Goal: Contribute content: Contribute content

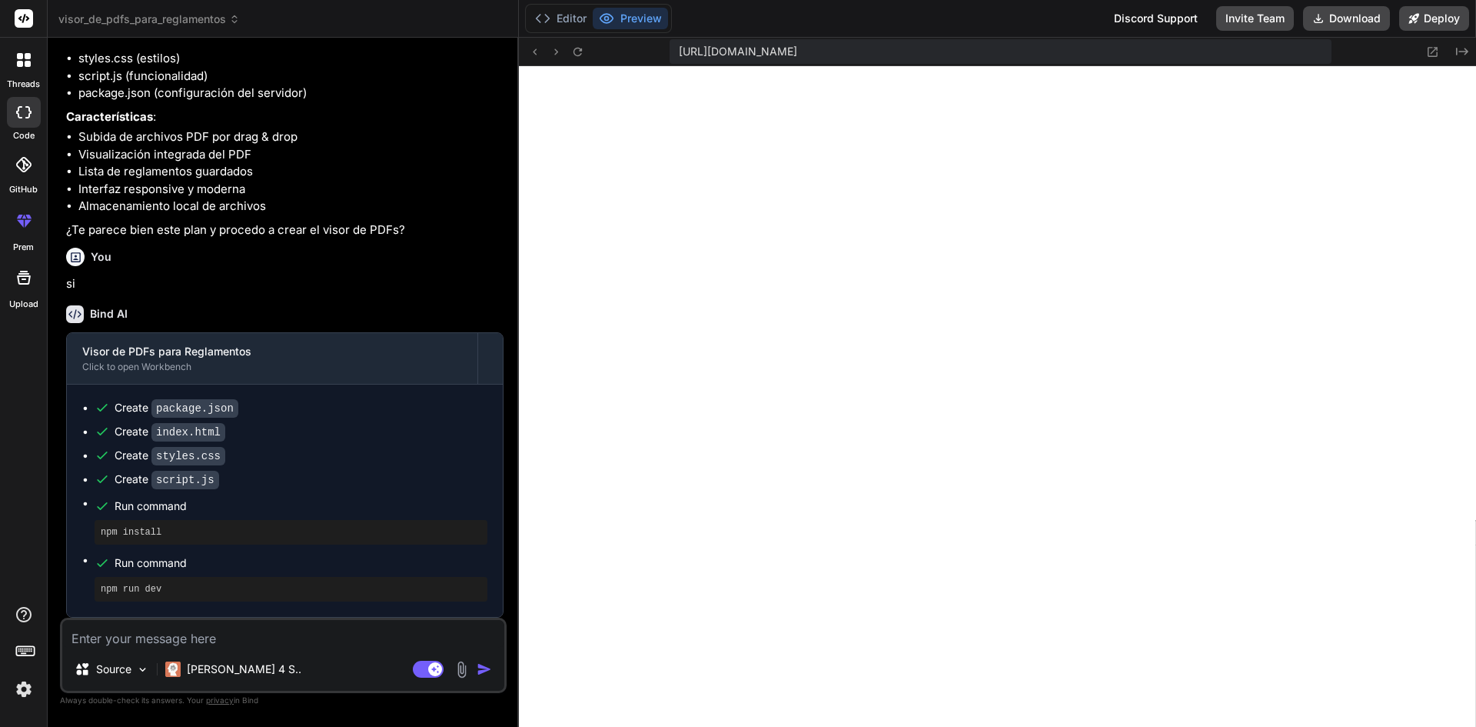
scroll to position [215, 0]
click at [253, 631] on textarea at bounding box center [283, 634] width 442 height 28
type textarea "F"
type textarea "x"
type textarea "FU"
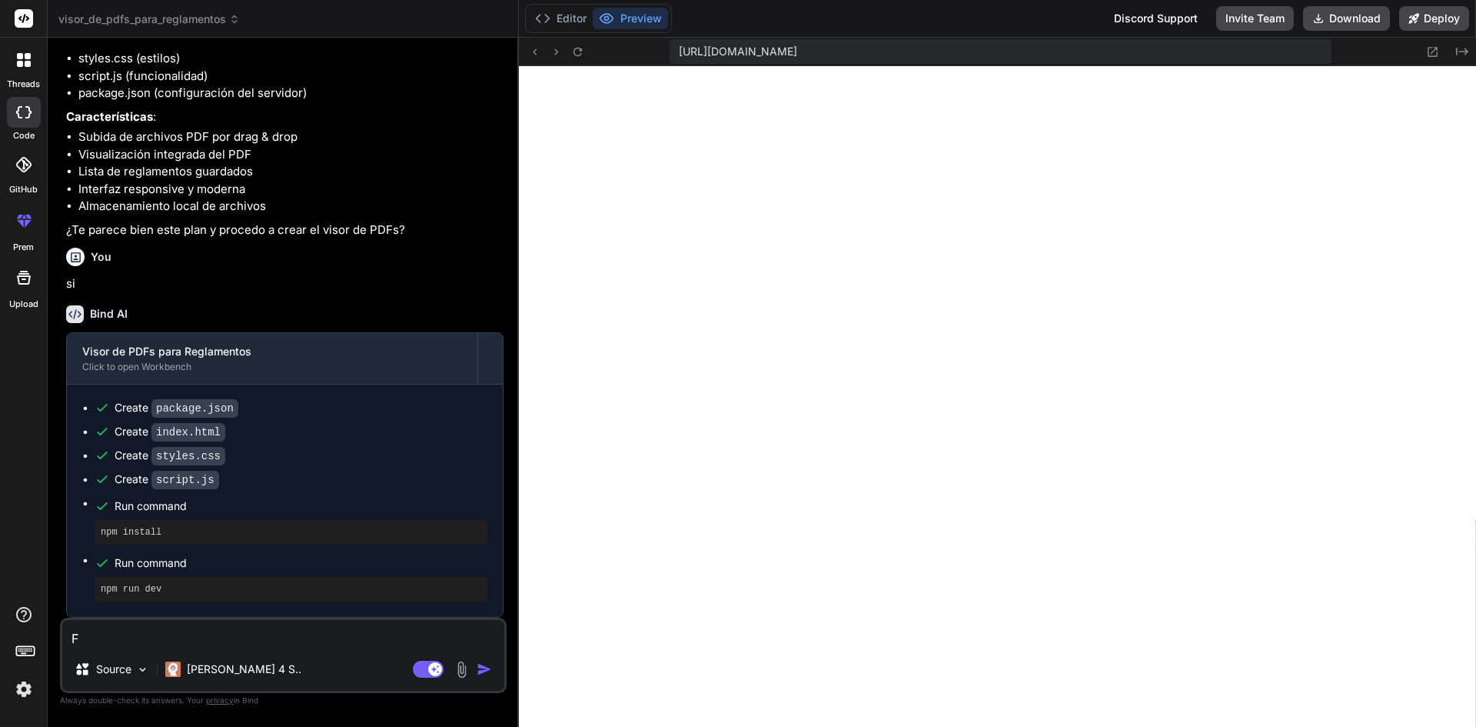
type textarea "x"
type textarea "FUN"
type textarea "x"
type textarea "FUNC"
type textarea "x"
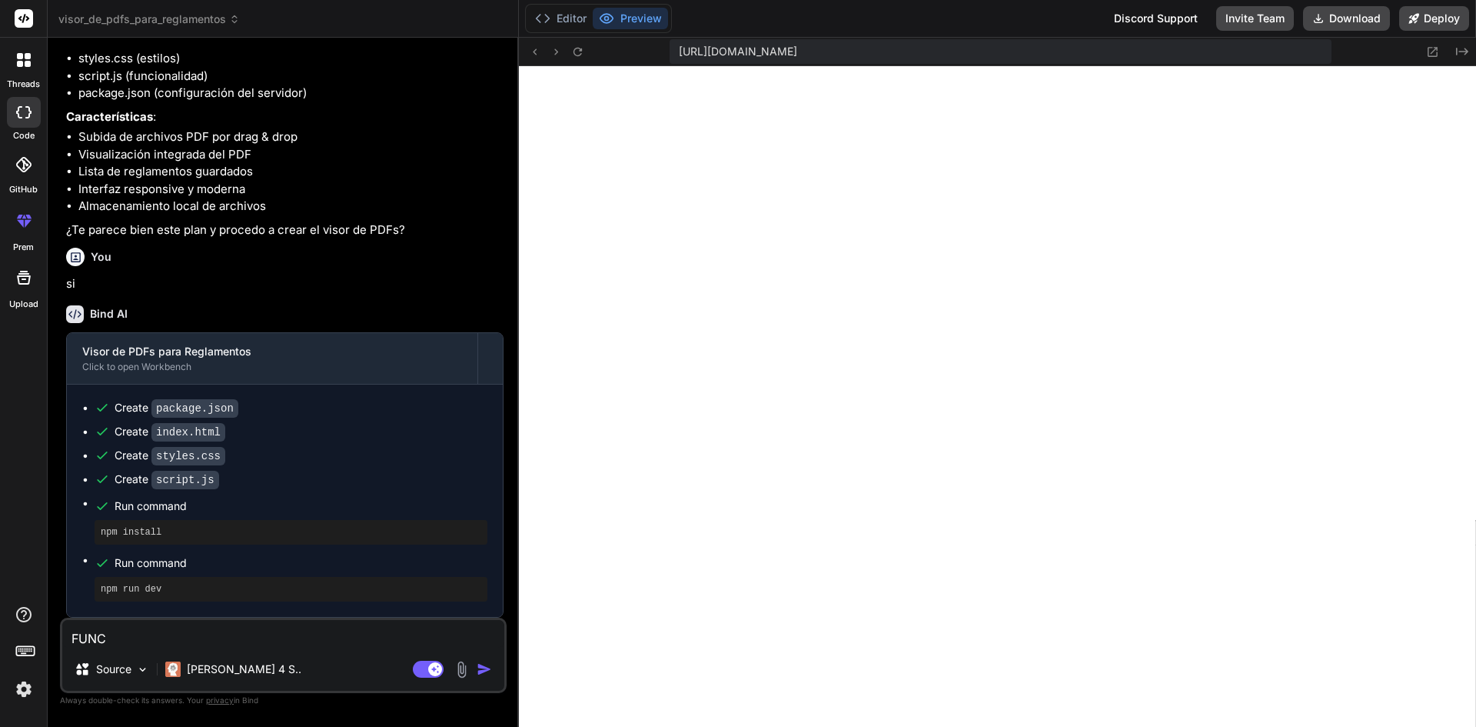
type textarea "FUNCI"
type textarea "x"
type textarea "FUNC"
type textarea "x"
type textarea "FUN"
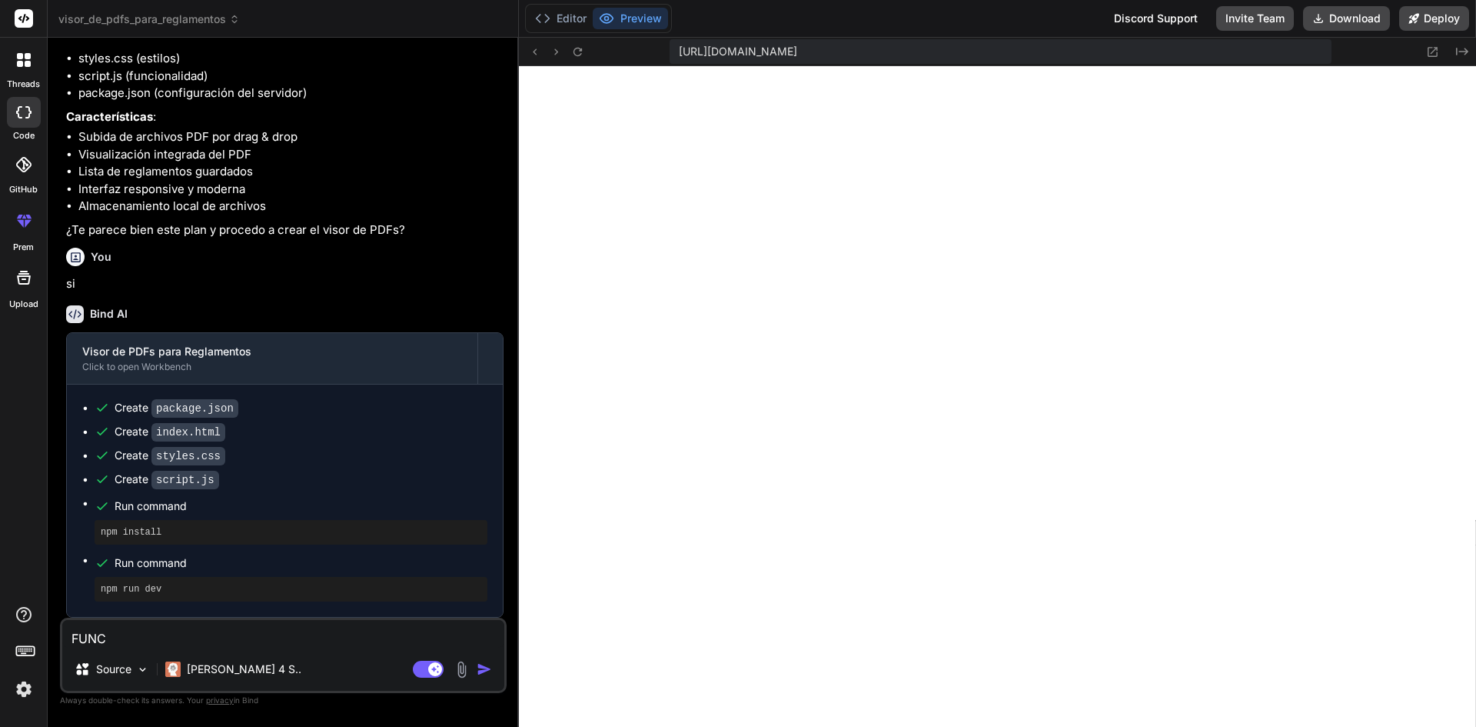
type textarea "x"
type textarea "FU"
type textarea "x"
type textarea "F"
type textarea "x"
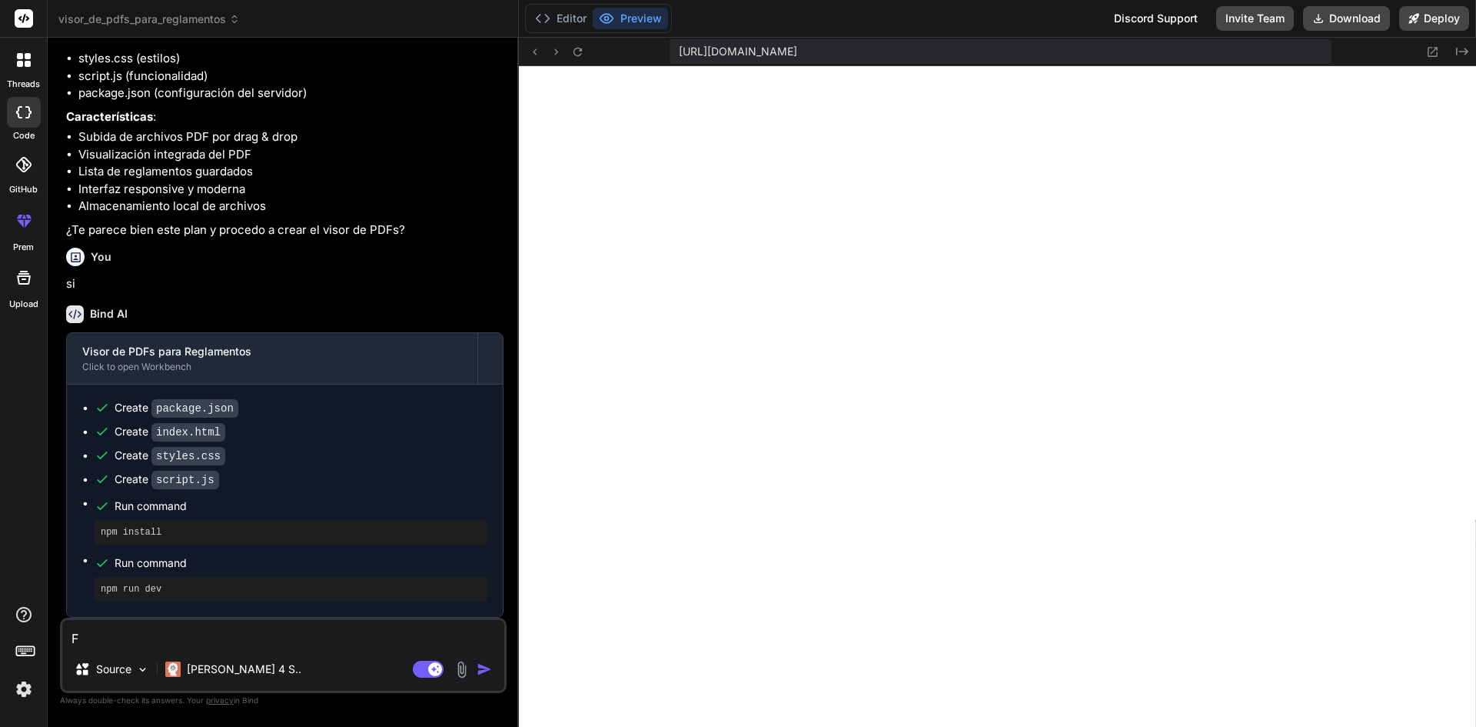
type textarea "x"
type textarea "D"
type textarea "x"
type textarea "DE"
type textarea "x"
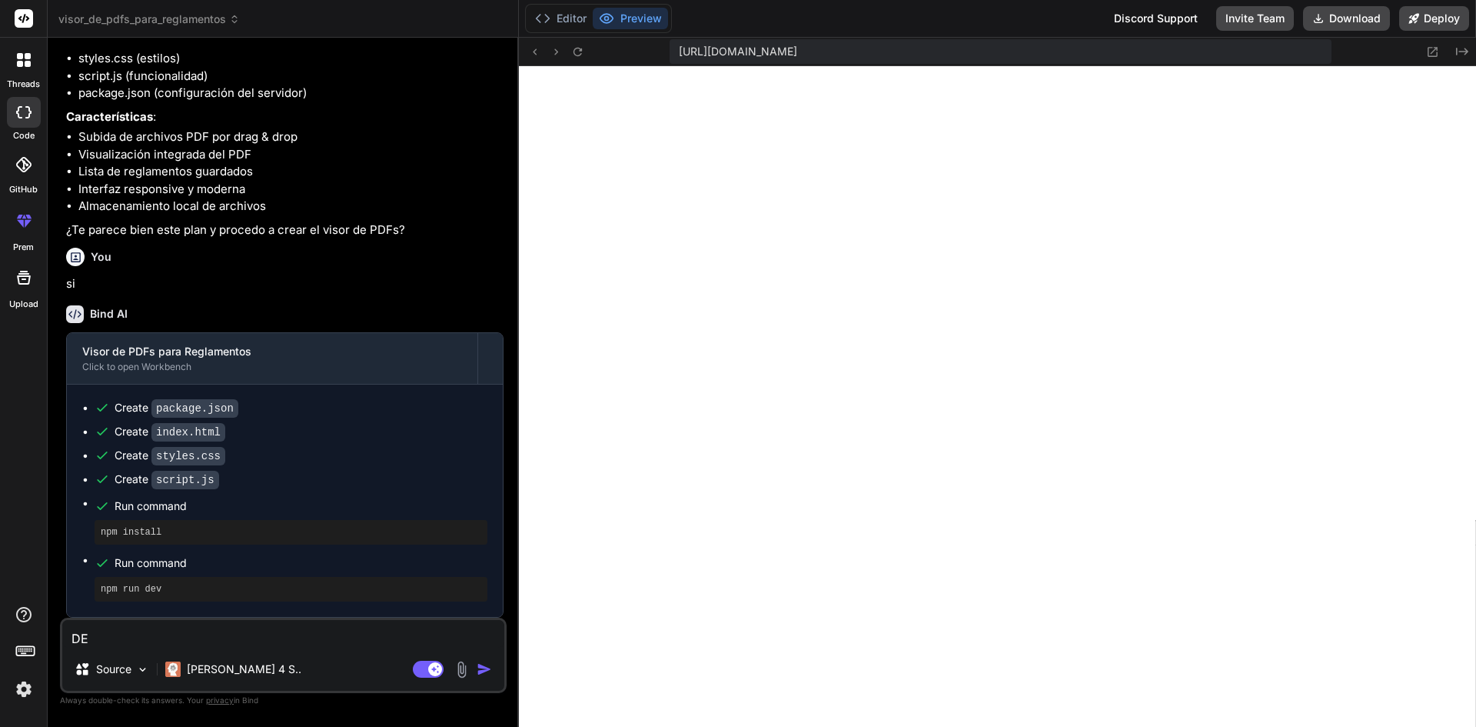
type textarea "DE"
type textarea "x"
type textarea "DE F"
type textarea "x"
type textarea "DE FO"
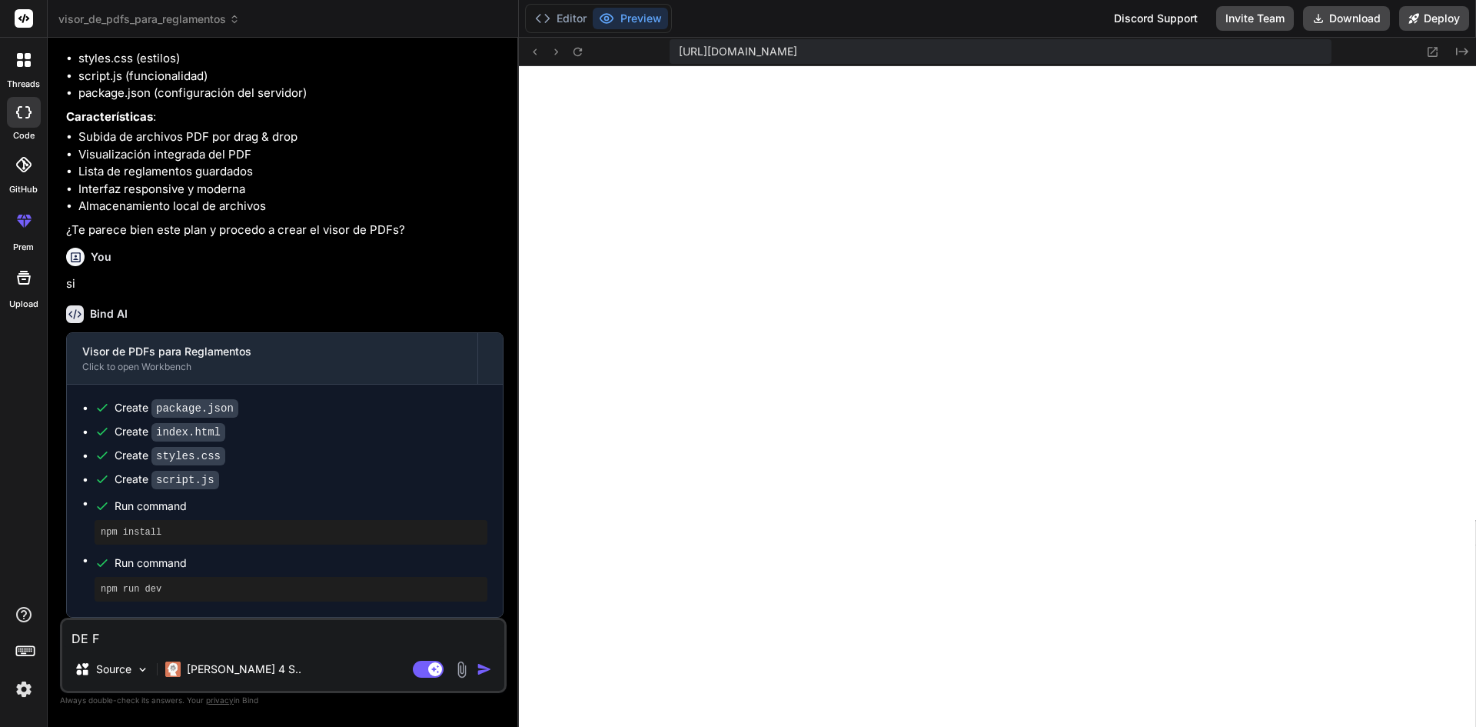
type textarea "x"
type textarea "DE FOR"
type textarea "x"
type textarea "DE FORM"
type textarea "x"
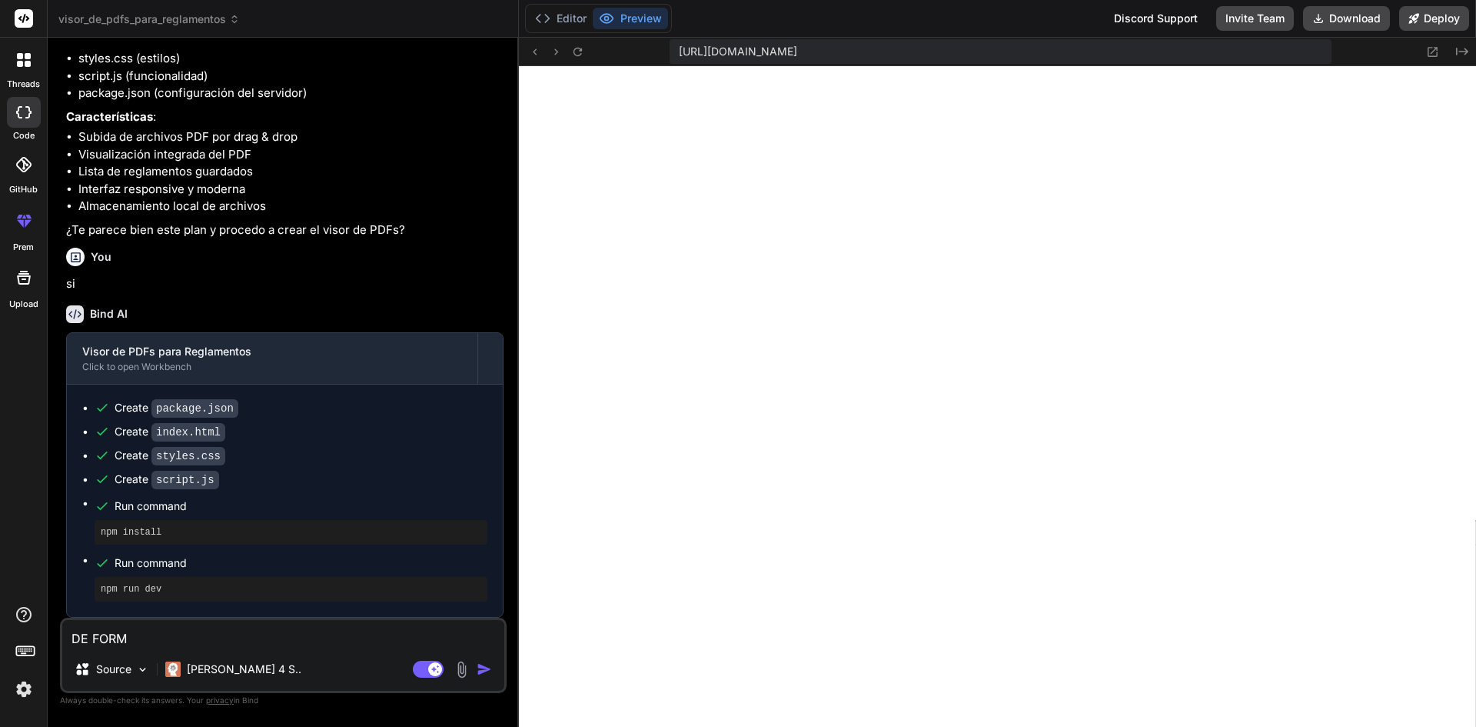
type textarea "DE FORMA"
type textarea "x"
type textarea "DE FORMA"
type textarea "x"
type textarea "DE FORMA"
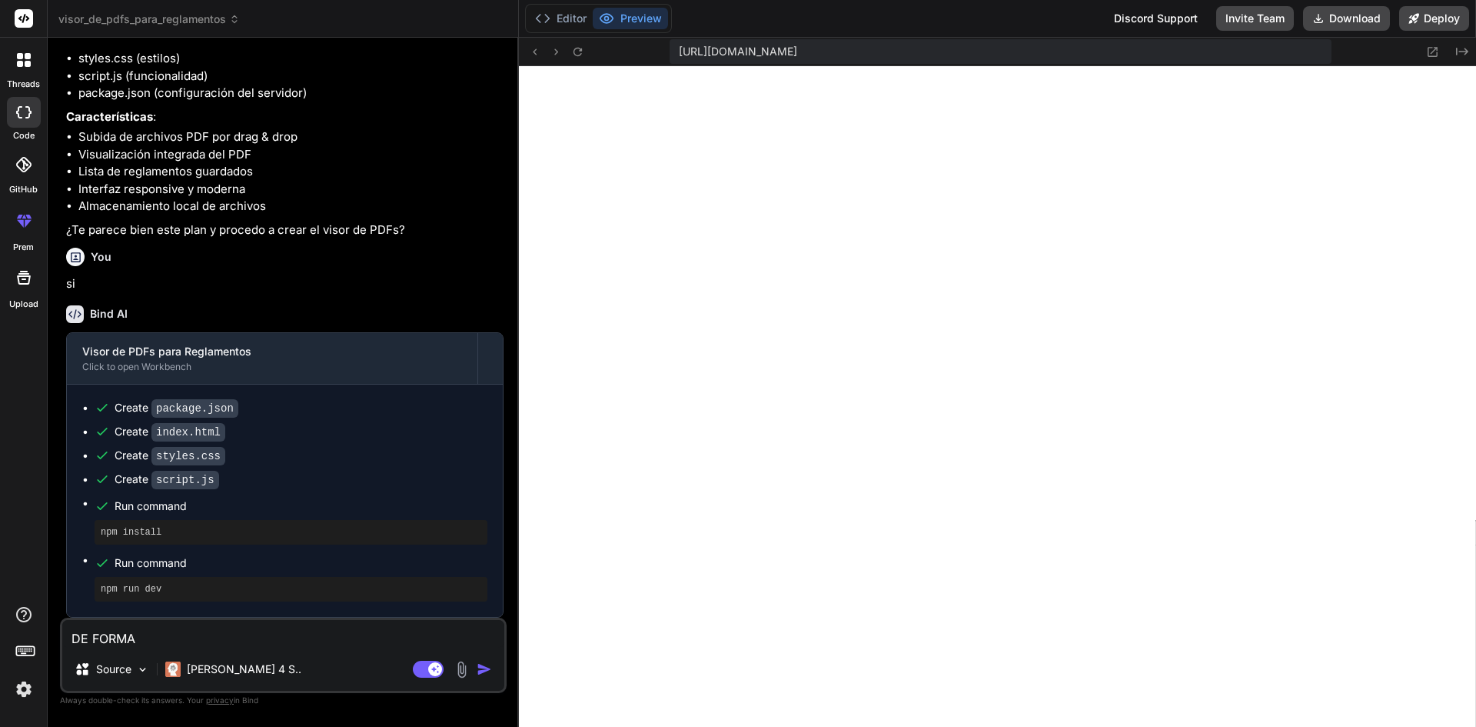
type textarea "x"
type textarea "DE FORM"
type textarea "x"
type textarea "DE FOR"
type textarea "x"
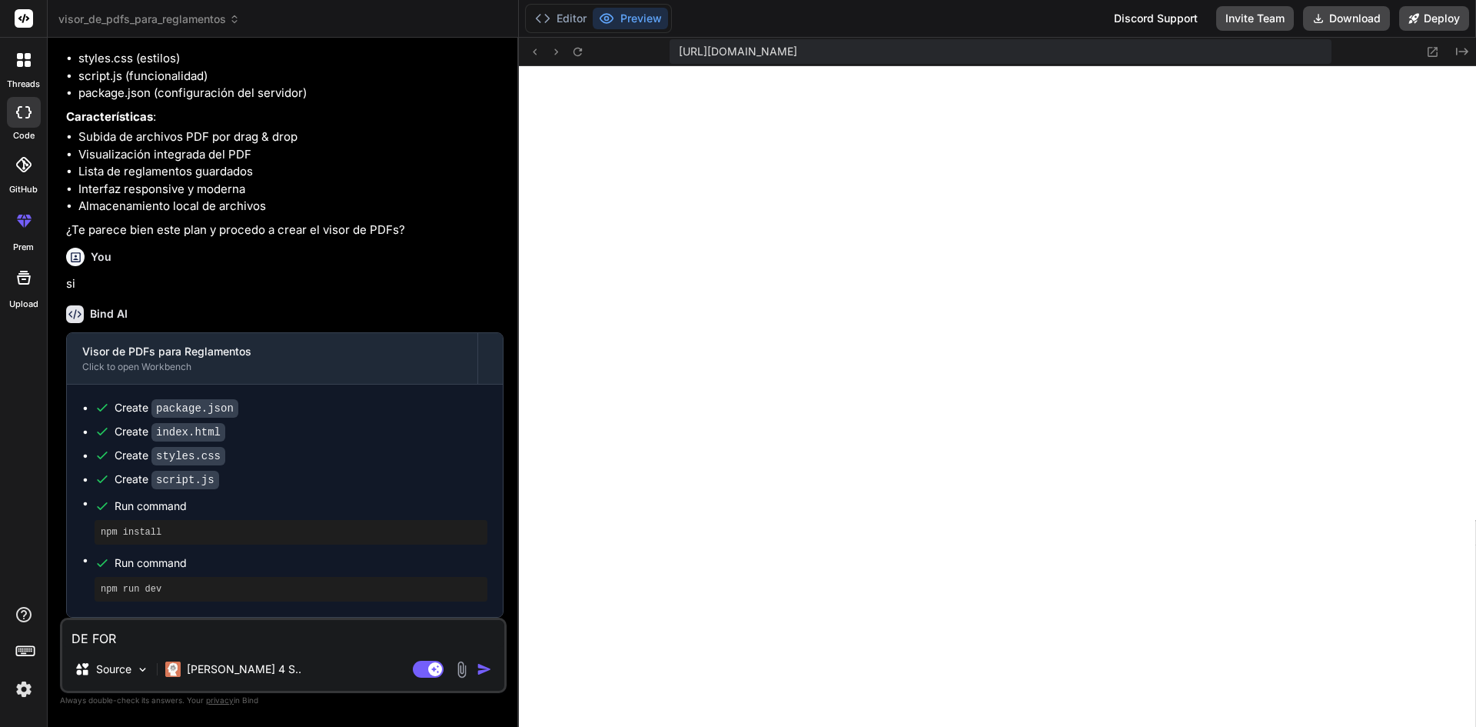
type textarea "DE FO"
type textarea "x"
type textarea "DE F"
type textarea "x"
type textarea "DE"
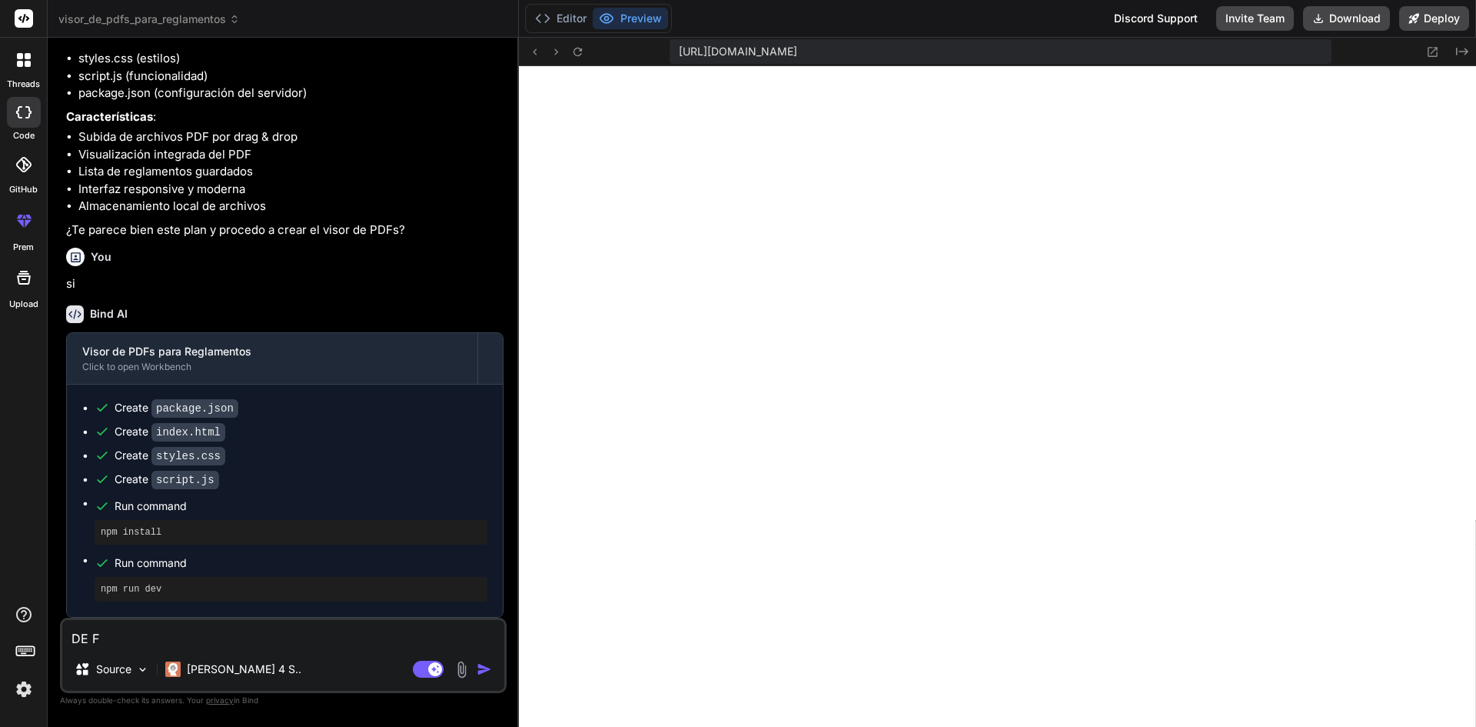
type textarea "x"
type textarea "DE"
type textarea "x"
type textarea "D"
type textarea "x"
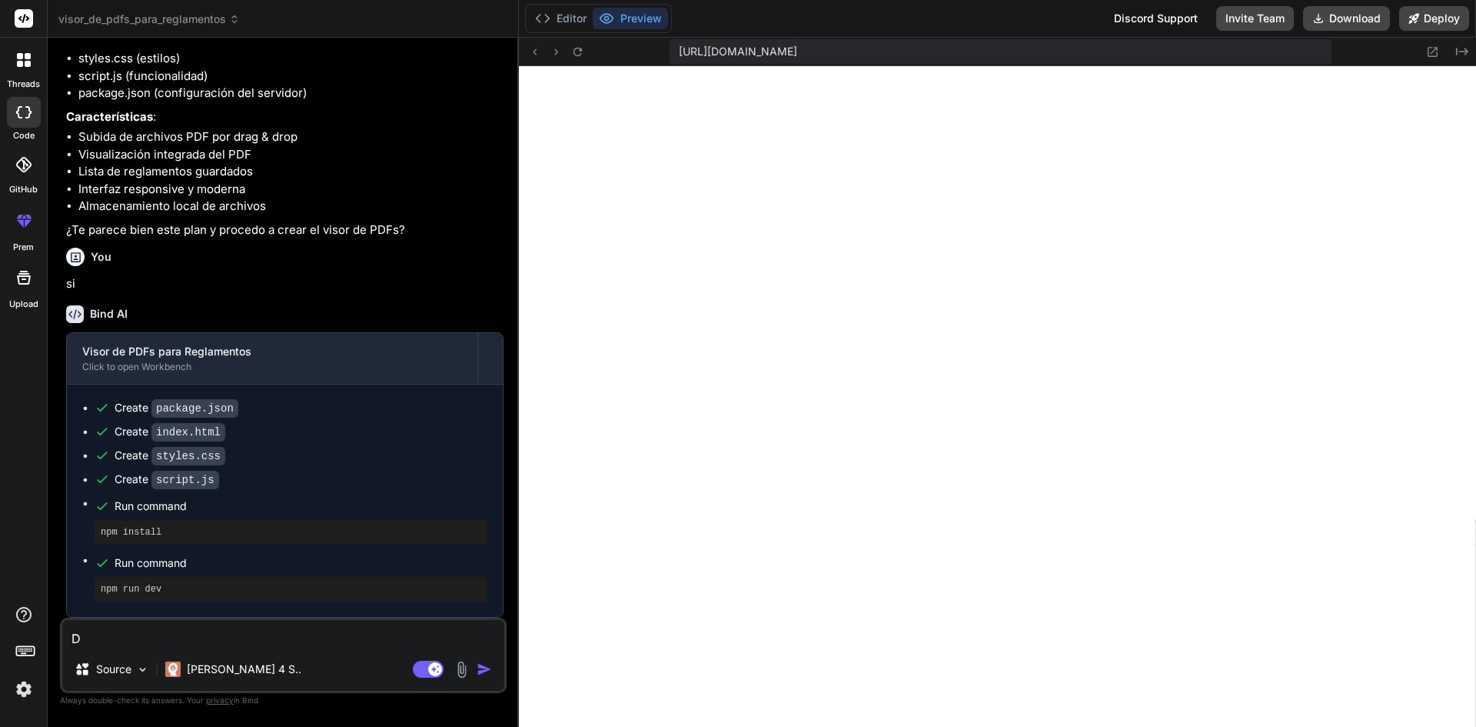
type textarea "x"
type textarea "d"
type textarea "x"
type textarea "de"
type textarea "x"
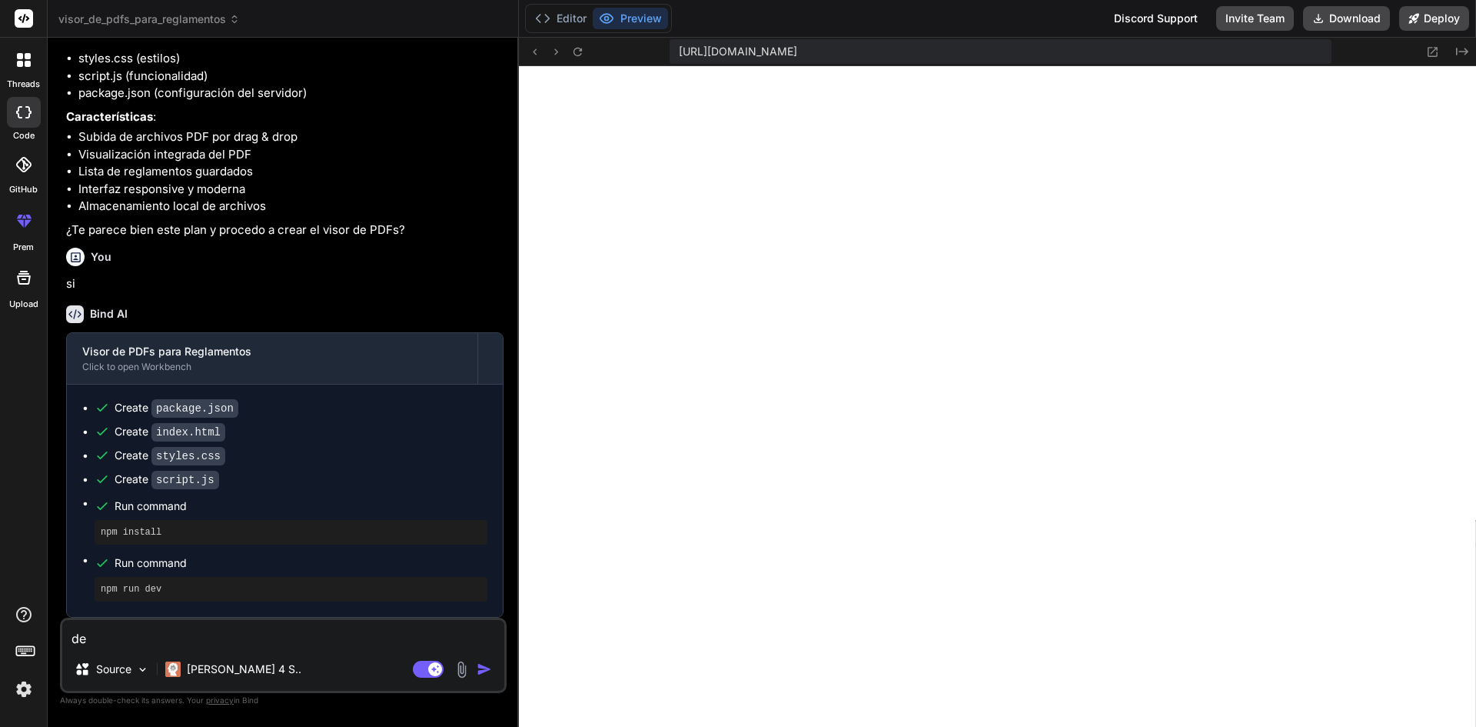
type textarea "de"
type textarea "x"
type textarea "de f"
type textarea "x"
type textarea "de fr"
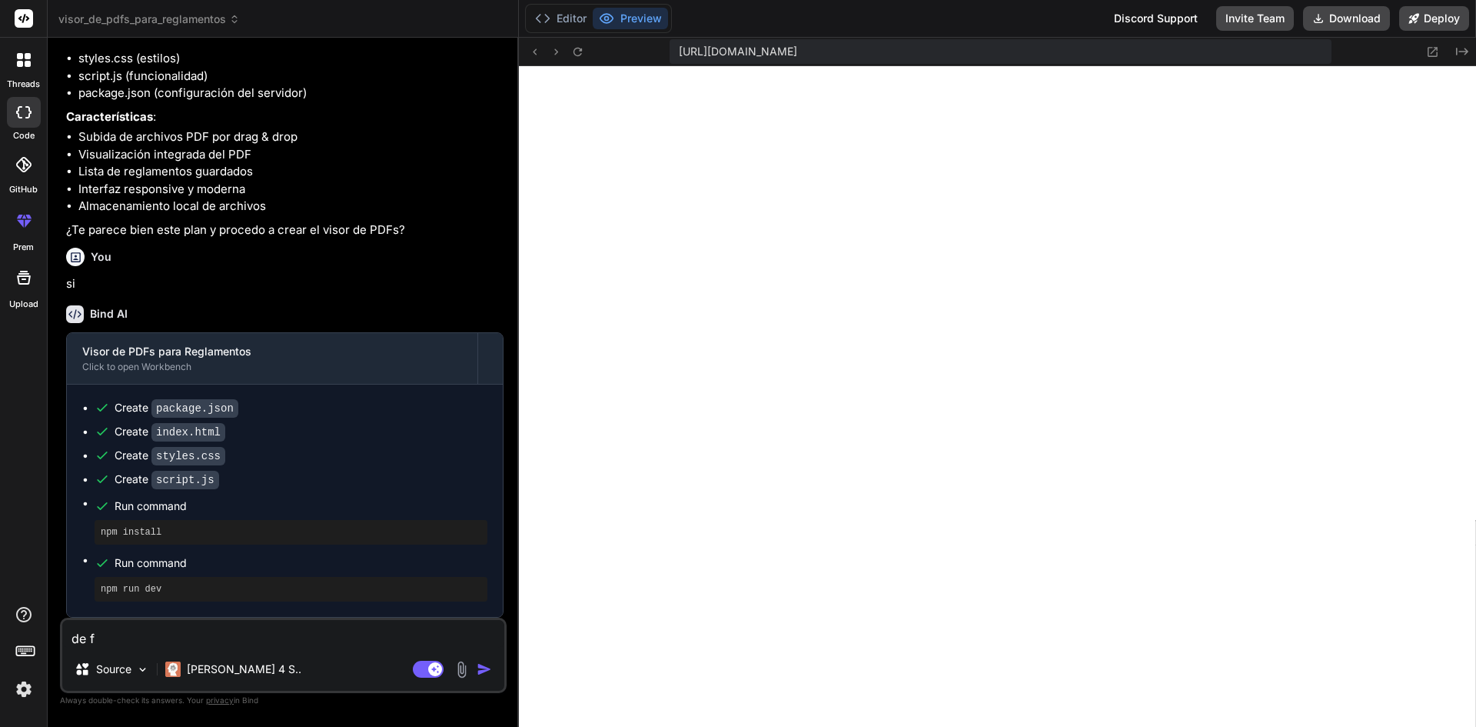
type textarea "x"
type textarea "de frm"
type textarea "x"
type textarea "de frma"
type textarea "x"
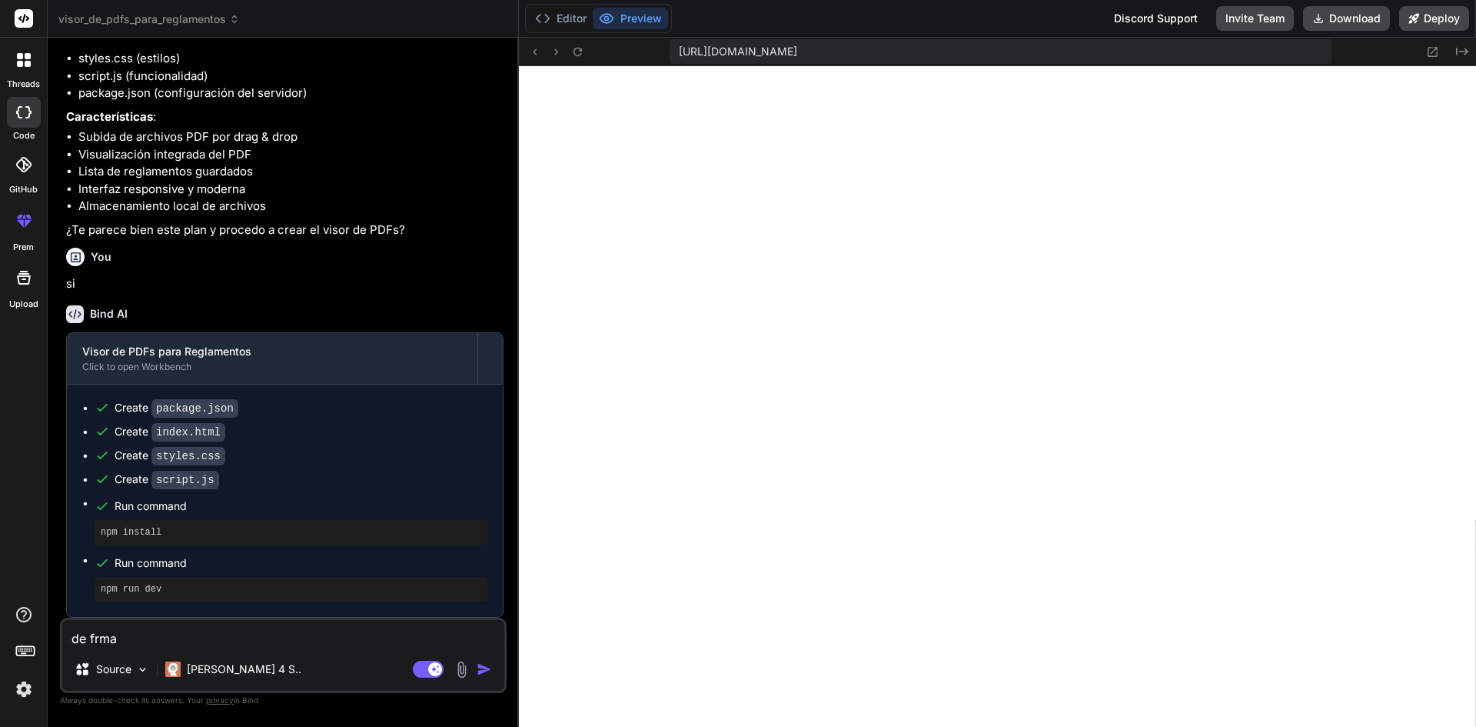
type textarea "de frma"
type textarea "x"
type textarea "de frma"
type textarea "x"
type textarea "de frm"
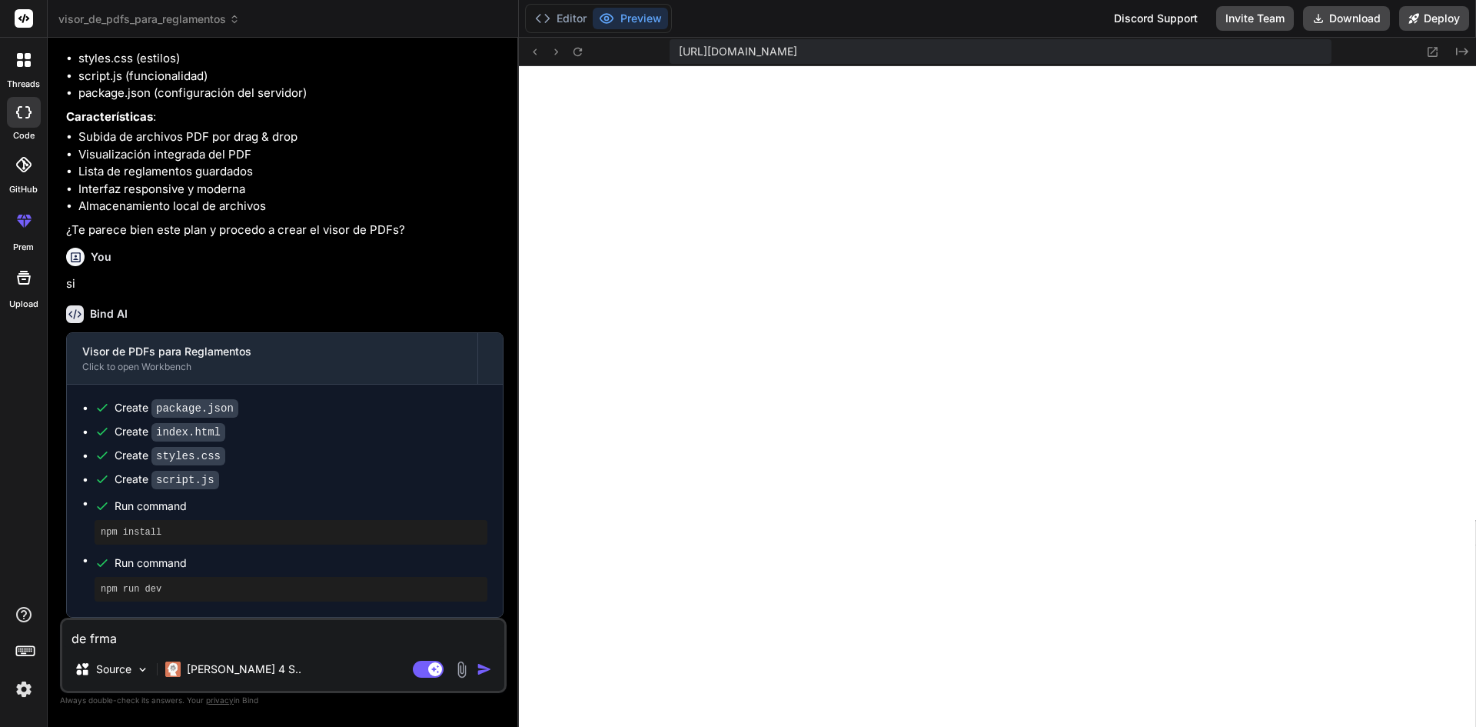
type textarea "x"
type textarea "de fr"
type textarea "x"
type textarea "de f"
type textarea "x"
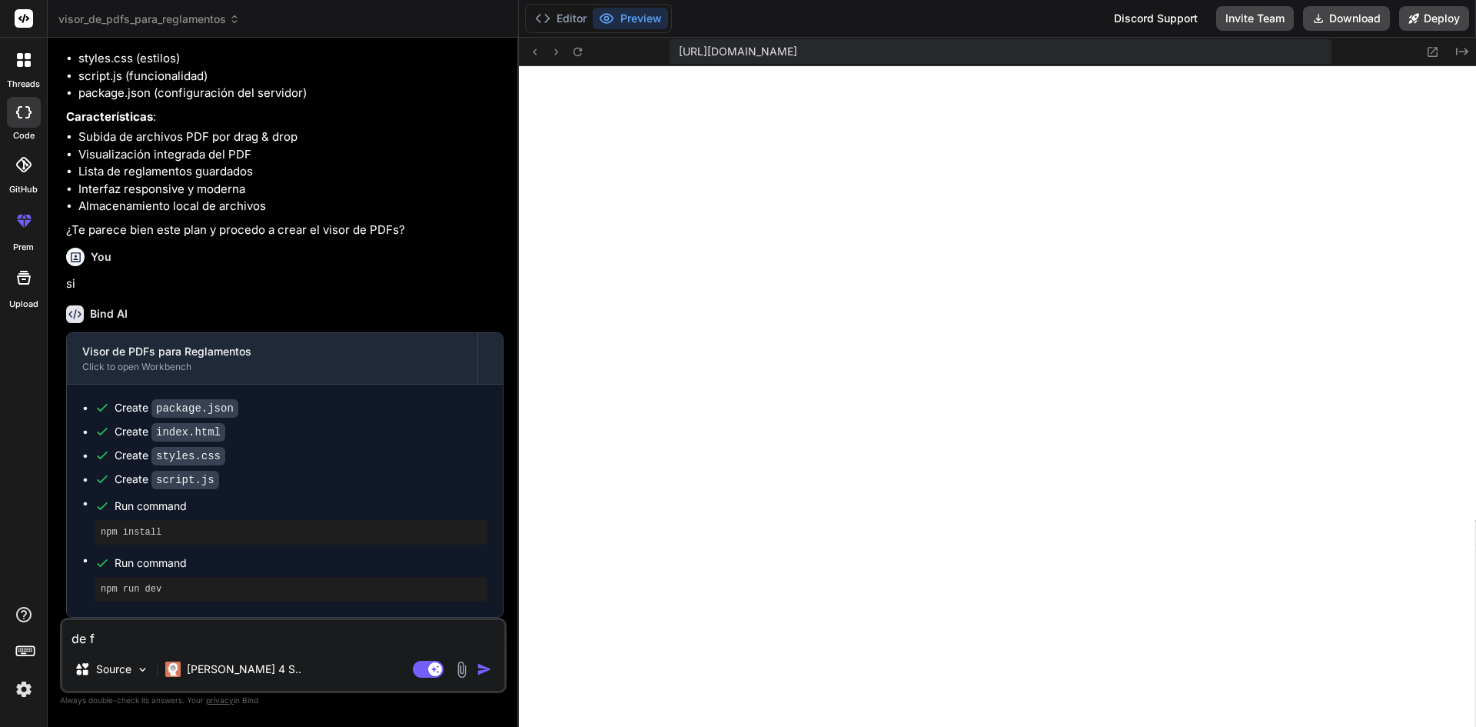
type textarea "de fo"
type textarea "x"
type textarea "de for"
type textarea "x"
type textarea "de form"
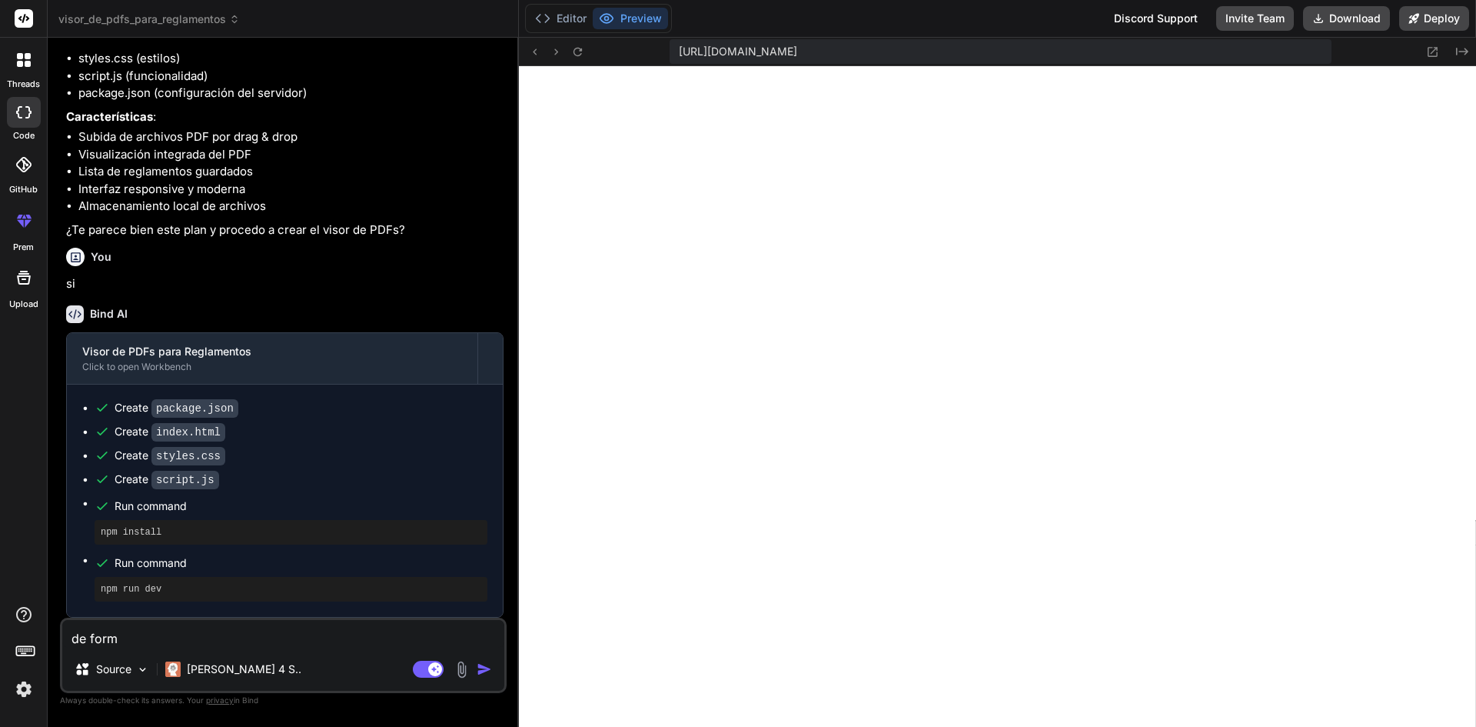
type textarea "x"
type textarea "de forma"
type textarea "x"
type textarea "de forma"
type textarea "x"
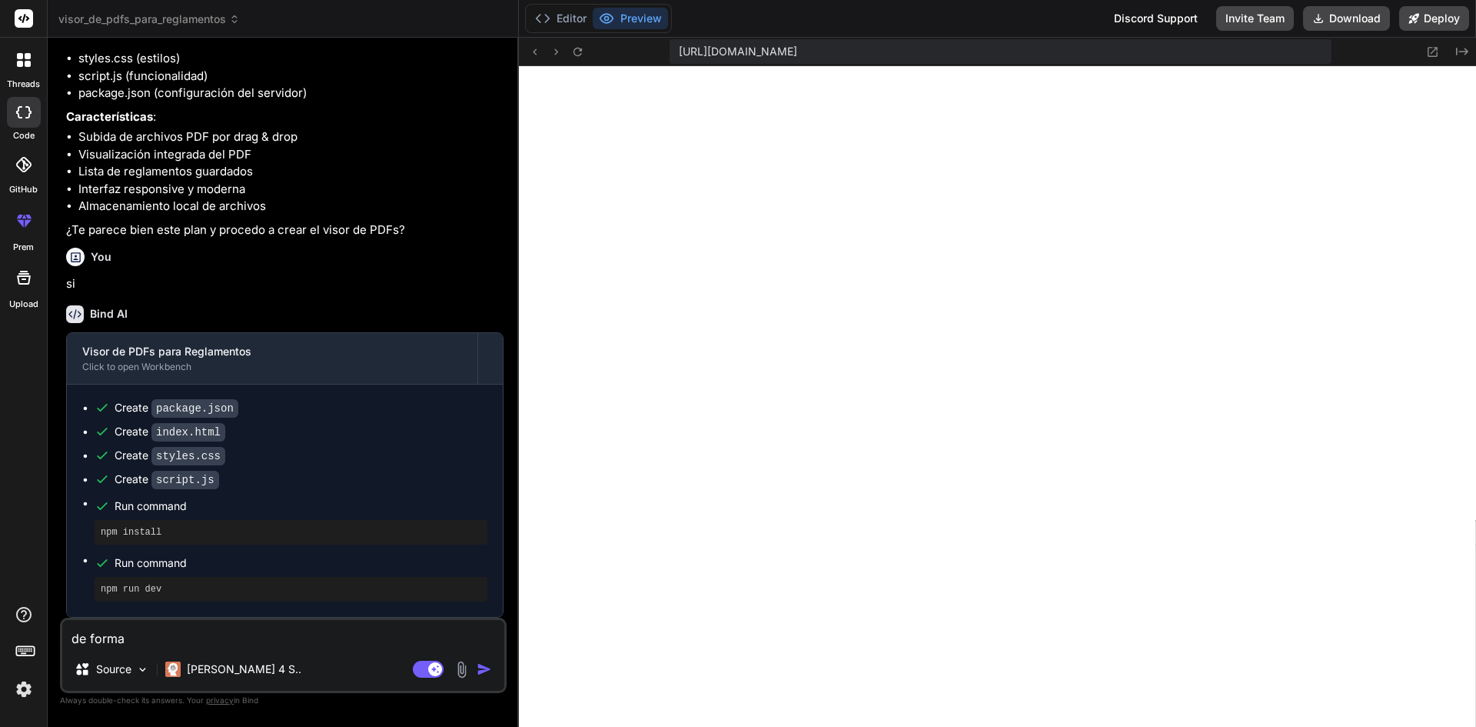
type textarea "de forma r"
type textarea "x"
type textarea "de forma"
type textarea "x"
type textarea "de forma p"
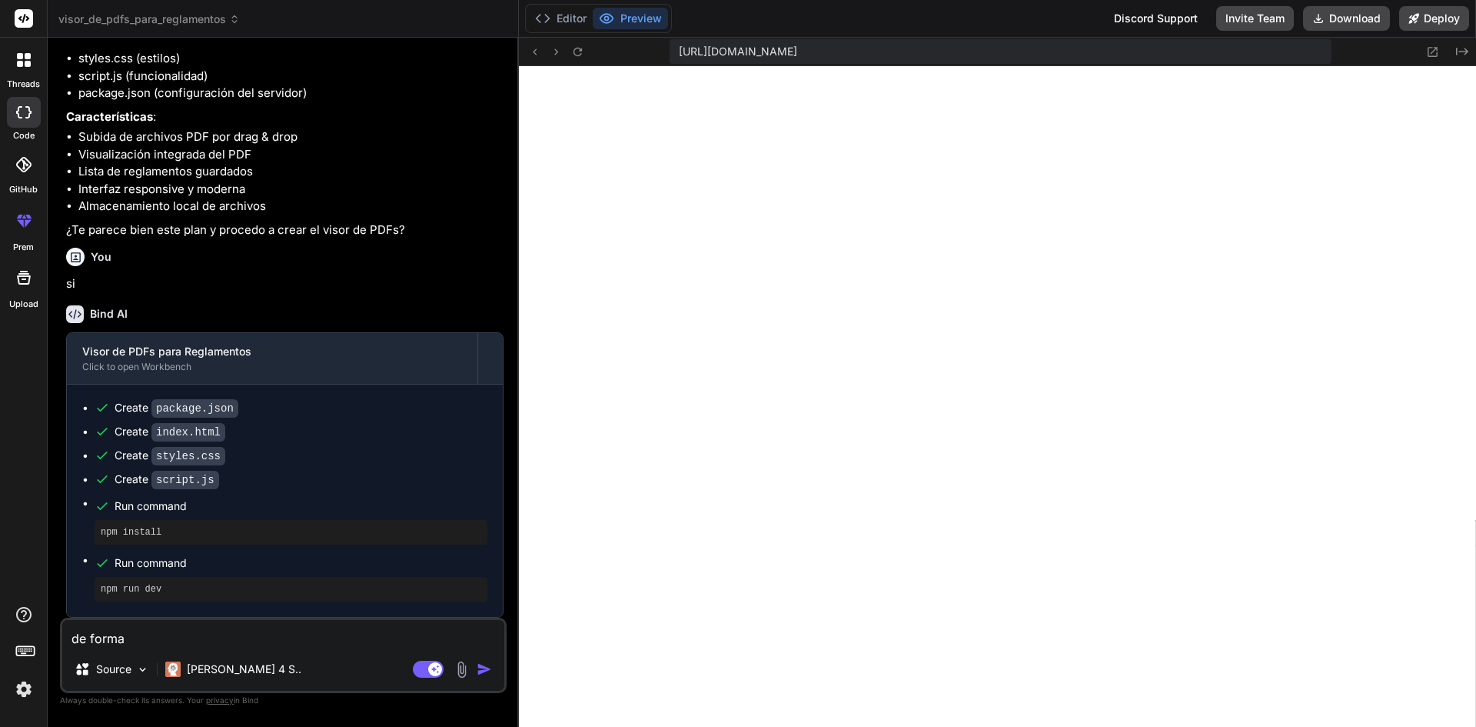
type textarea "x"
type textarea "de forma pr"
type textarea "x"
type textarea "de forma pri"
type textarea "x"
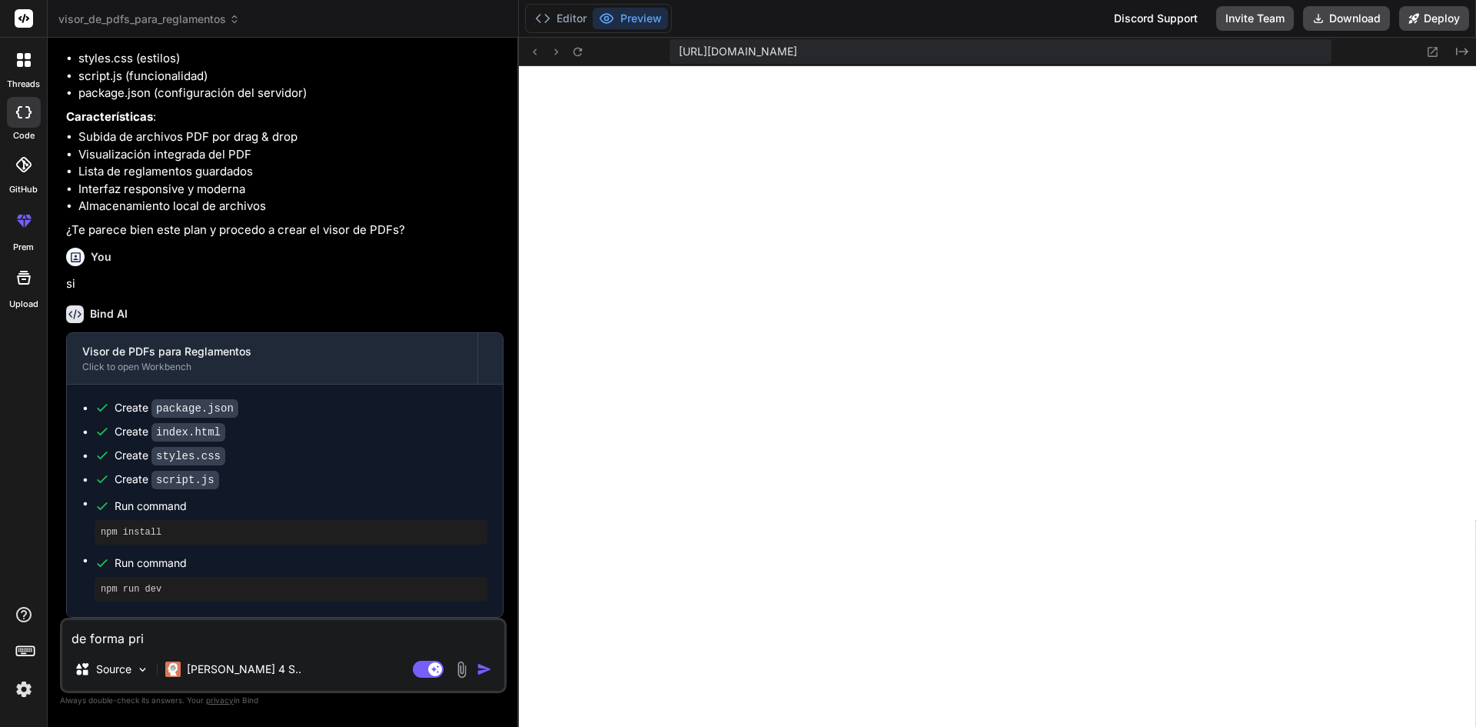
type textarea "de forma priv"
type textarea "x"
type textarea "de forma priva"
type textarea "x"
type textarea "de forma privad"
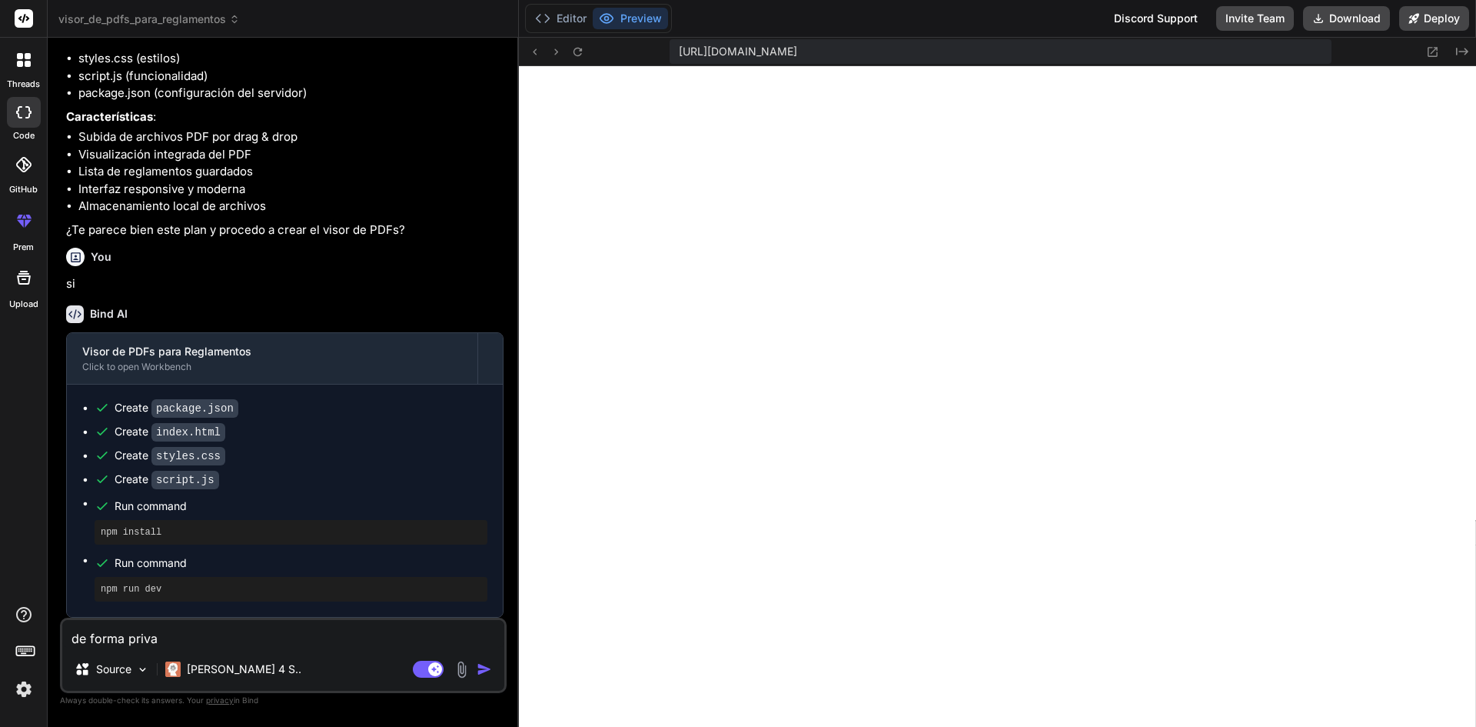
type textarea "x"
type textarea "de forma privada"
type textarea "x"
type textarea "de forma privada"
type textarea "x"
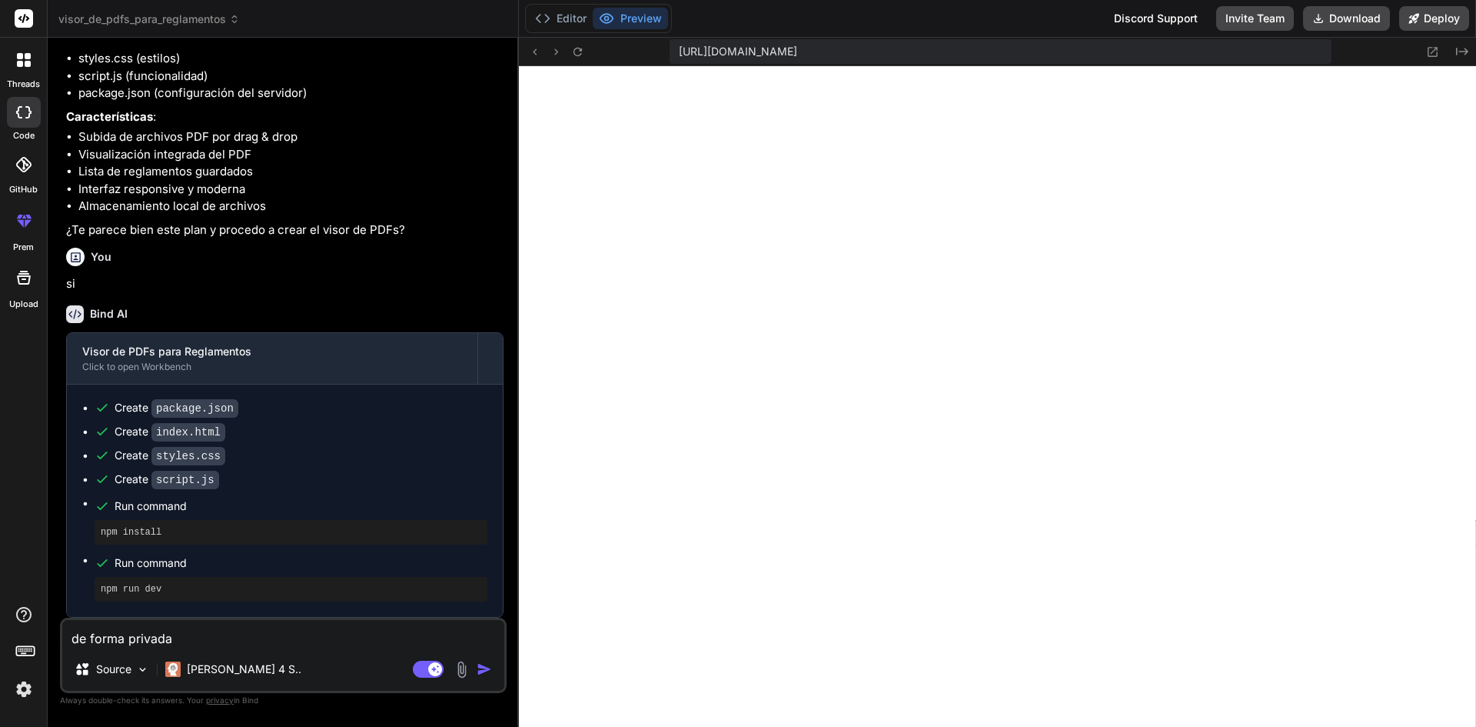
type textarea "de forma privada s"
type textarea "x"
type textarea "de forma privada su"
type textarea "x"
type textarea "de forma privada sub"
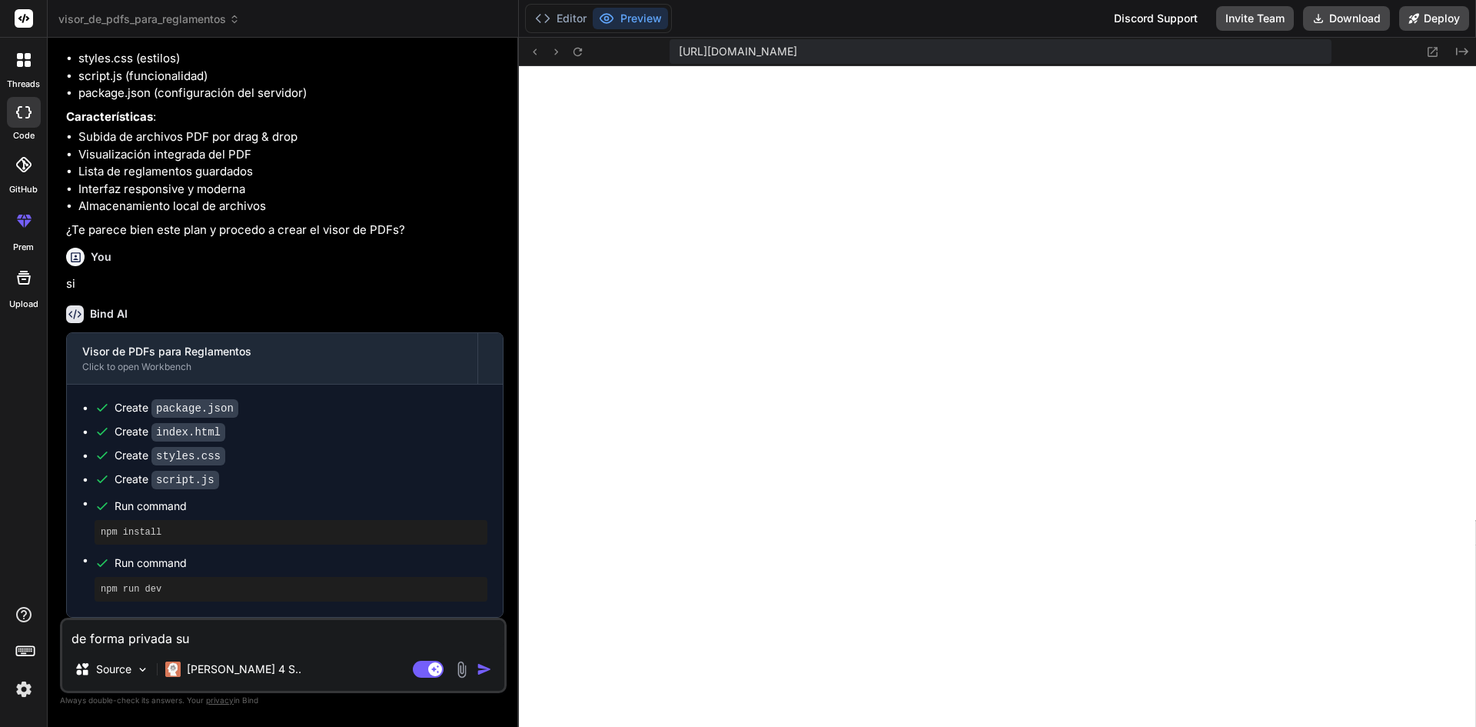
type textarea "x"
type textarea "de forma privada subi"
type textarea "x"
type textarea "de forma privada subir"
type textarea "x"
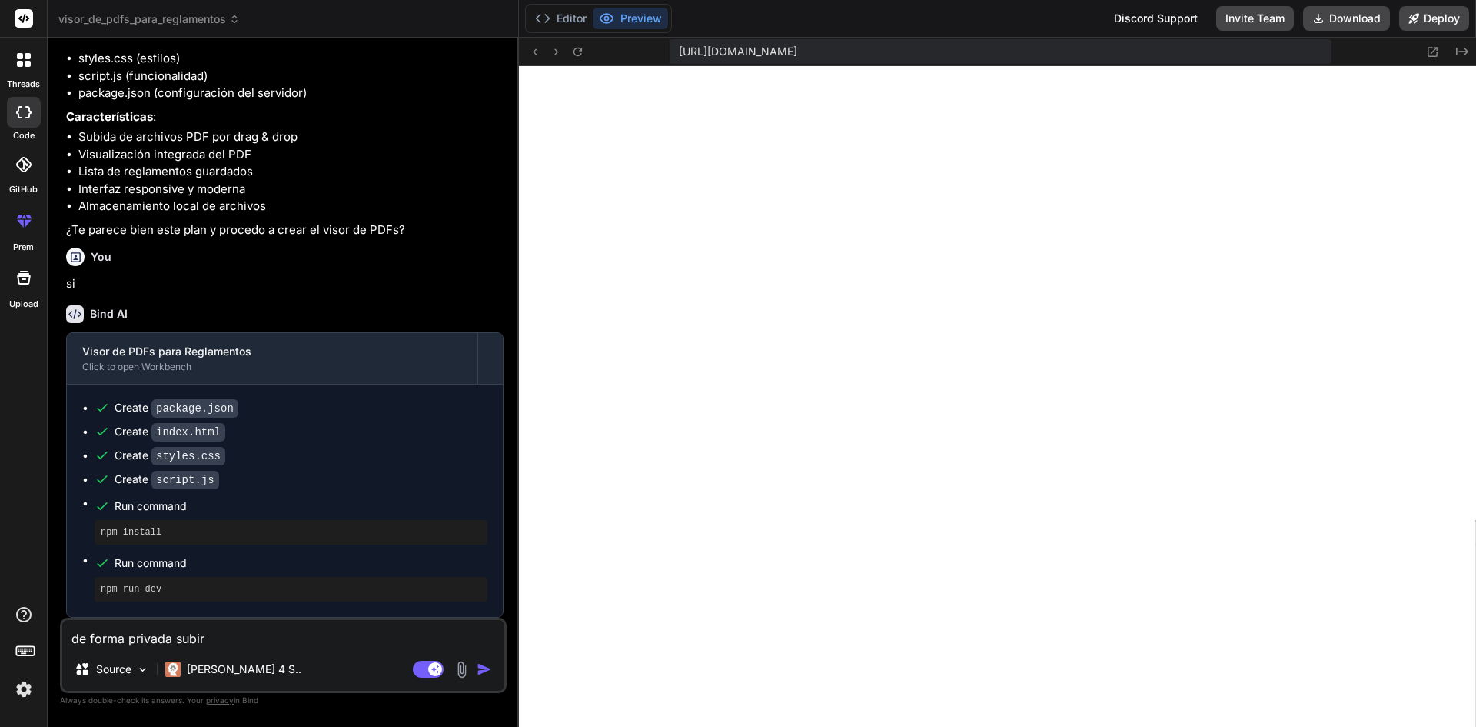
type textarea "de forma privada subire"
type textarea "x"
type textarea "de forma privada subire"
type textarea "x"
type textarea "de forma privada subire e"
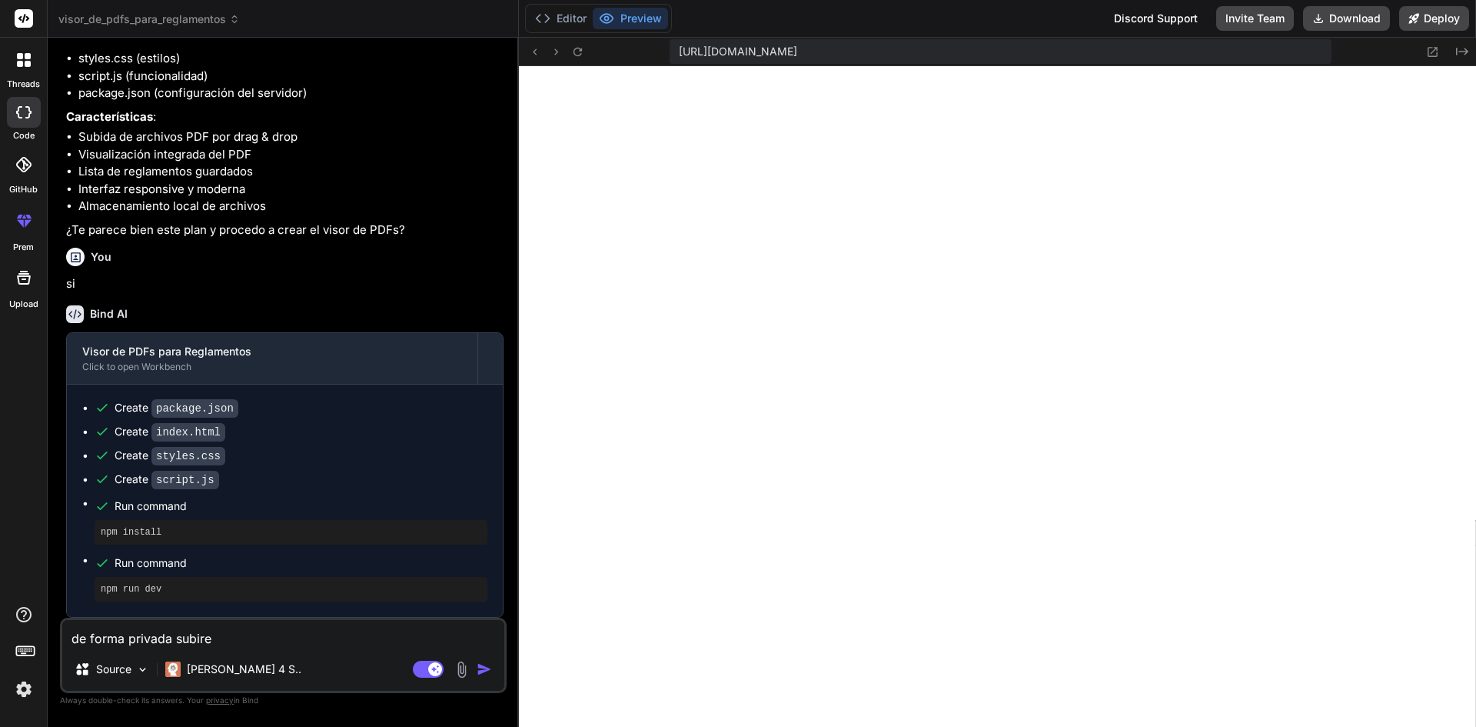
type textarea "x"
type textarea "de forma privada subire el"
type textarea "x"
type textarea "de forma privada subire e"
type textarea "x"
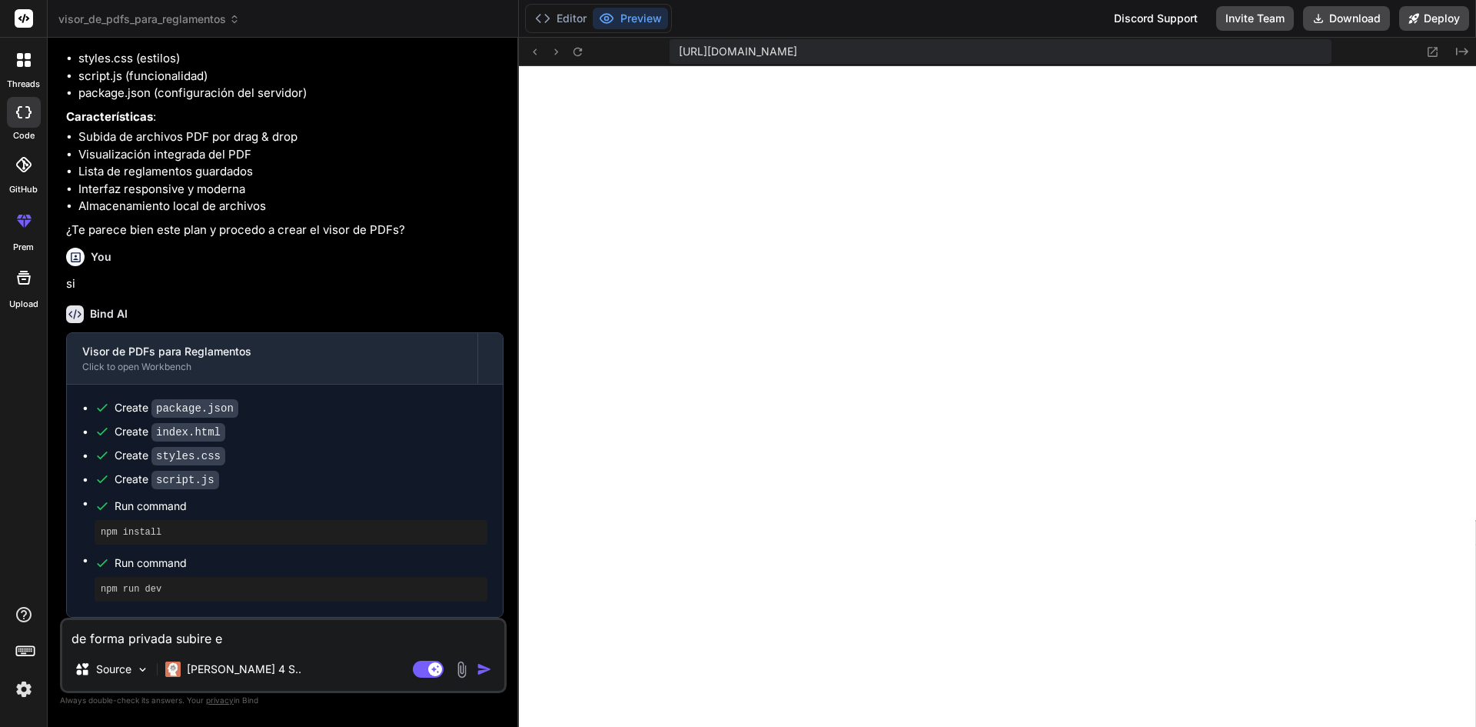
type textarea "de forma privada subire"
type textarea "x"
type textarea "de forma privada subire"
type textarea "x"
type textarea "de forma privada subir"
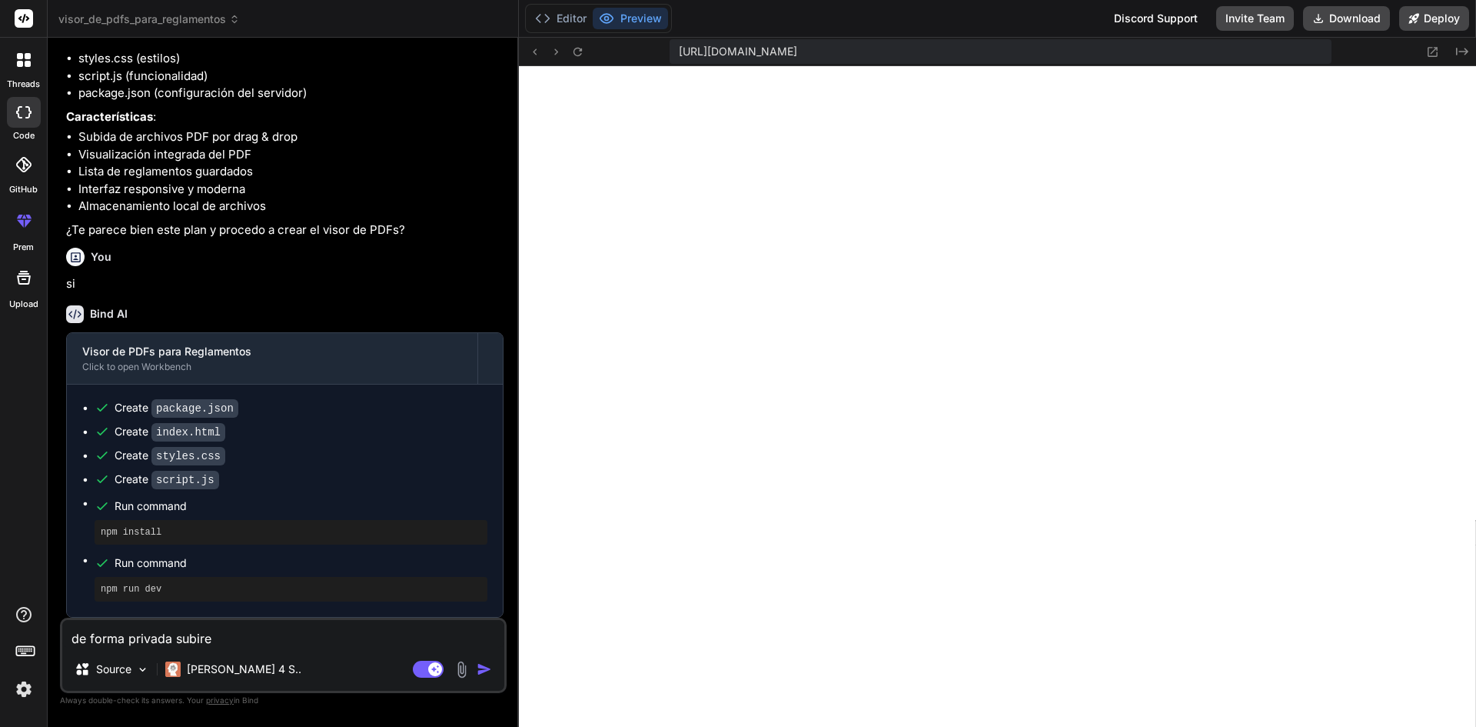
type textarea "x"
type textarea "de forma privada subi"
type textarea "x"
type textarea "de forma privada sub"
type textarea "x"
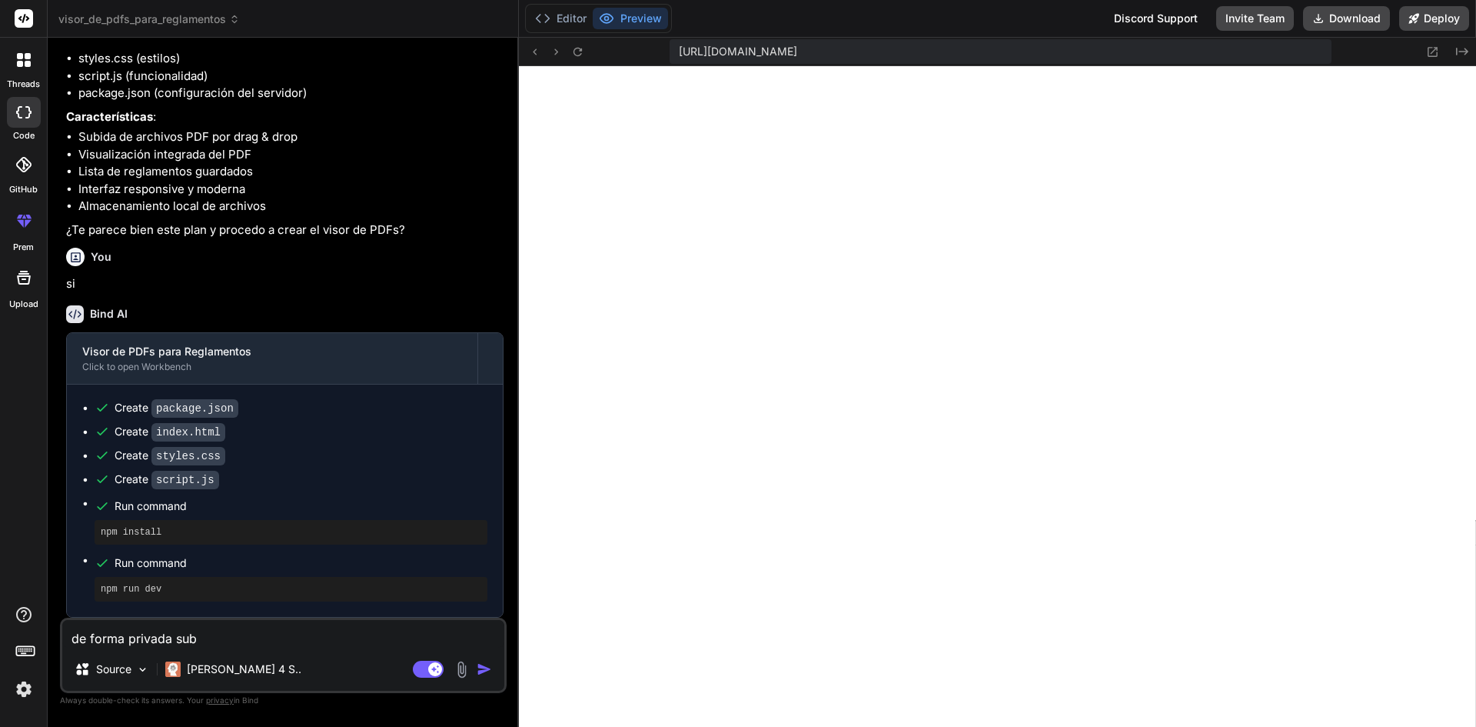
type textarea "de forma privada su"
type textarea "x"
type textarea "de forma privada s"
type textarea "x"
type textarea "de forma privada"
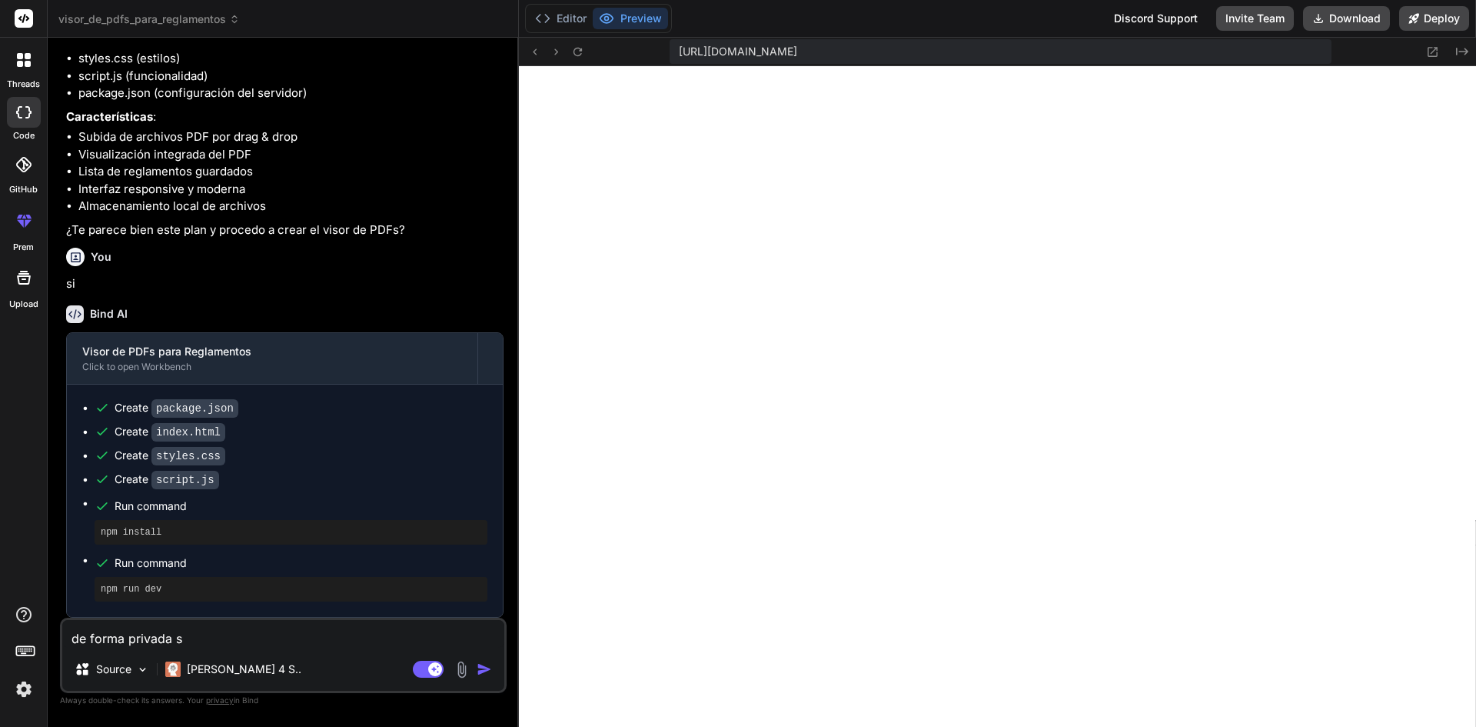
type textarea "x"
type textarea "de forma privada"
type textarea "x"
type textarea "de forma privad"
type textarea "x"
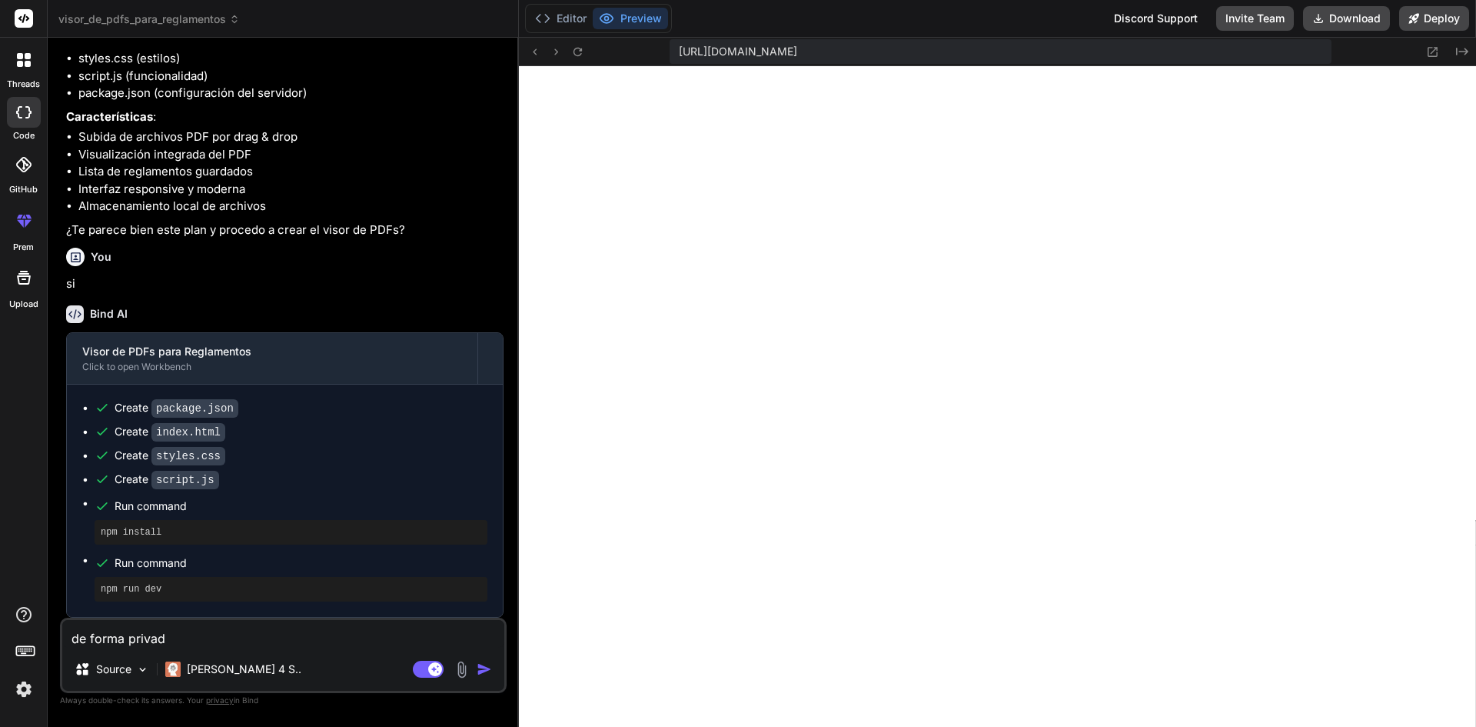
type textarea "de forma priva"
type textarea "x"
type textarea "de forma priv"
type textarea "x"
type textarea "de forma pri"
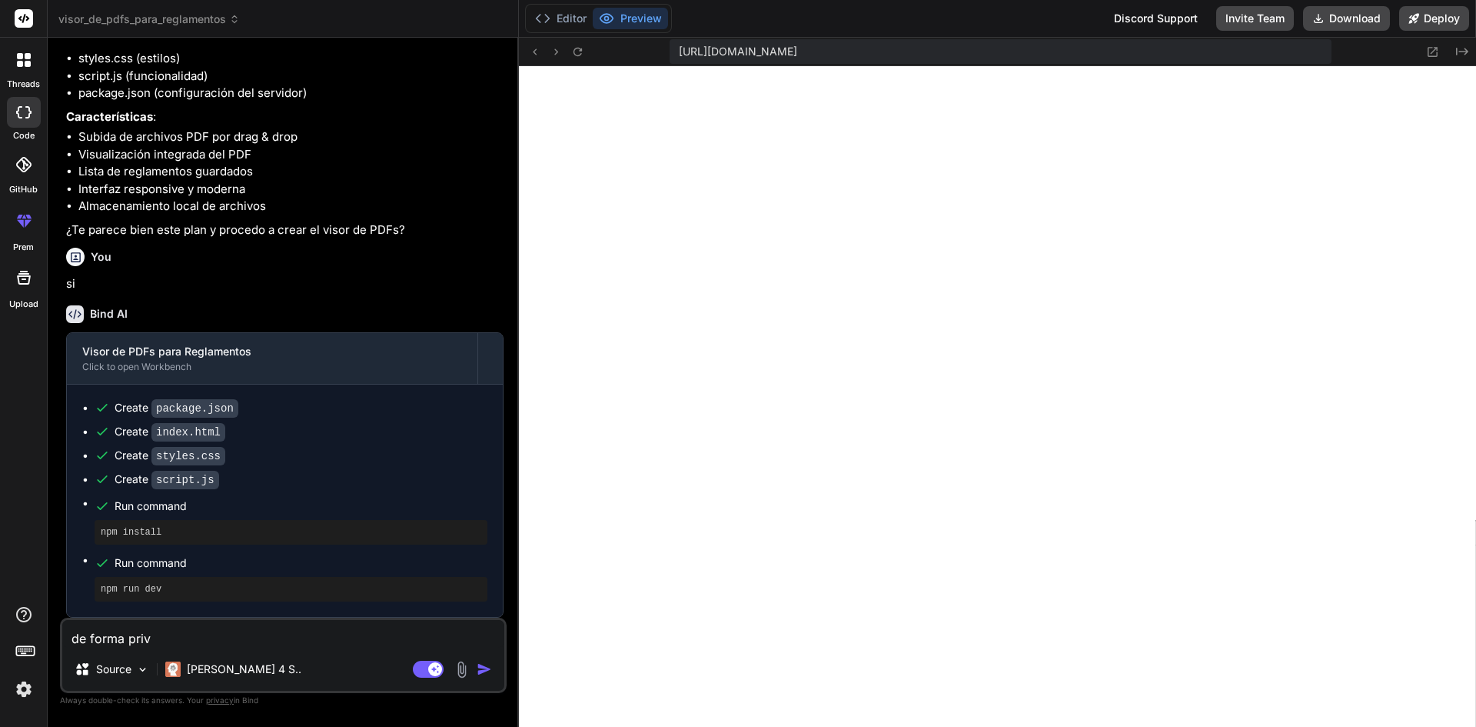
type textarea "x"
type textarea "de forma pr"
type textarea "x"
type textarea "de forma p"
type textarea "x"
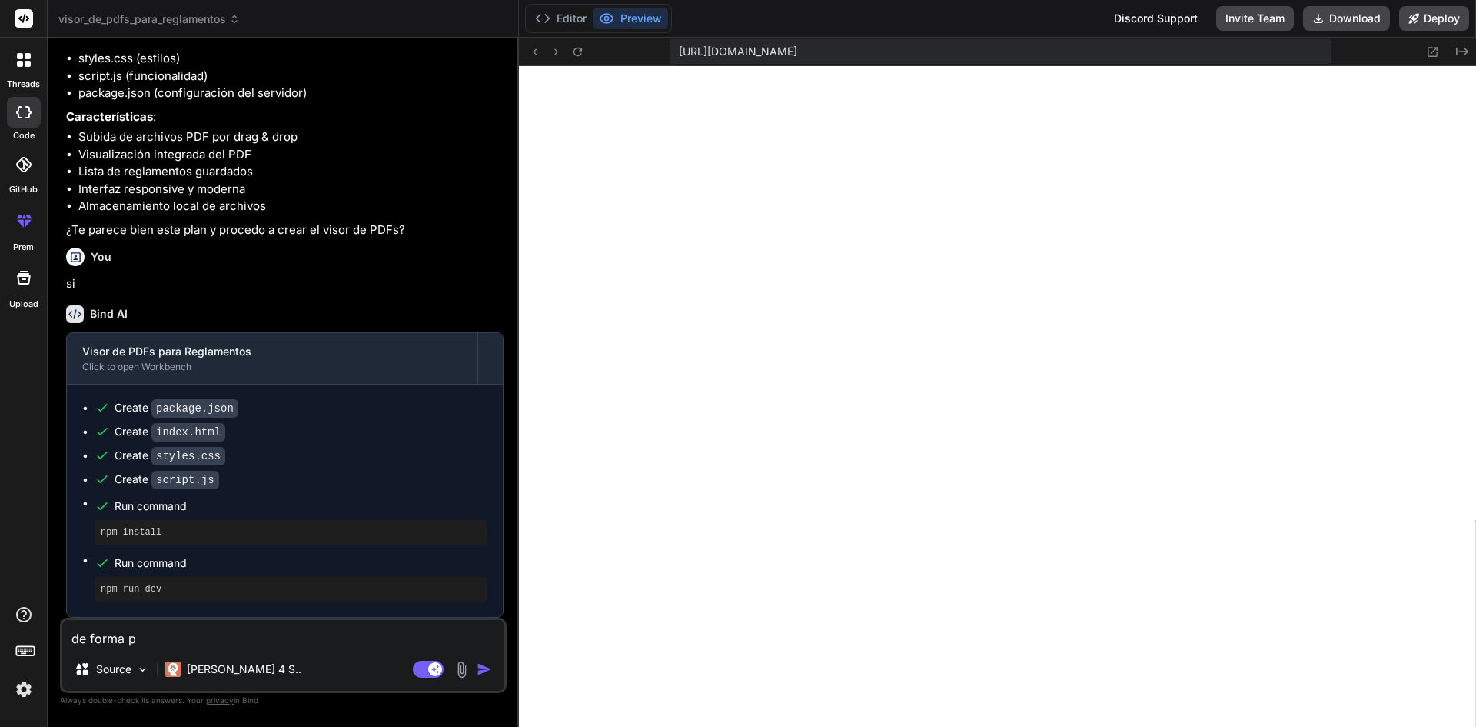
type textarea "de forma"
type textarea "x"
type textarea "de forma i"
type textarea "x"
type textarea "de forma in"
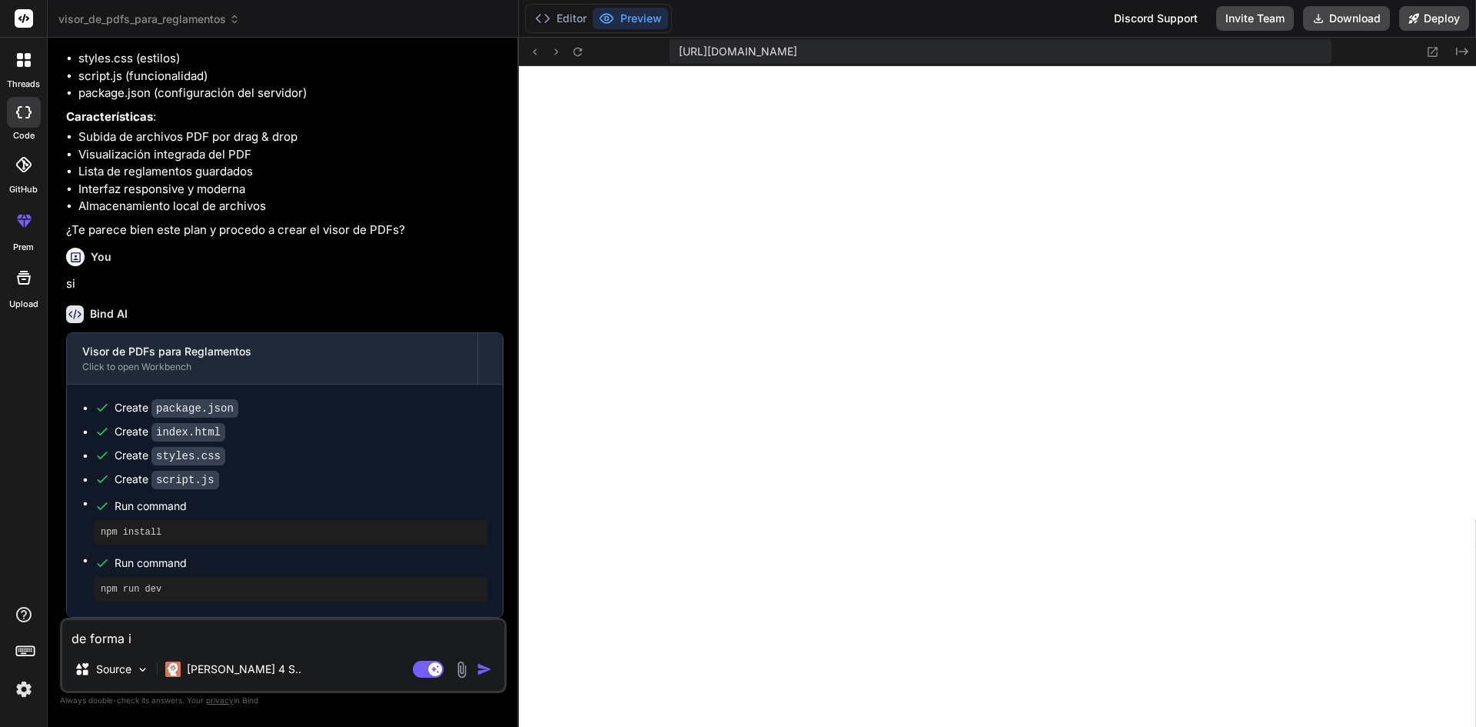
type textarea "x"
type textarea "de forma int"
type textarea "x"
type textarea "de forma inte"
type textarea "x"
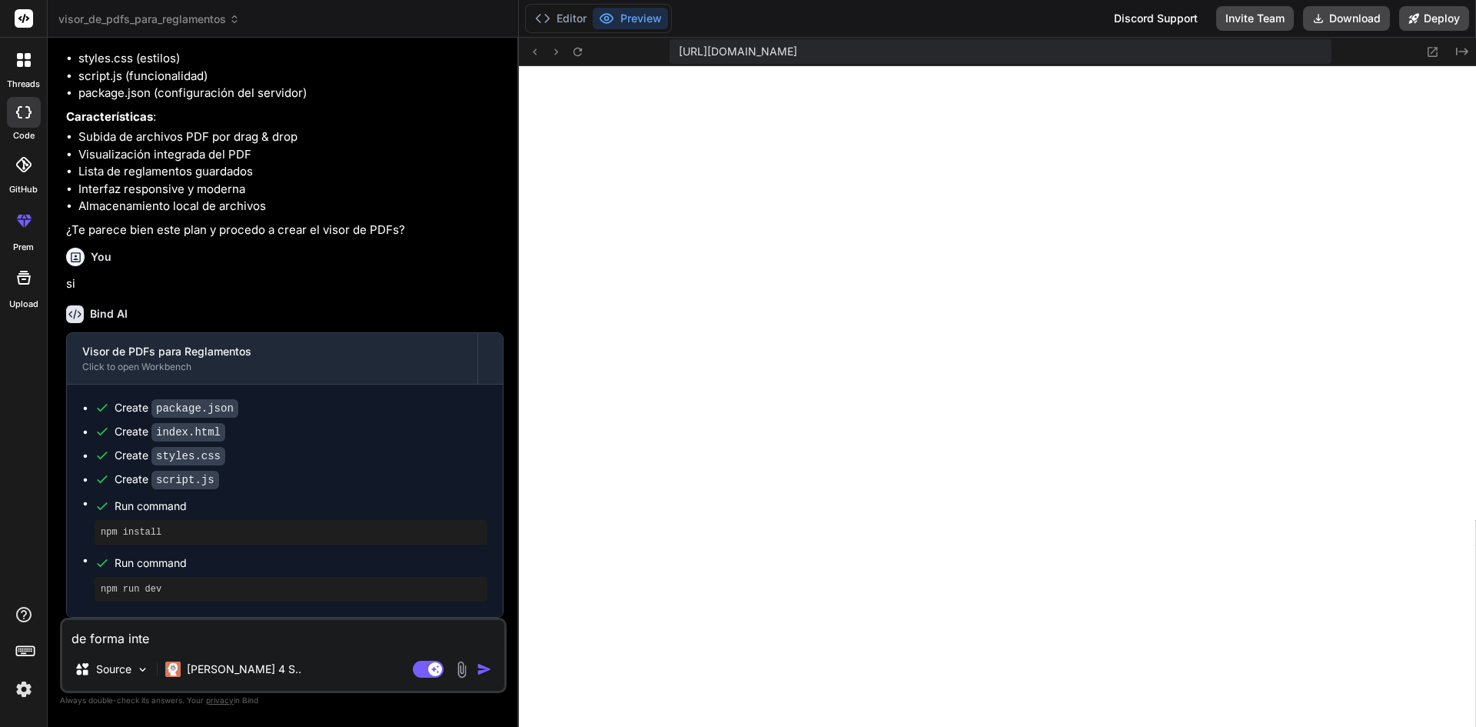
type textarea "de forma inter"
type textarea "x"
type textarea "de forma intern"
type textarea "x"
type textarea "de forma interna"
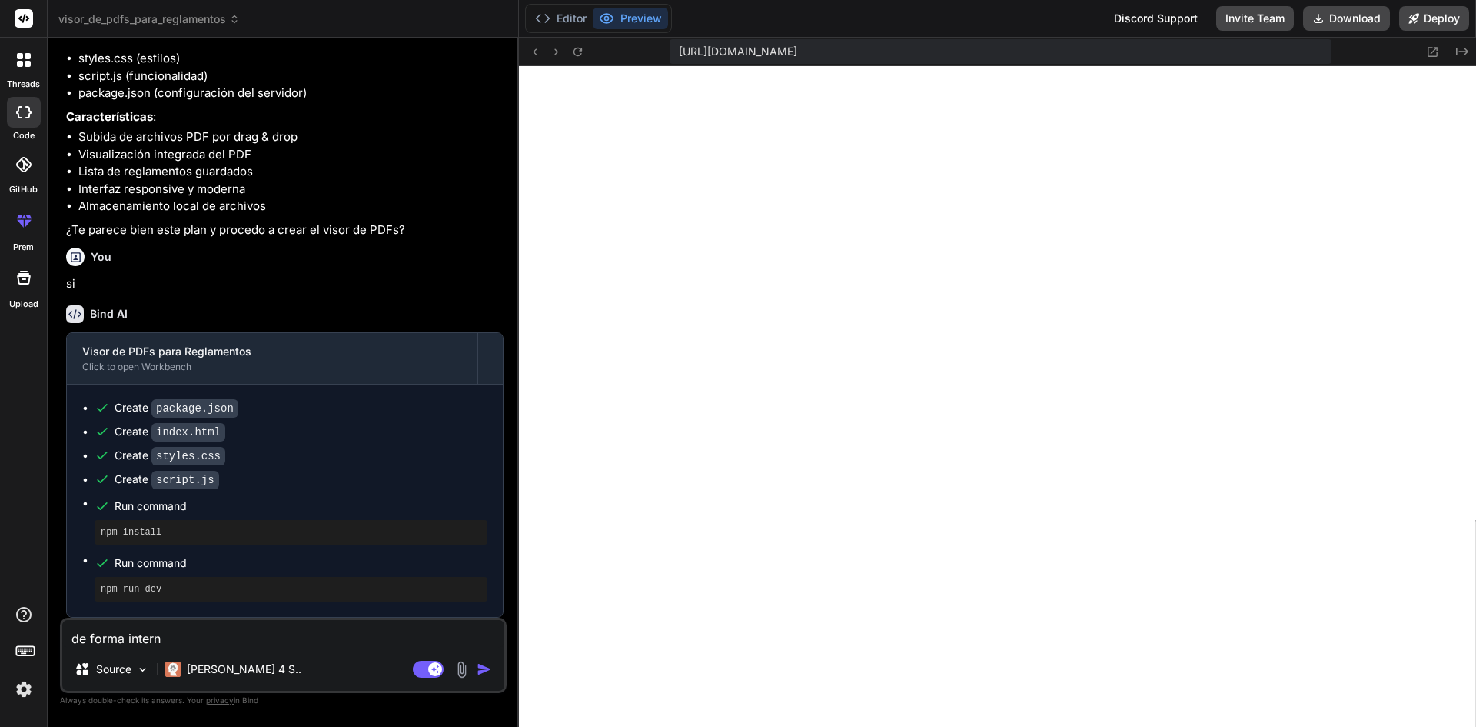
type textarea "x"
type textarea "de forma interna"
type textarea "x"
type textarea "de forma interna s"
type textarea "x"
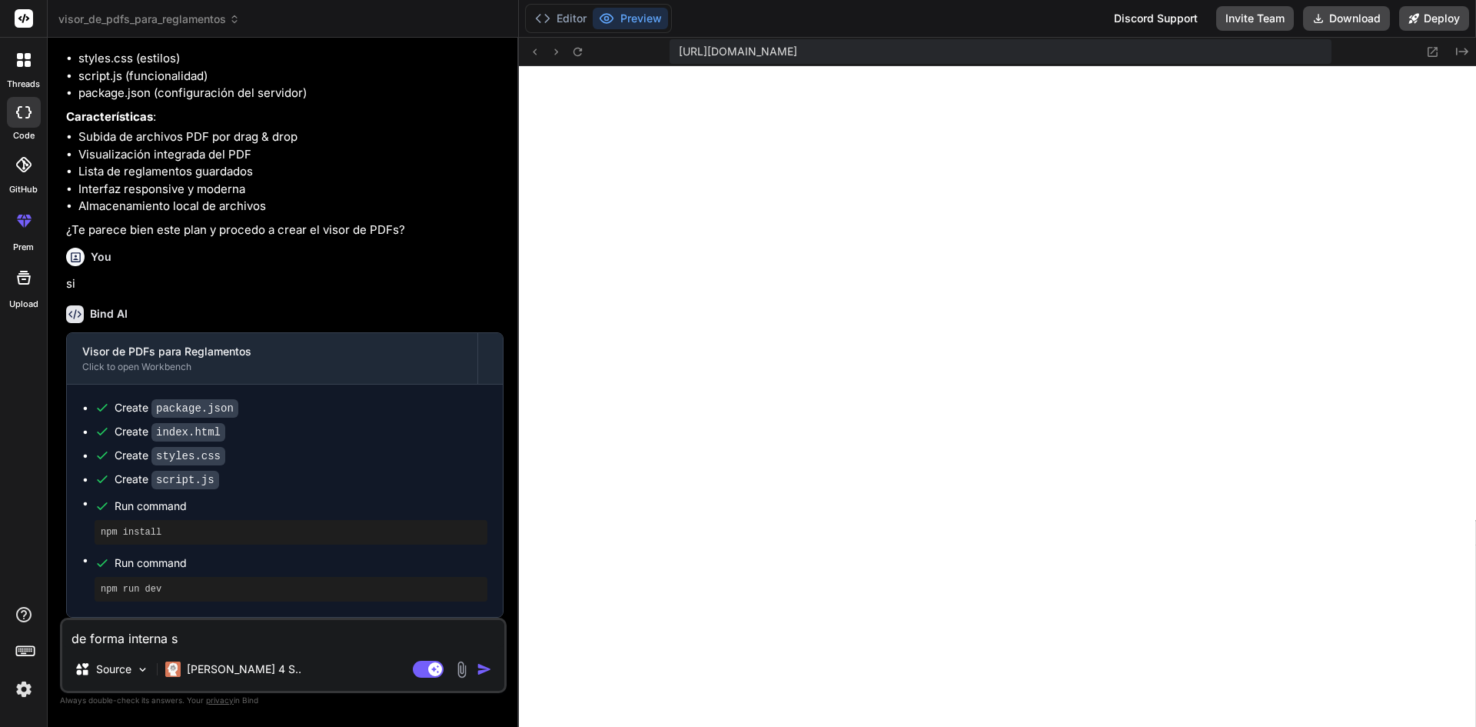
type textarea "de forma interna su"
type textarea "x"
type textarea "de forma interna sub"
type textarea "x"
type textarea "de forma interna subi"
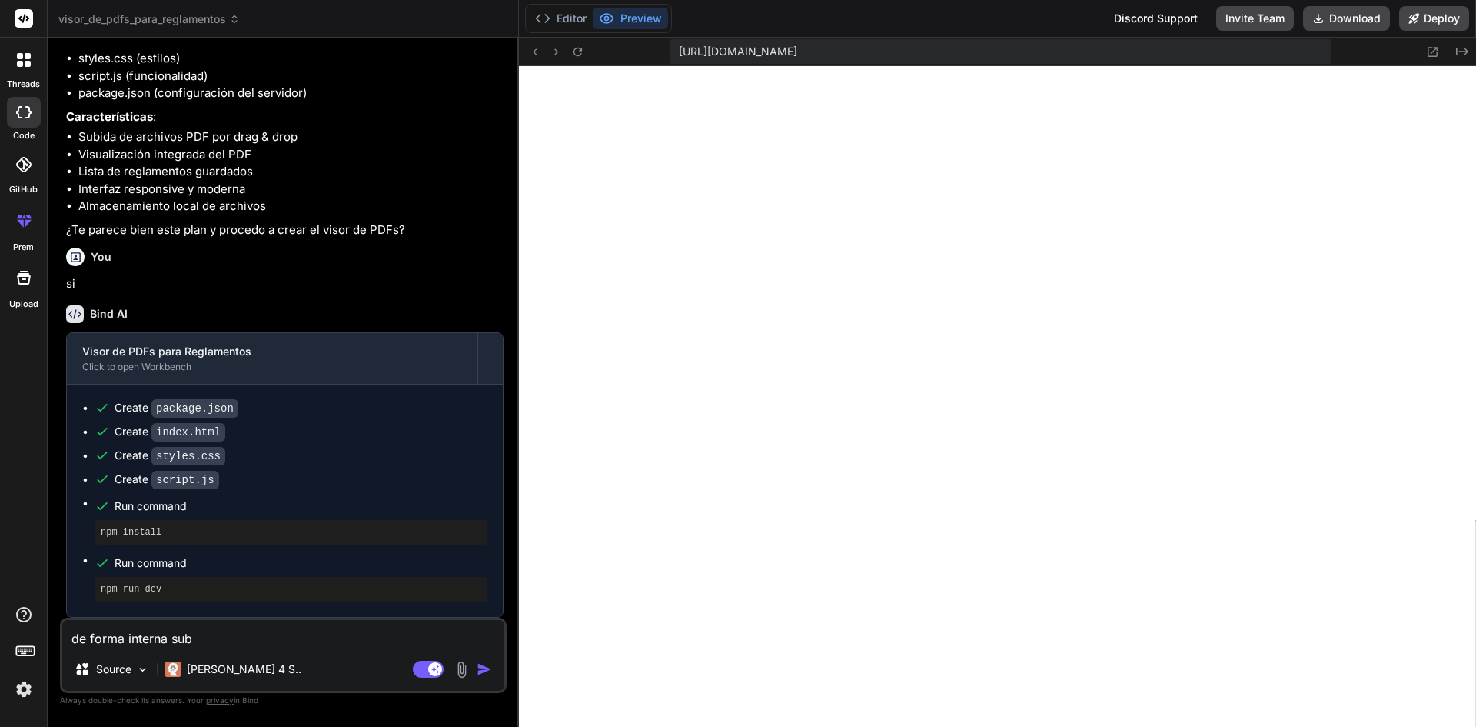
type textarea "x"
type textarea "de forma interna subir"
type textarea "x"
type textarea "de forma interna subire"
type textarea "x"
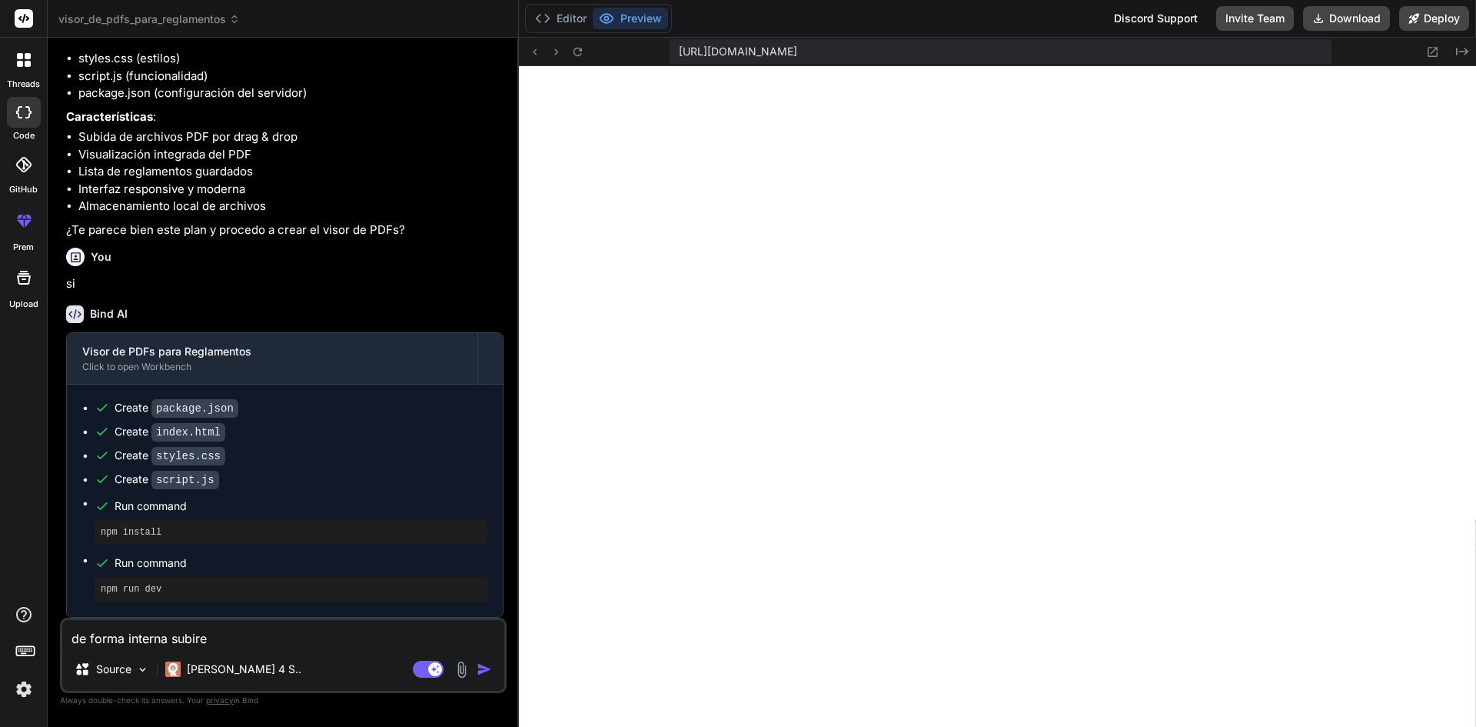
type textarea "de forma interna subire"
type textarea "x"
type textarea "de forma interna subire e"
type textarea "x"
type textarea "de forma interna subire el"
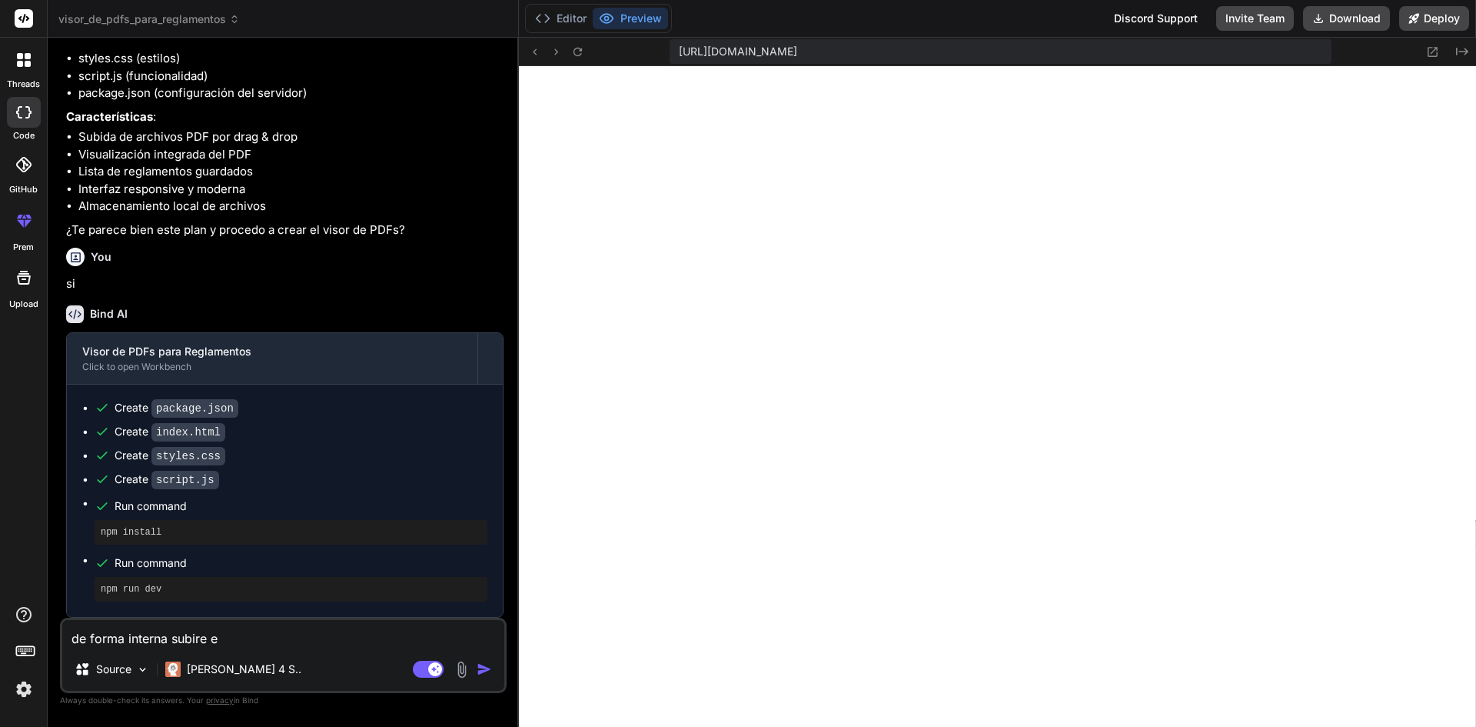
type textarea "x"
type textarea "de forma interna subire el"
type textarea "x"
type textarea "de forma interna subire el r"
type textarea "x"
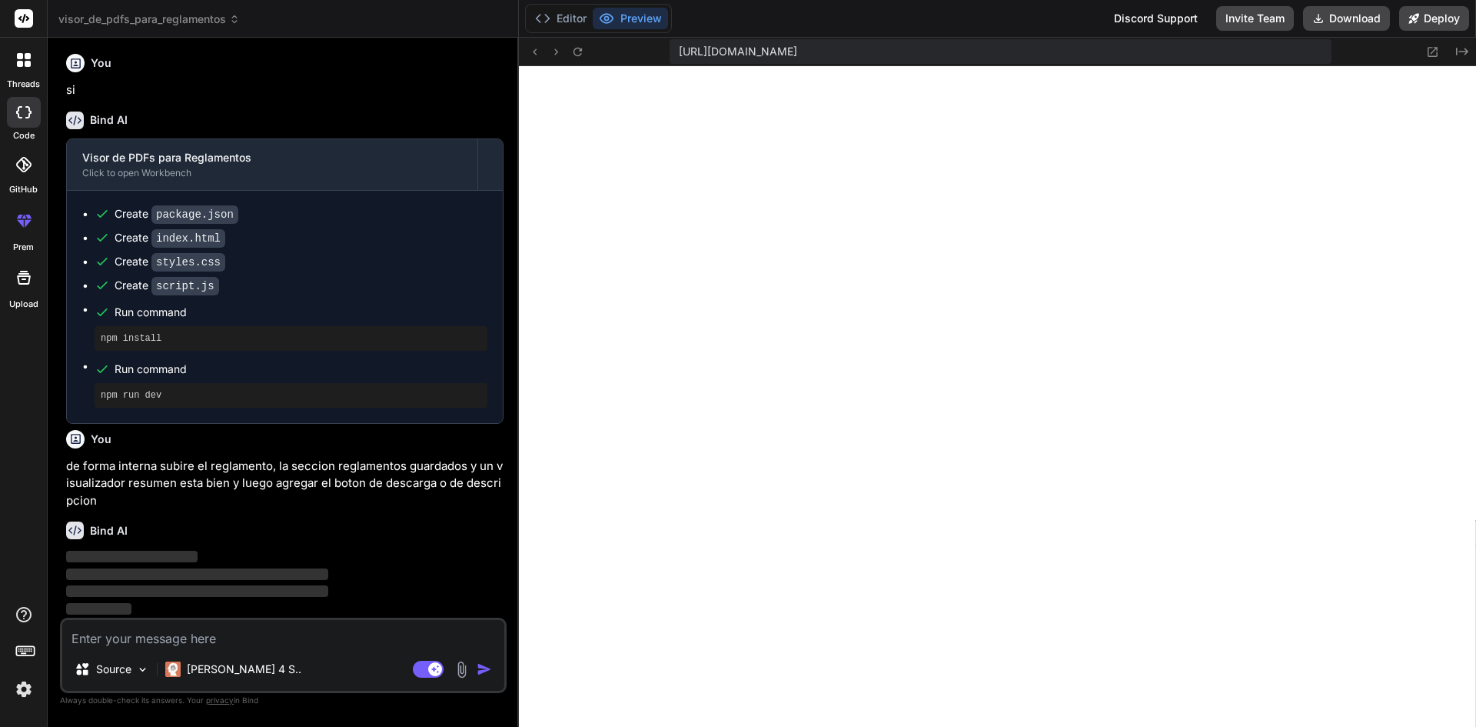
scroll to position [408, 0]
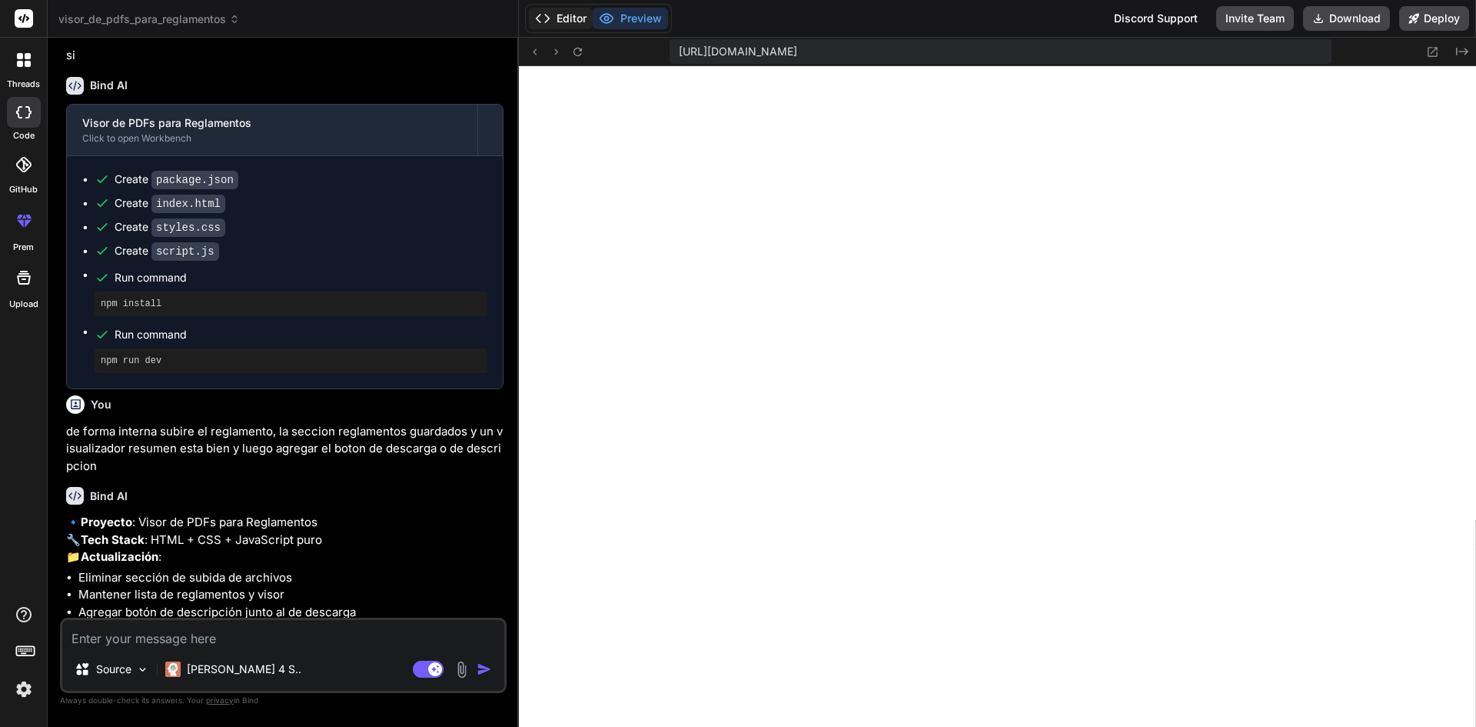
click at [557, 22] on button "Editor" at bounding box center [561, 19] width 64 height 22
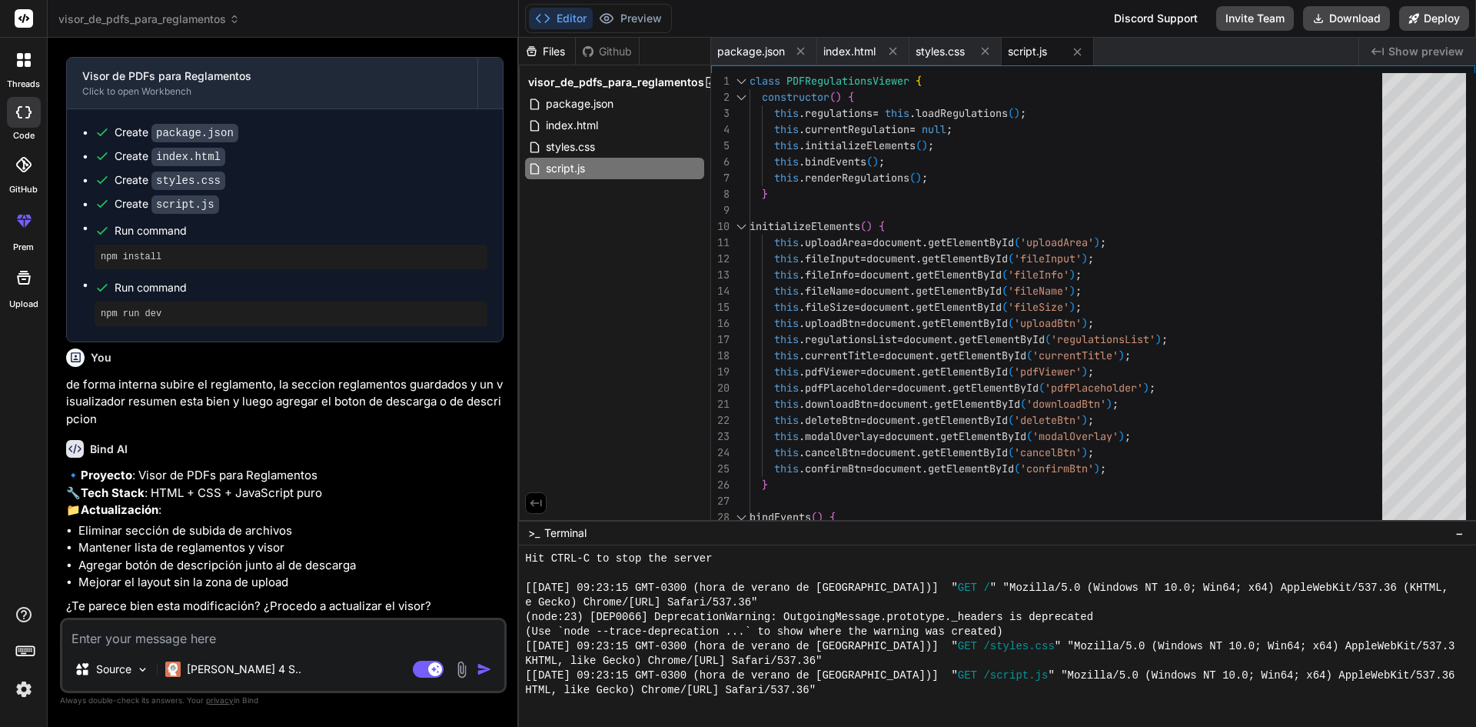
scroll to position [524, 0]
click at [345, 633] on textarea at bounding box center [283, 634] width 442 height 28
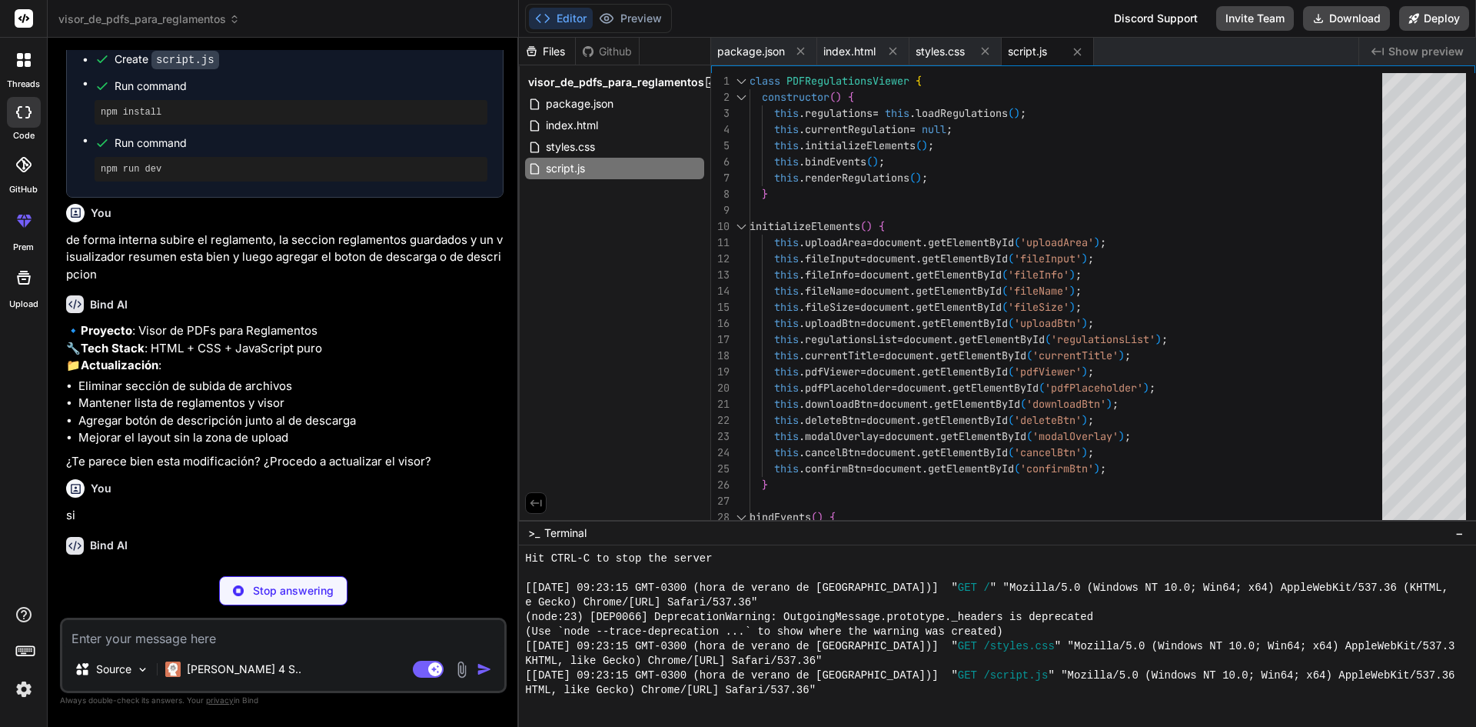
scroll to position [684, 0]
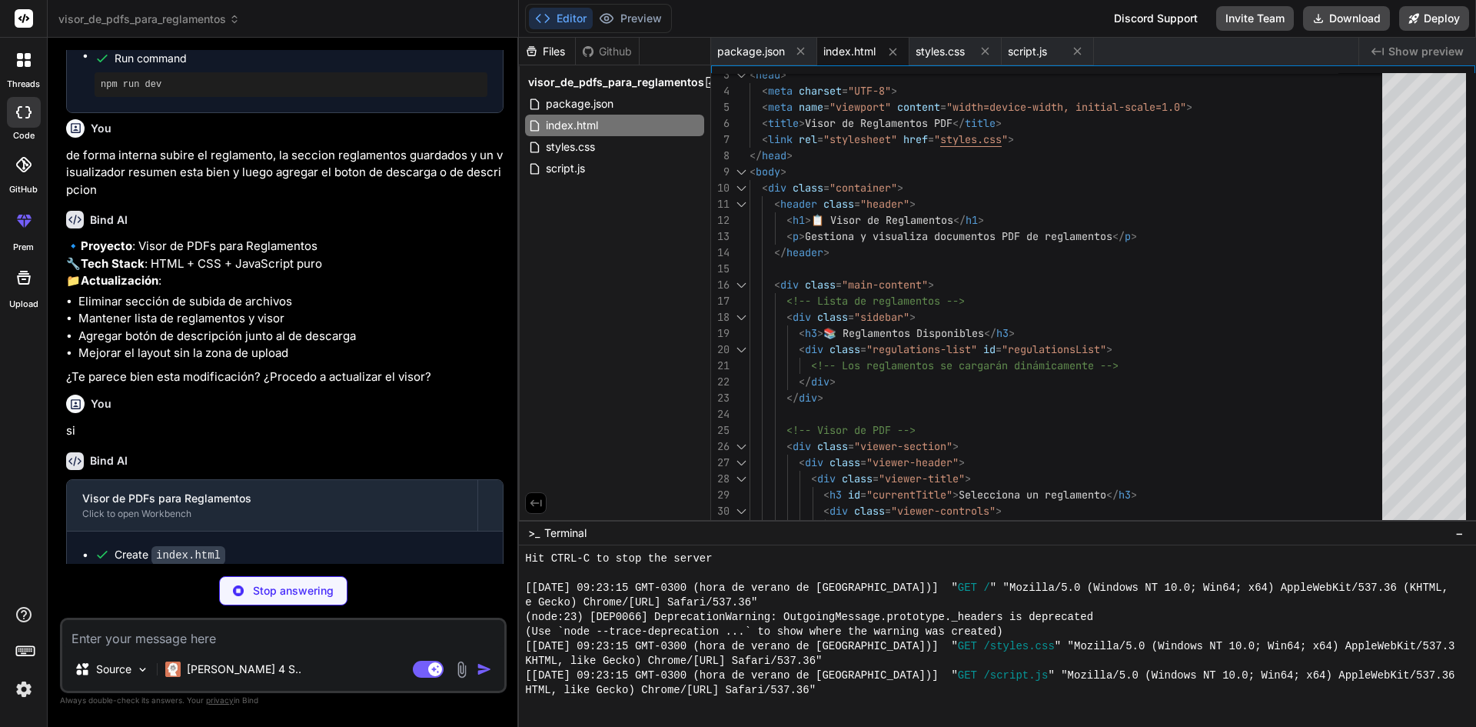
click at [842, 43] on div "index.html" at bounding box center [863, 52] width 92 height 28
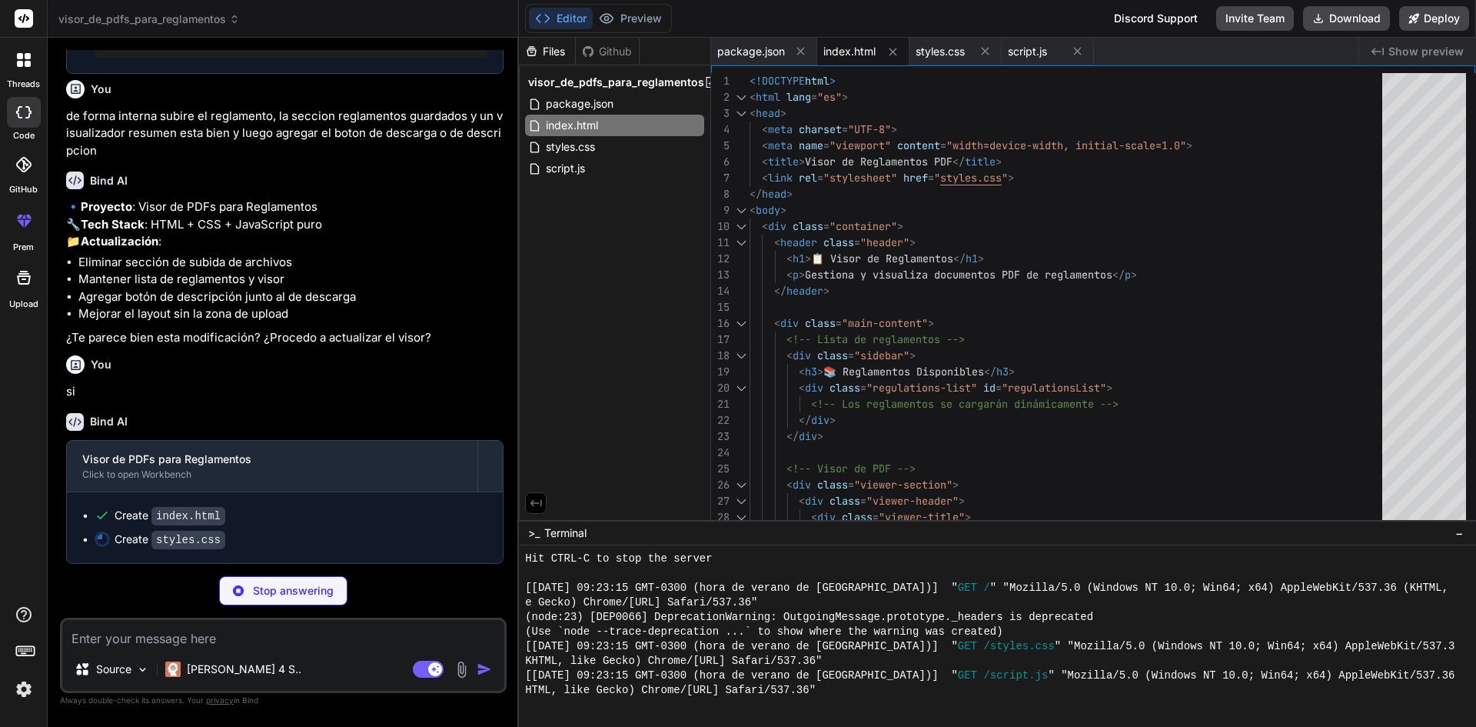
scroll to position [793, 0]
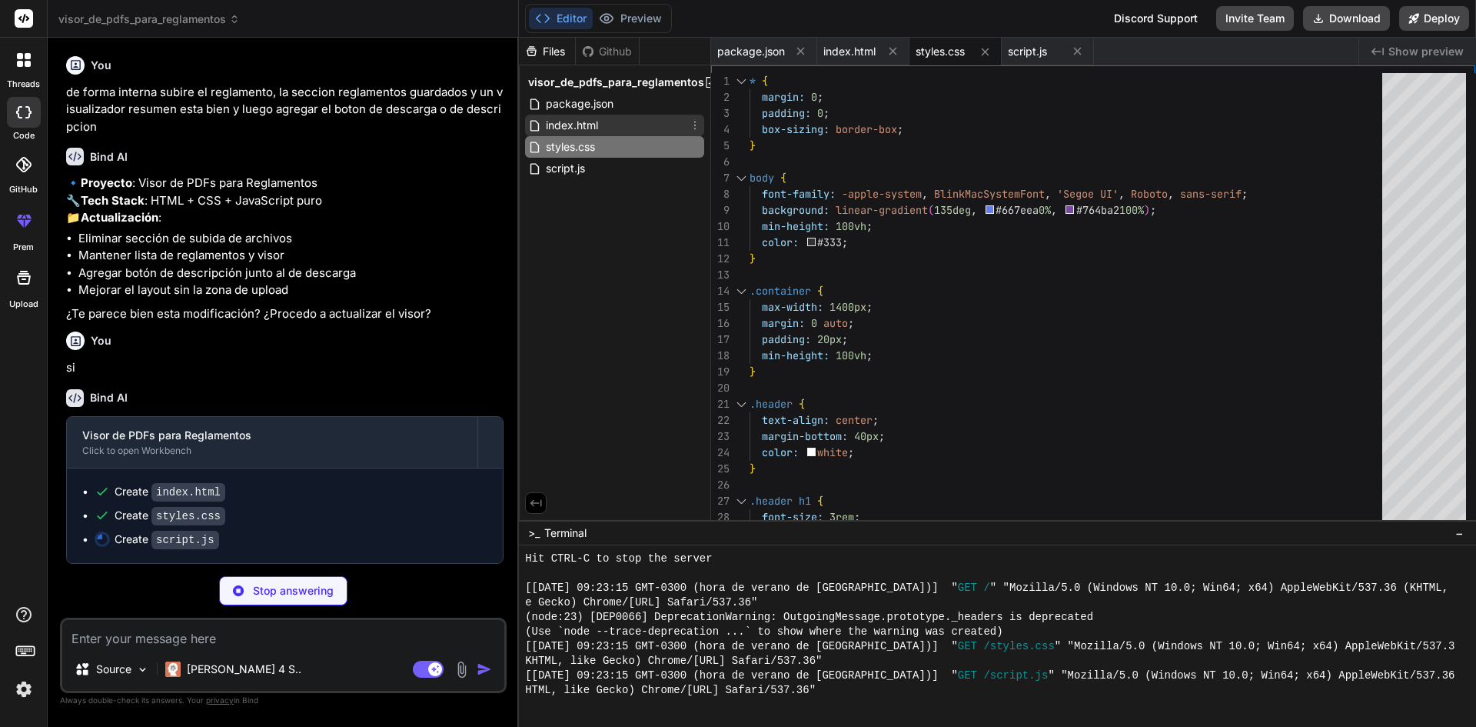
click at [634, 123] on div "index.html" at bounding box center [614, 126] width 179 height 22
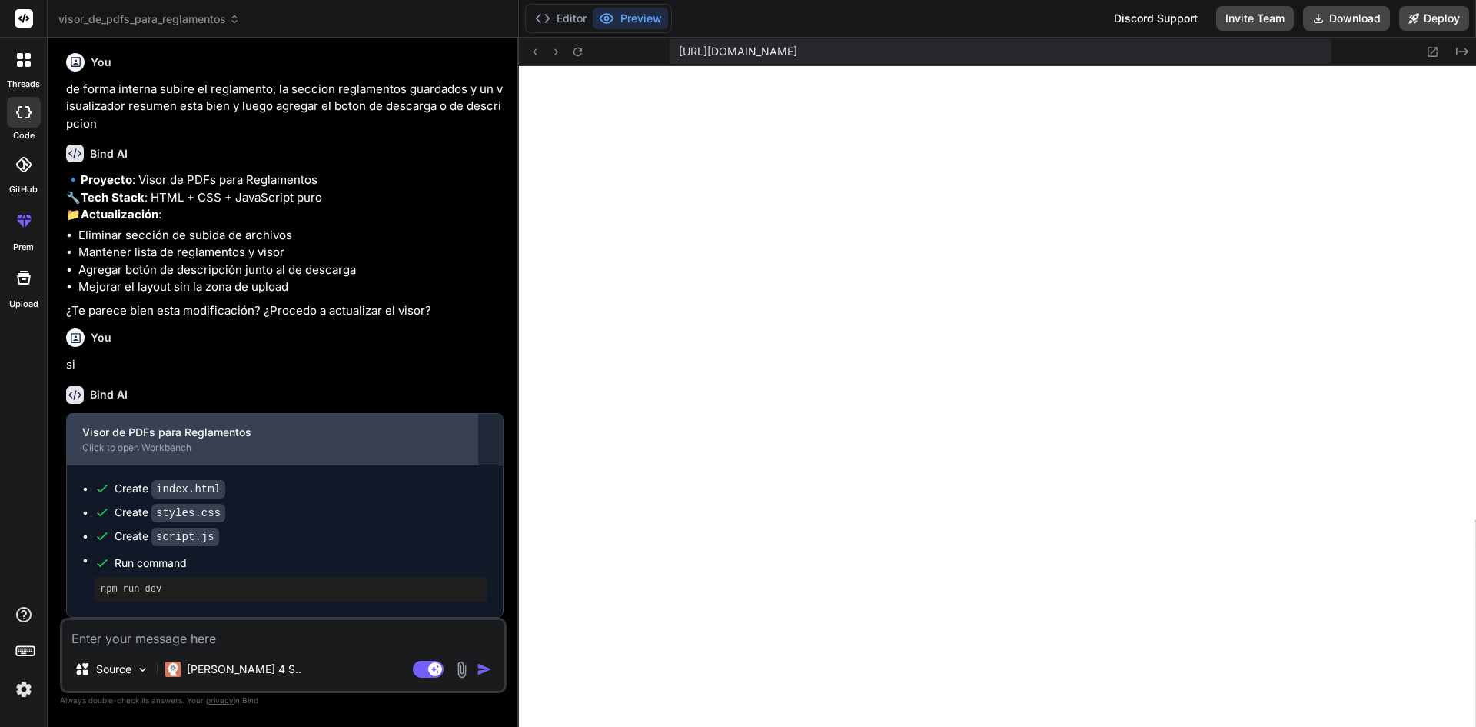
scroll to position [2659, 0]
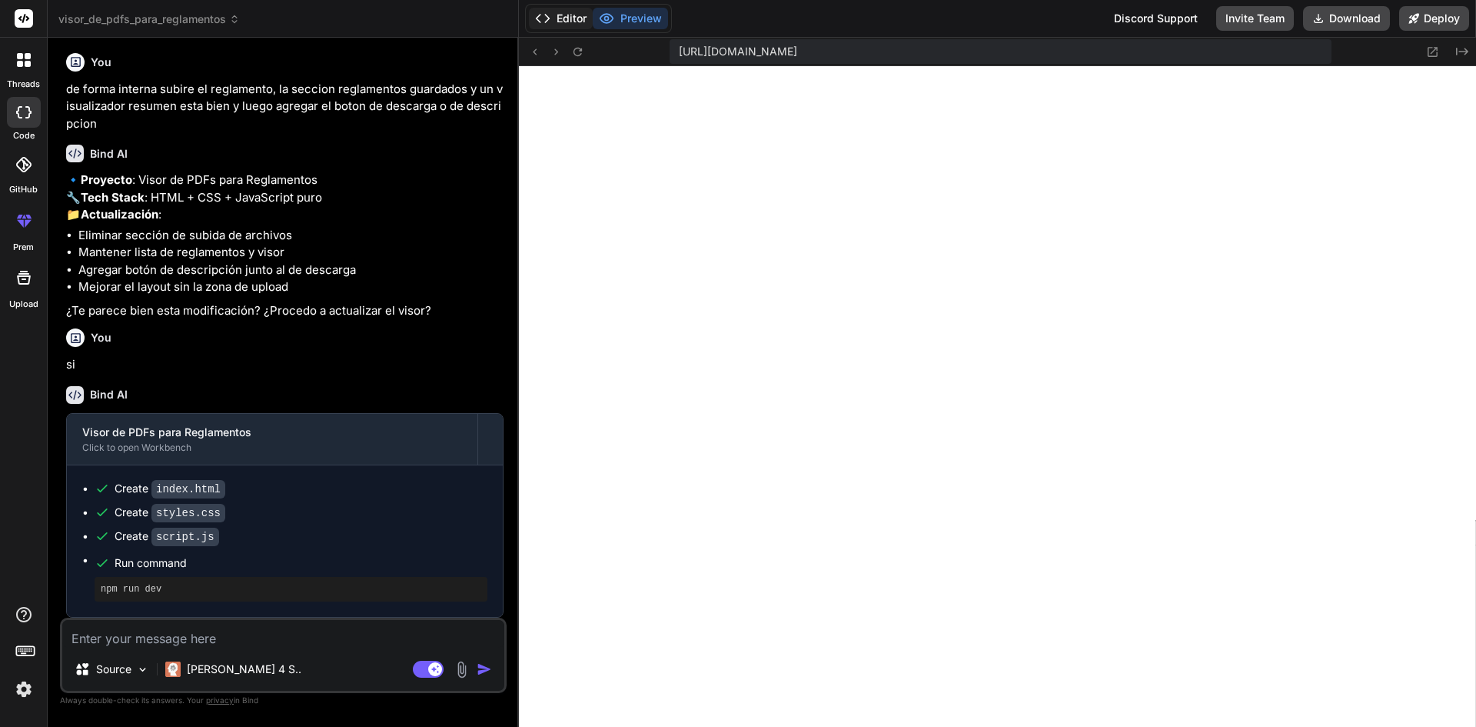
click at [555, 12] on button "Editor" at bounding box center [561, 19] width 64 height 22
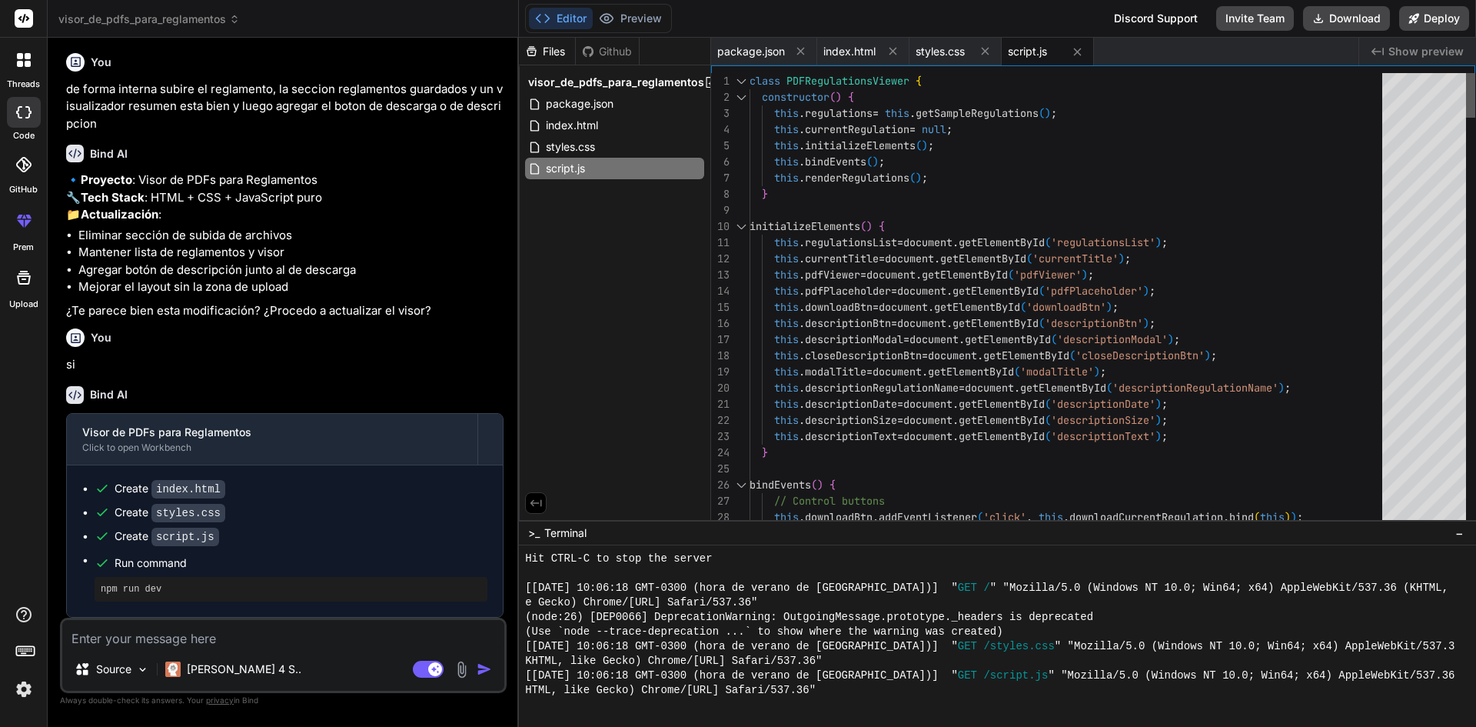
click at [1475, 91] on div at bounding box center [1470, 95] width 9 height 45
click at [863, 48] on span "index.html" at bounding box center [849, 51] width 52 height 15
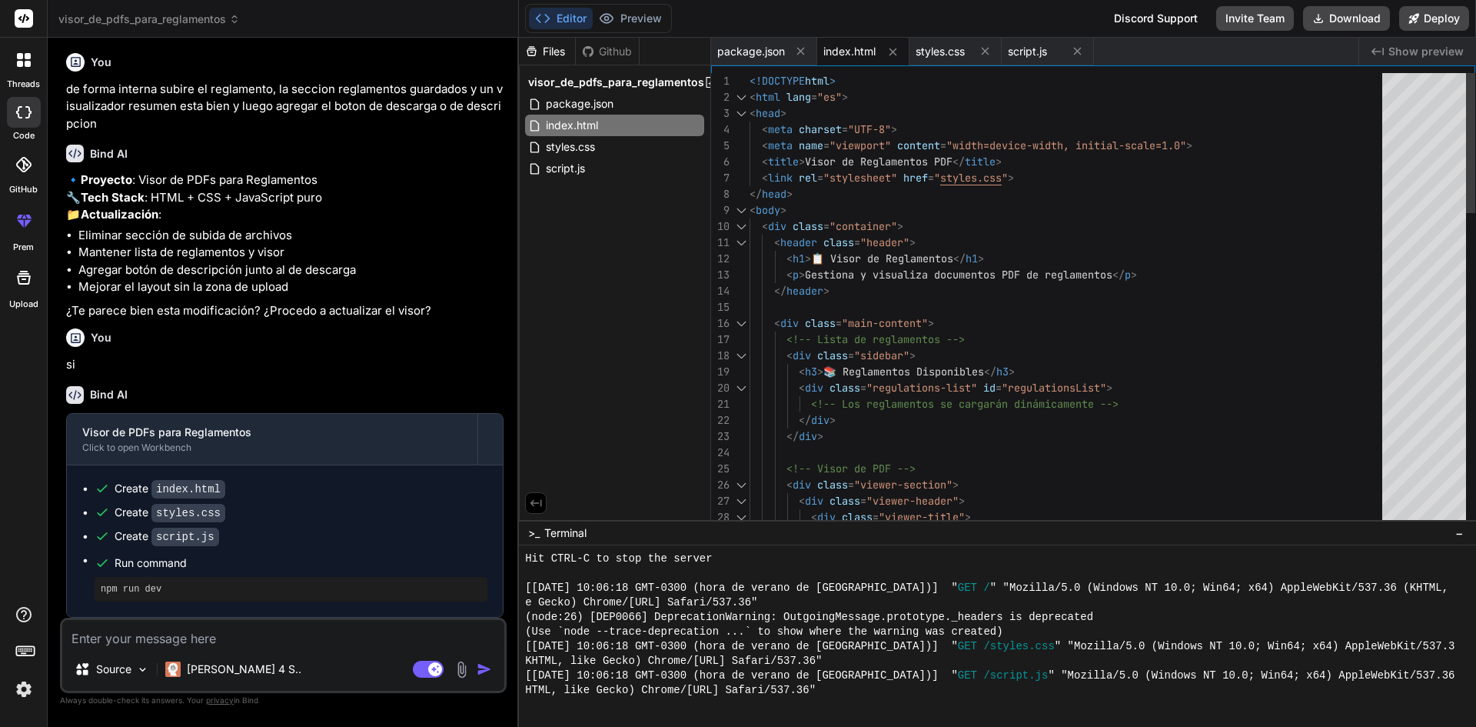
scroll to position [0, 0]
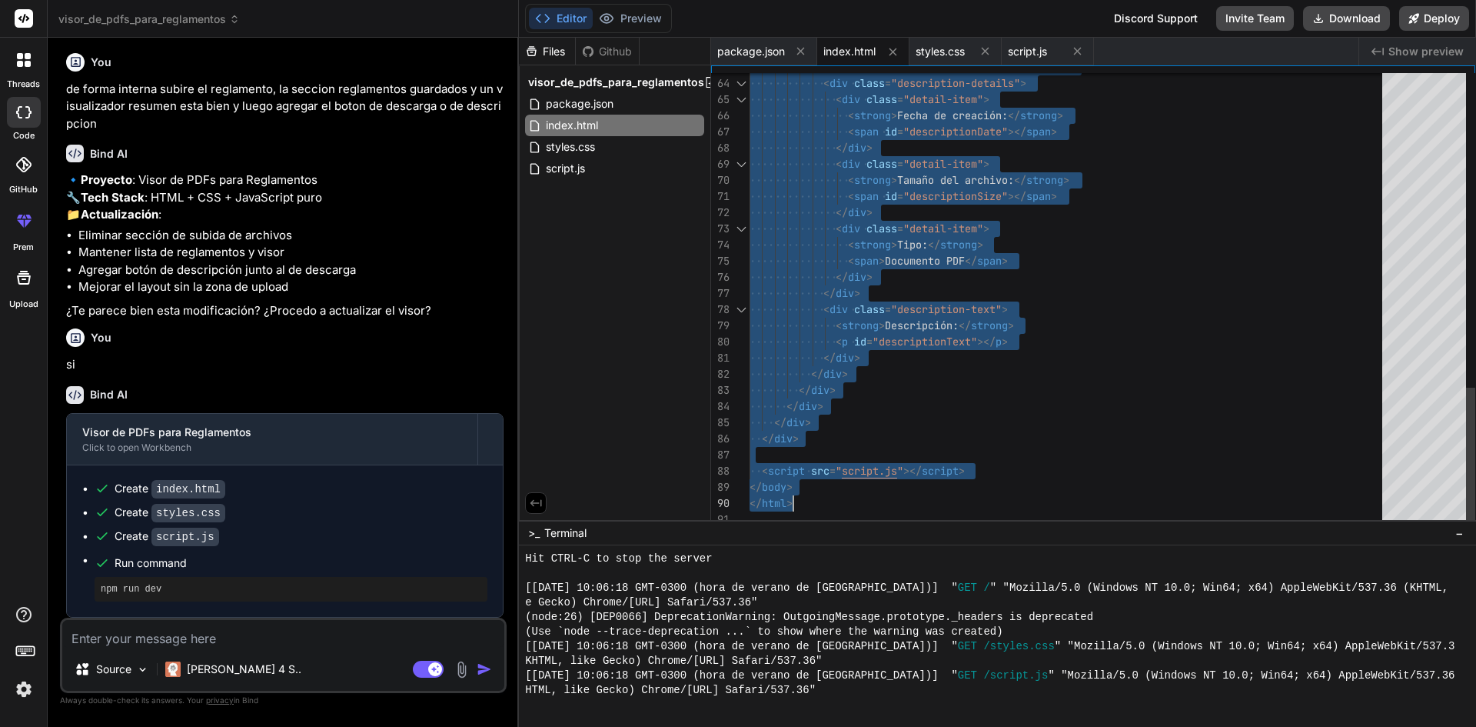
drag, startPoint x: 760, startPoint y: 177, endPoint x: 1034, endPoint y: 490, distance: 416.2
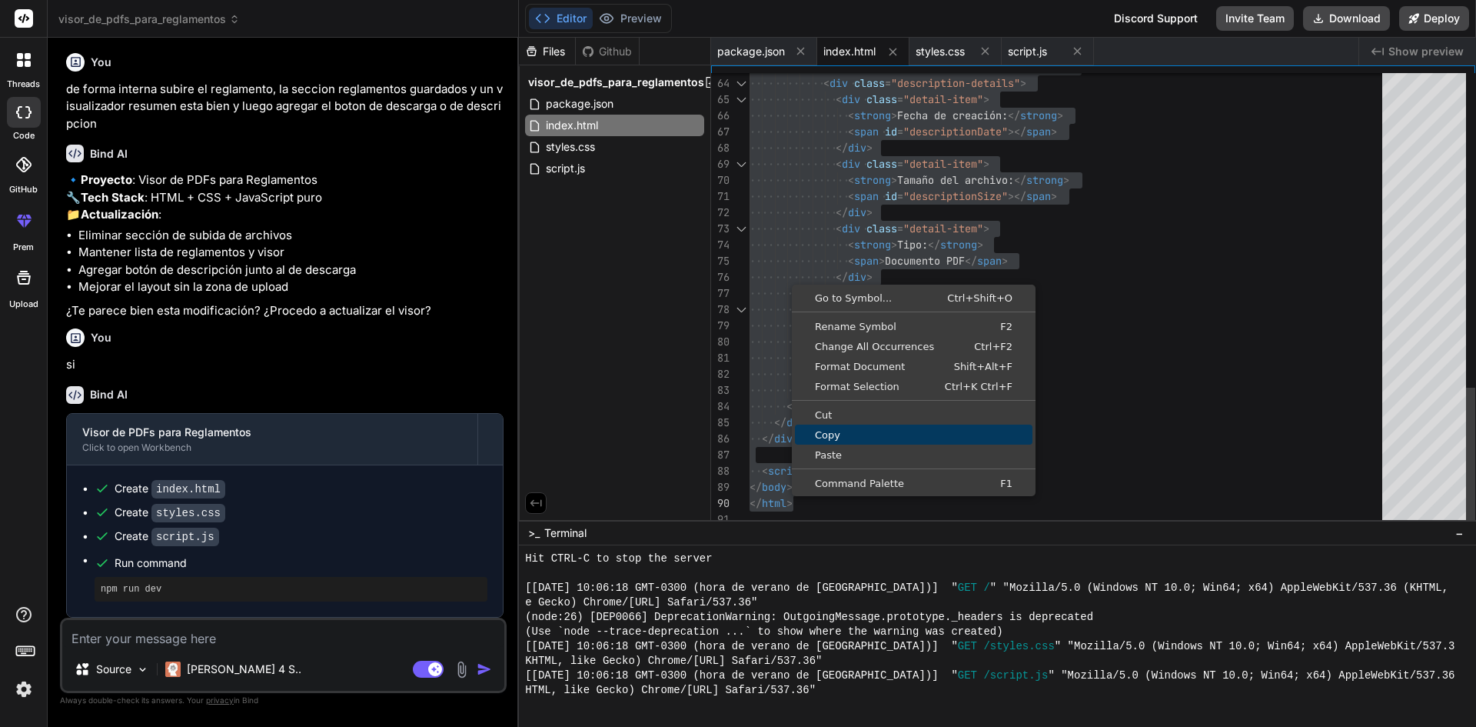
click at [854, 435] on span "Copy" at bounding box center [914, 435] width 238 height 10
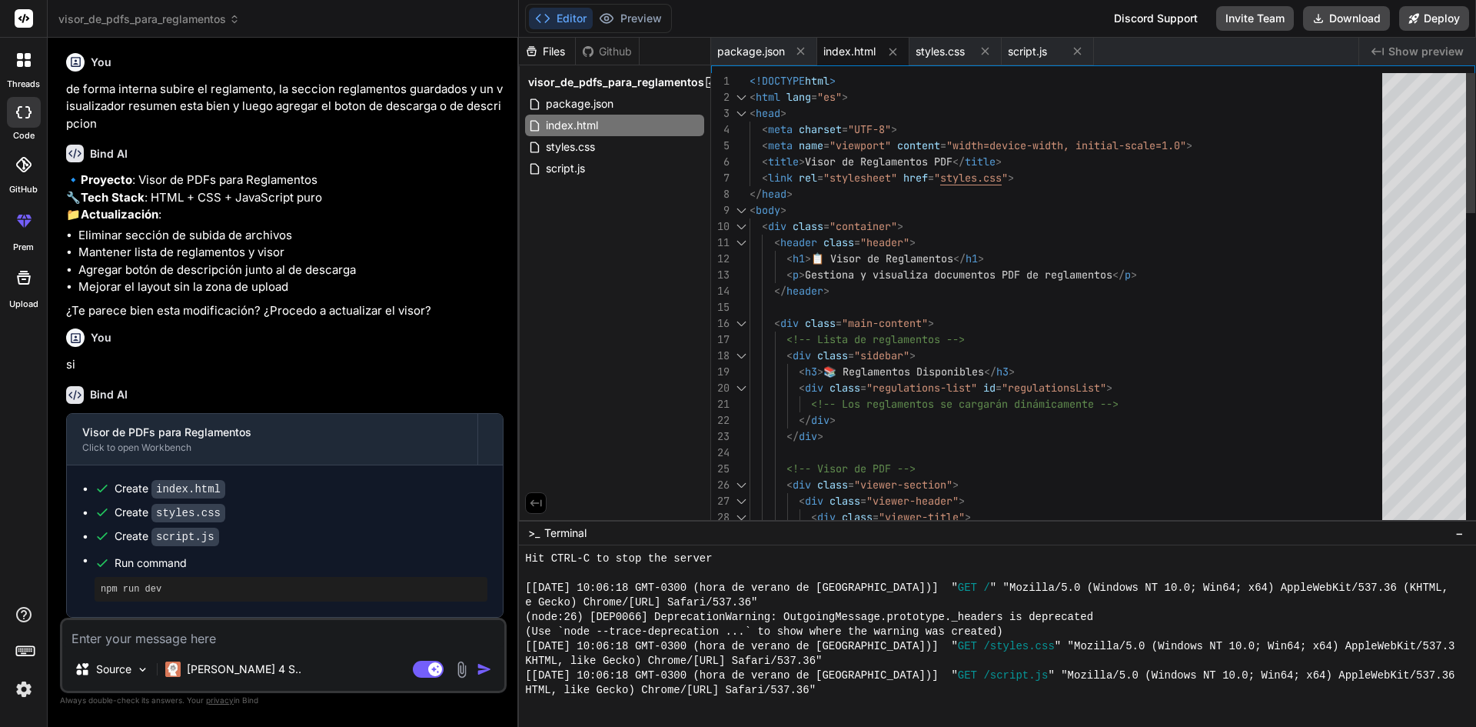
drag, startPoint x: 748, startPoint y: 77, endPoint x: 934, endPoint y: 188, distance: 216.9
click at [934, 188] on div "28 29 25 26 27 23 24 21 22 18 19 20 13 14 15 16 17 11 12 9 10 6 7 8 4 5 1 2 3 <…" at bounding box center [1093, 300] width 764 height 454
drag, startPoint x: 750, startPoint y: 82, endPoint x: 1048, endPoint y: 375, distance: 418.1
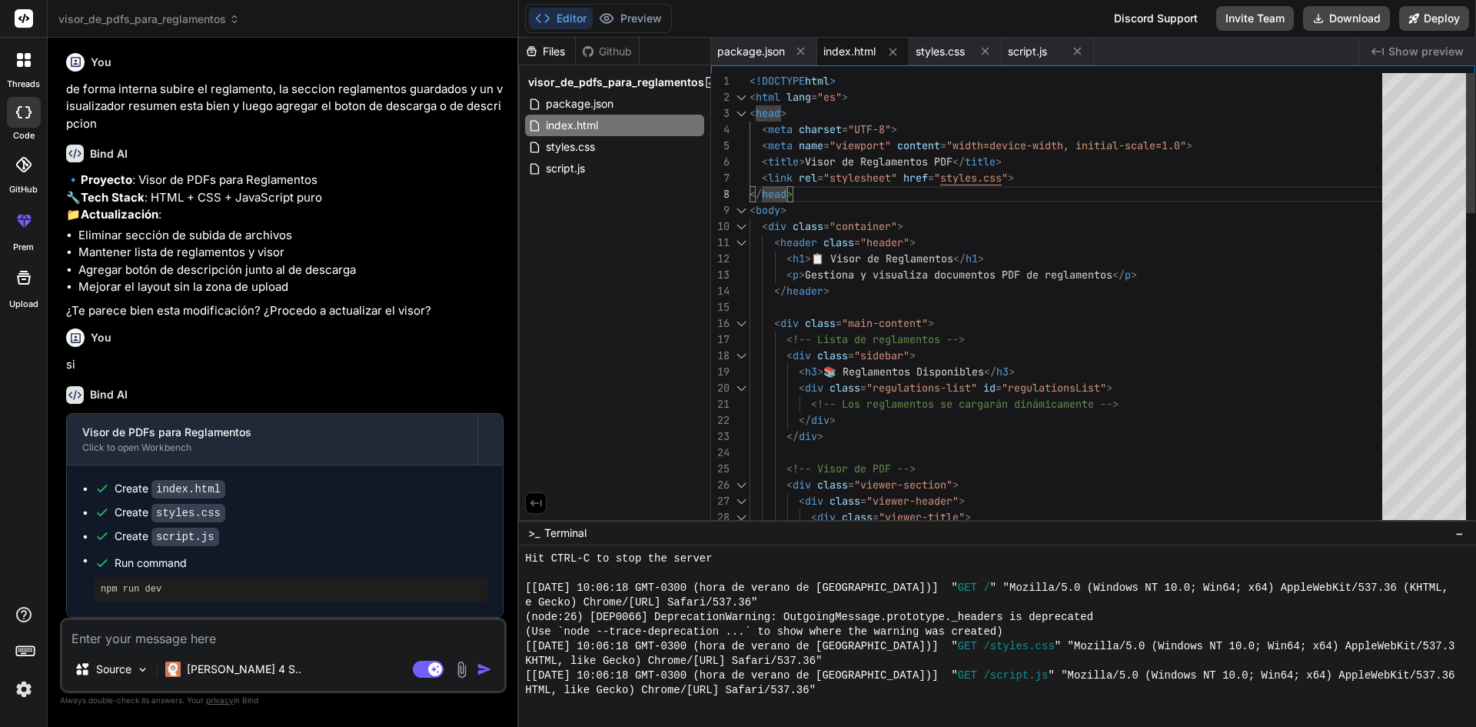
drag, startPoint x: 750, startPoint y: 84, endPoint x: 854, endPoint y: 115, distance: 109.0
drag, startPoint x: 861, startPoint y: 125, endPoint x: 856, endPoint y: 175, distance: 51.0
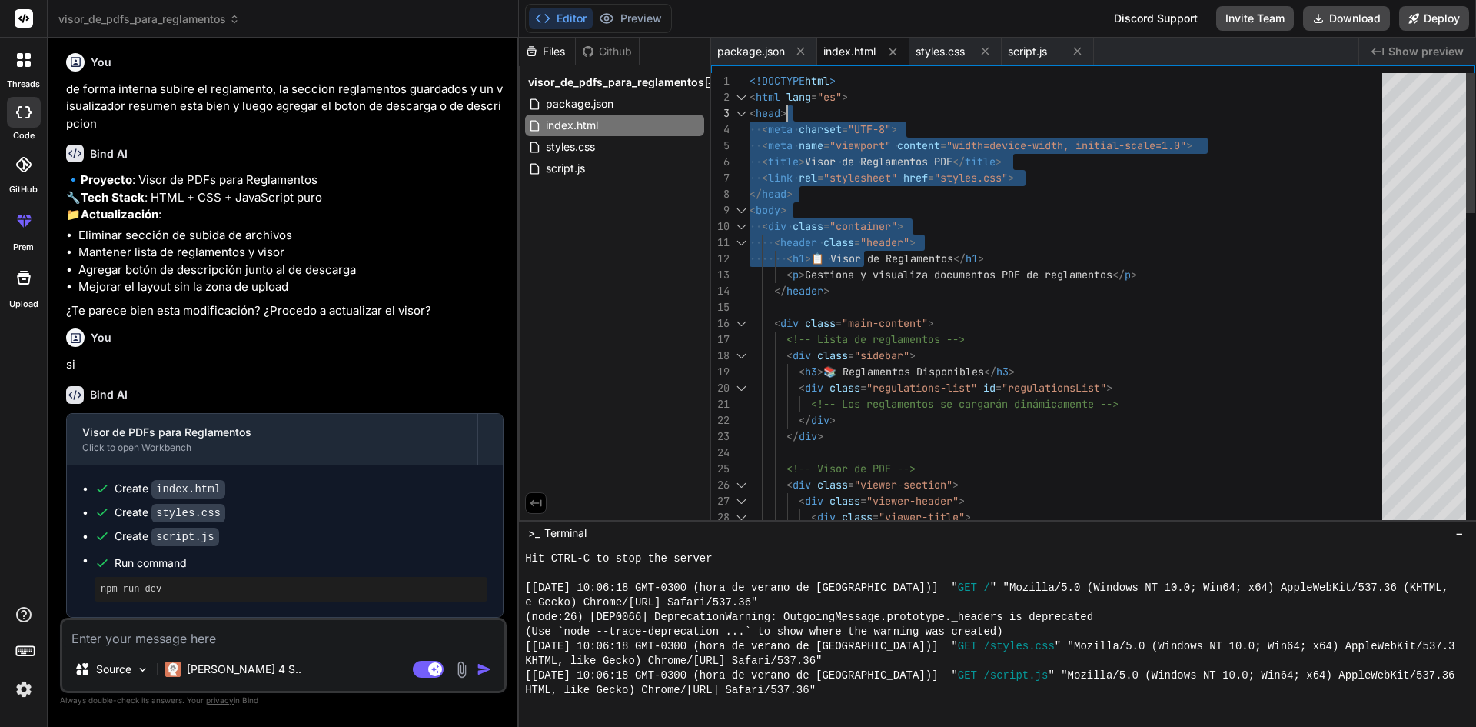
drag, startPoint x: 866, startPoint y: 251, endPoint x: 777, endPoint y: 78, distance: 195.3
drag, startPoint x: 750, startPoint y: 75, endPoint x: 813, endPoint y: 107, distance: 70.5
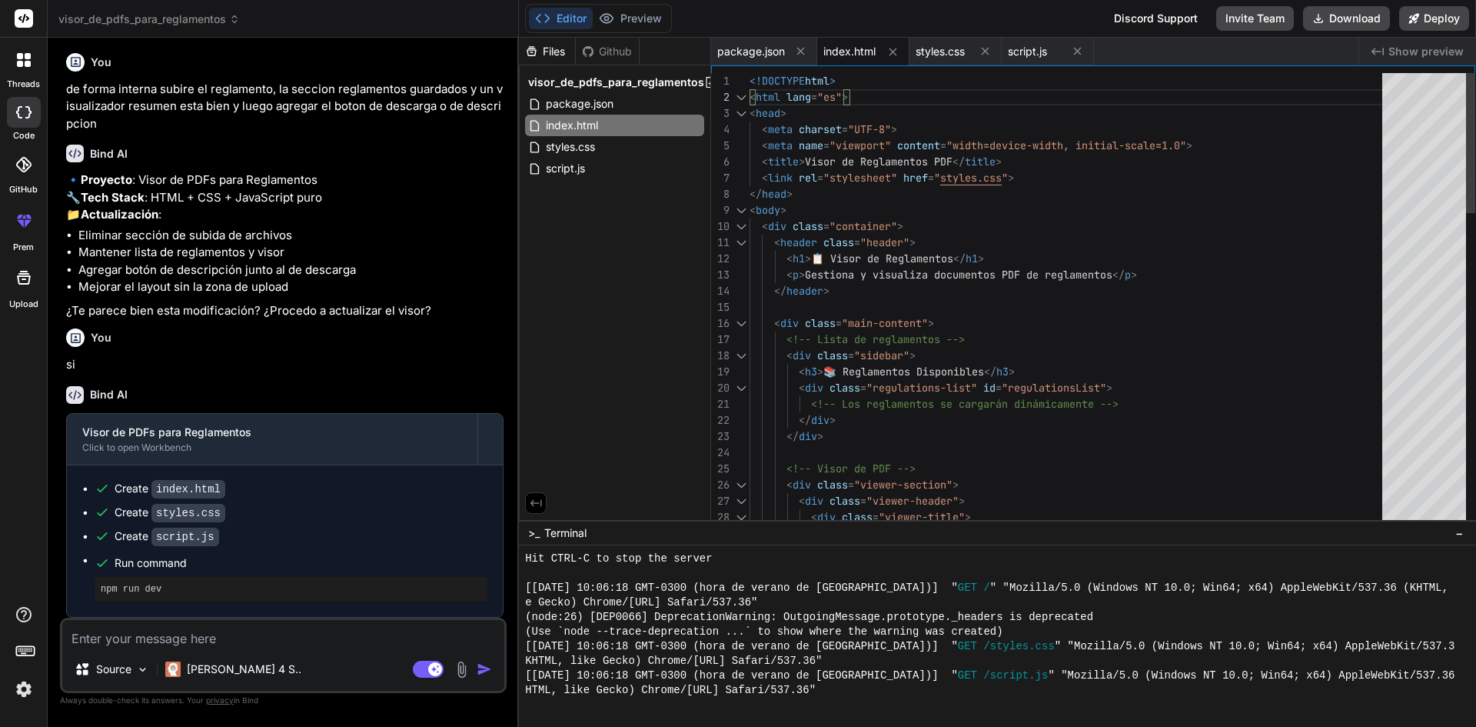
click at [749, 79] on div "1" at bounding box center [730, 81] width 38 height 16
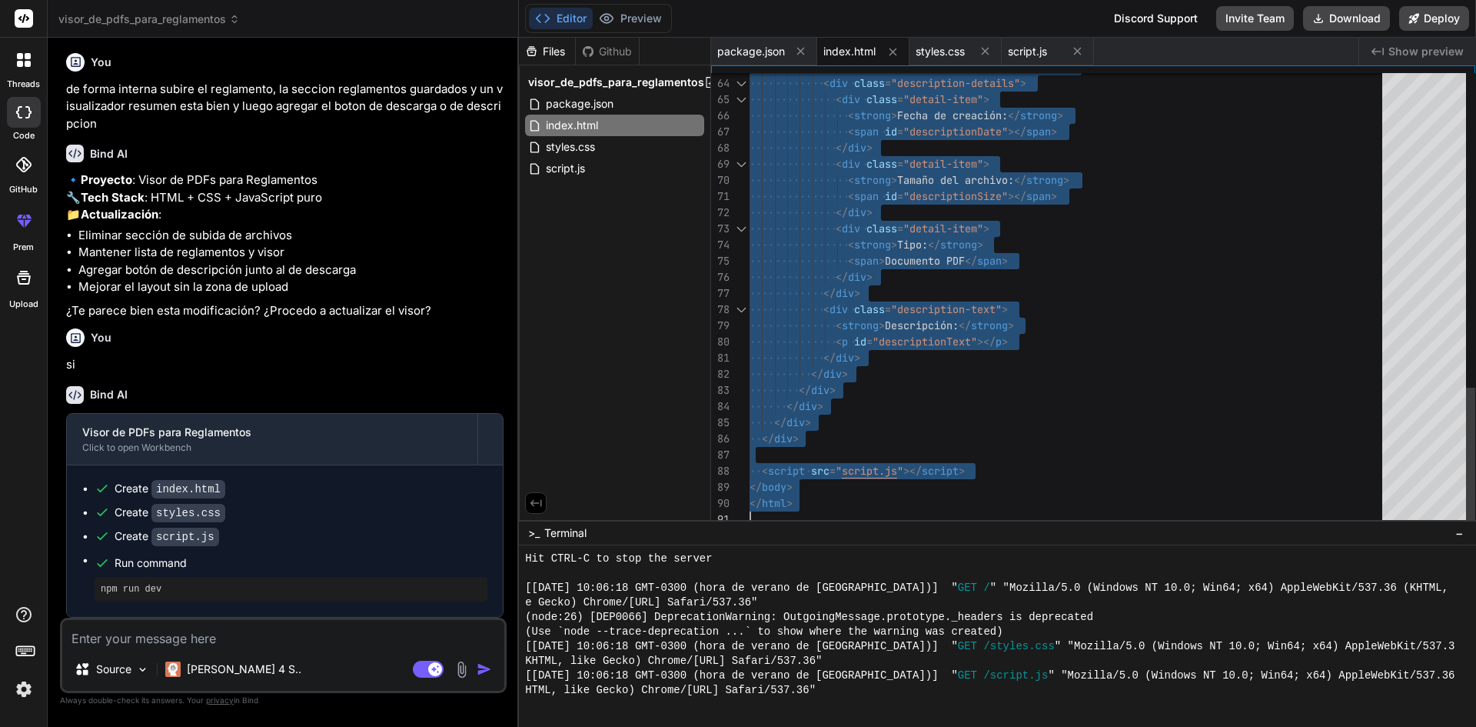
drag, startPoint x: 751, startPoint y: 79, endPoint x: 994, endPoint y: 763, distance: 725.4
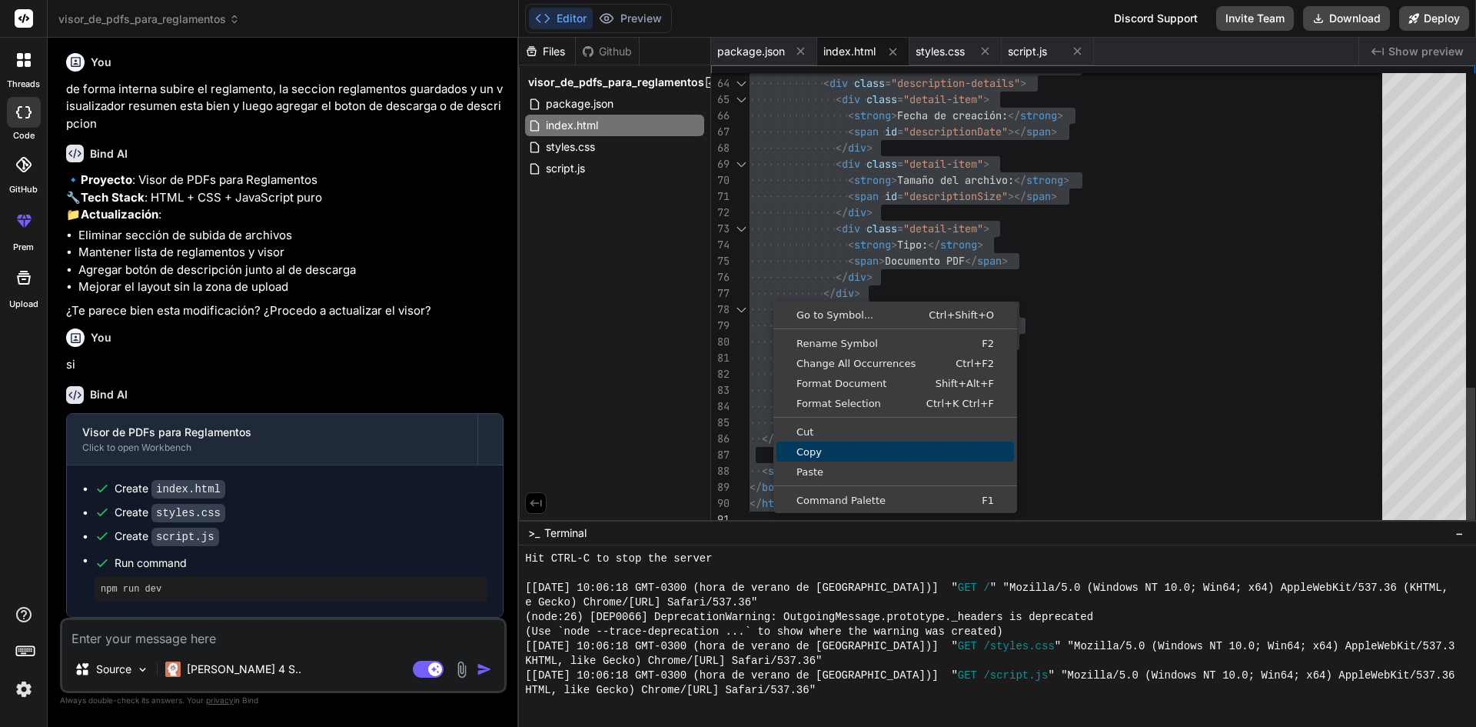
click at [833, 447] on span "Copy" at bounding box center [896, 452] width 238 height 10
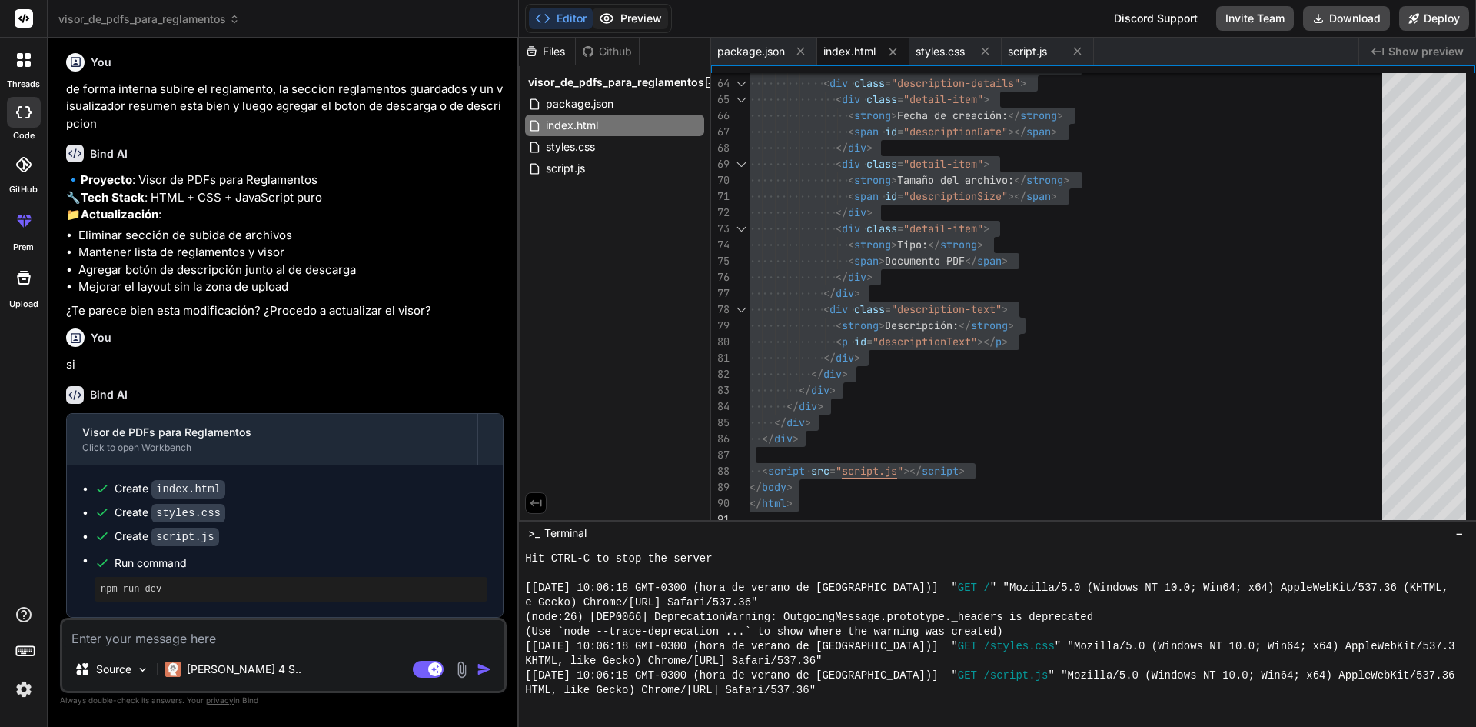
click at [647, 19] on button "Preview" at bounding box center [630, 19] width 75 height 22
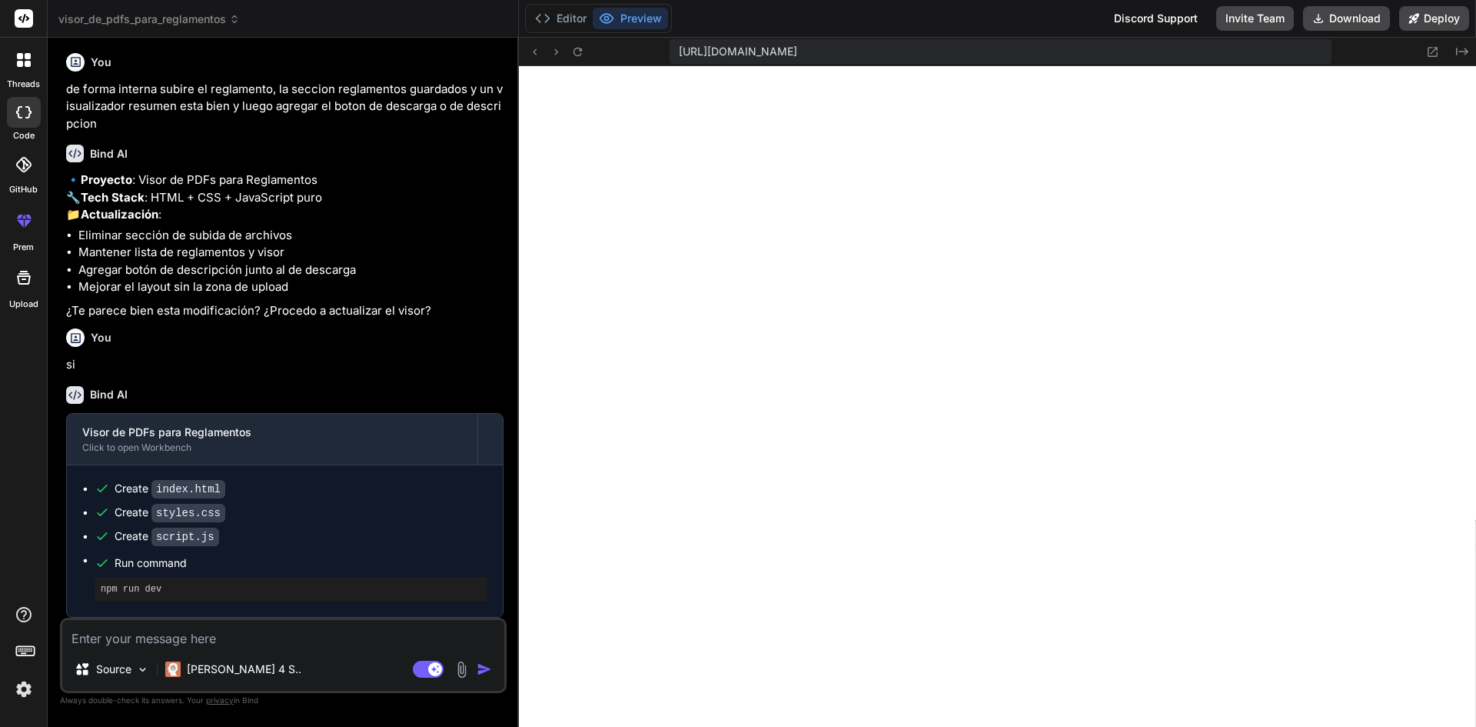
scroll to position [820, 0]
click at [301, 625] on textarea at bounding box center [283, 634] width 442 height 28
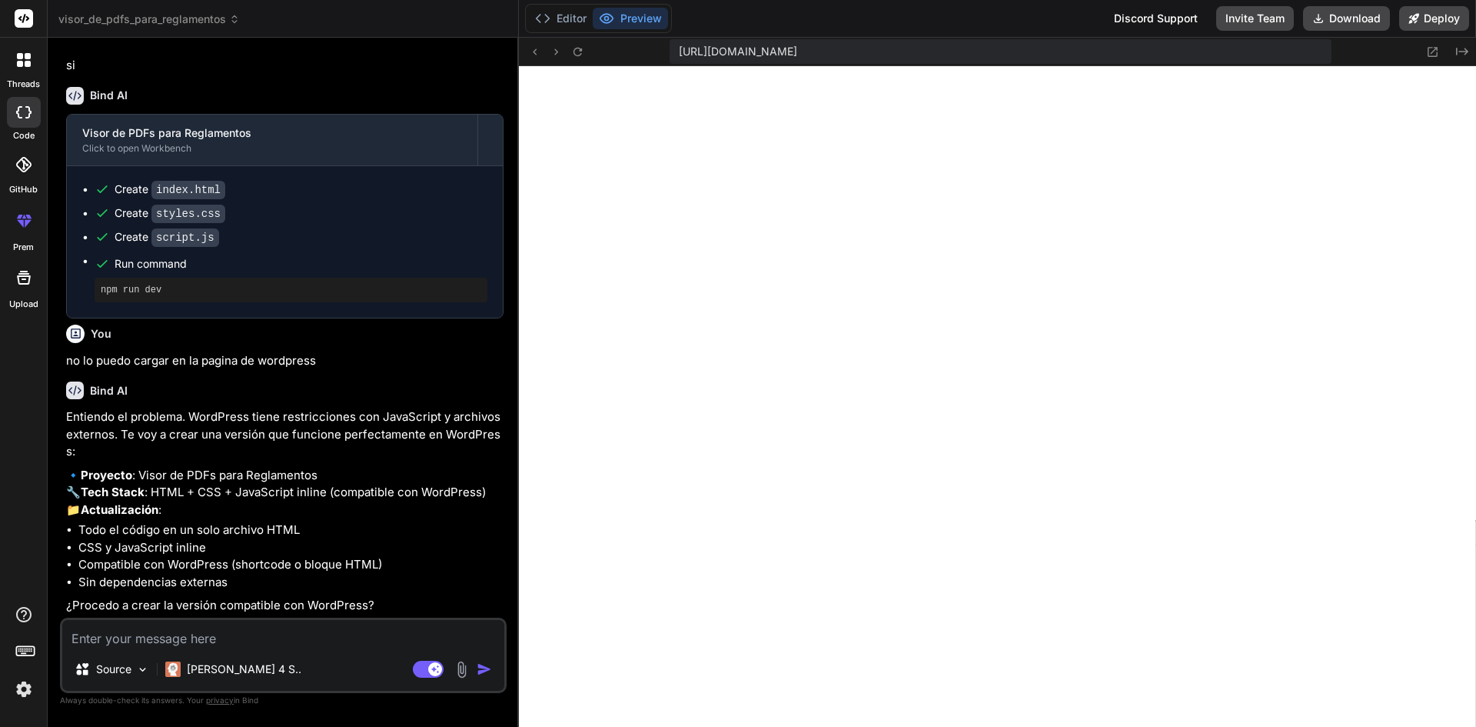
scroll to position [1153, 0]
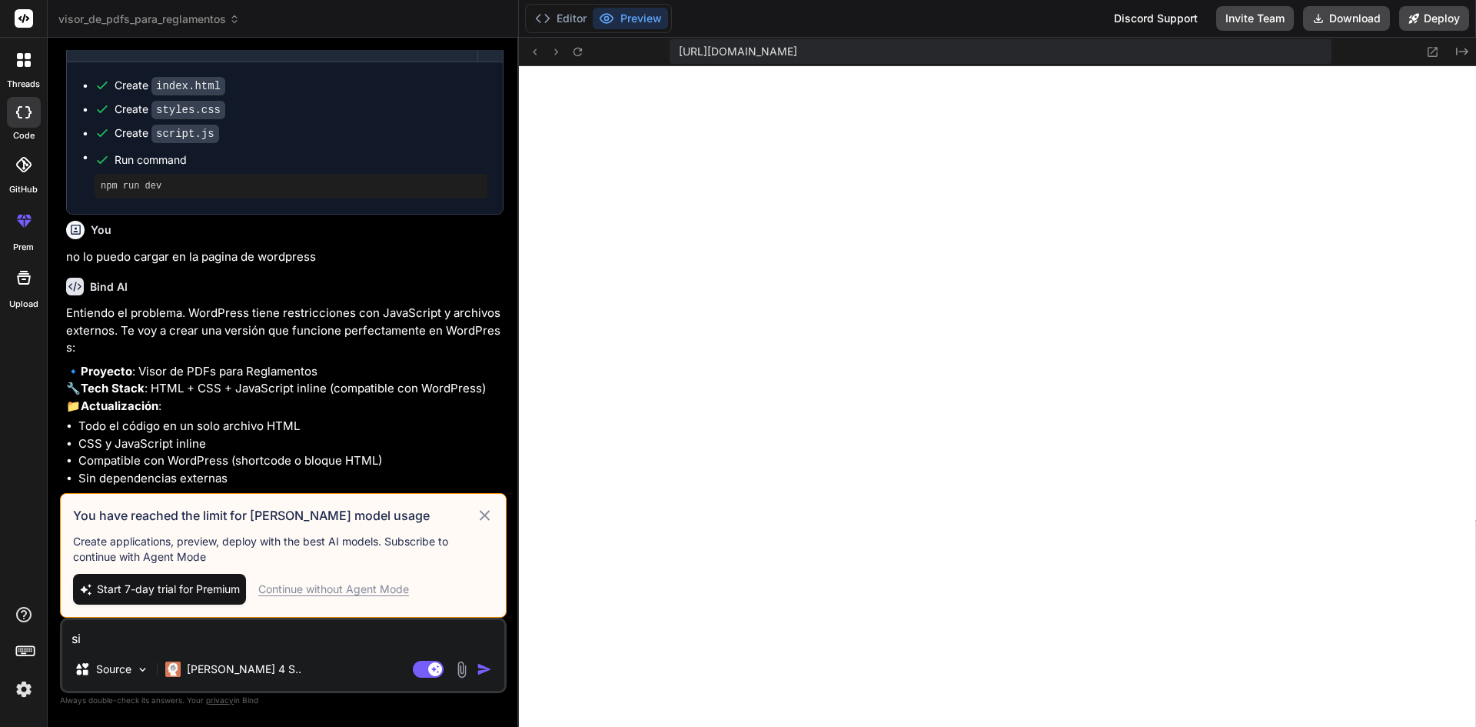
click at [361, 589] on div "Continue without Agent Mode" at bounding box center [333, 588] width 151 height 15
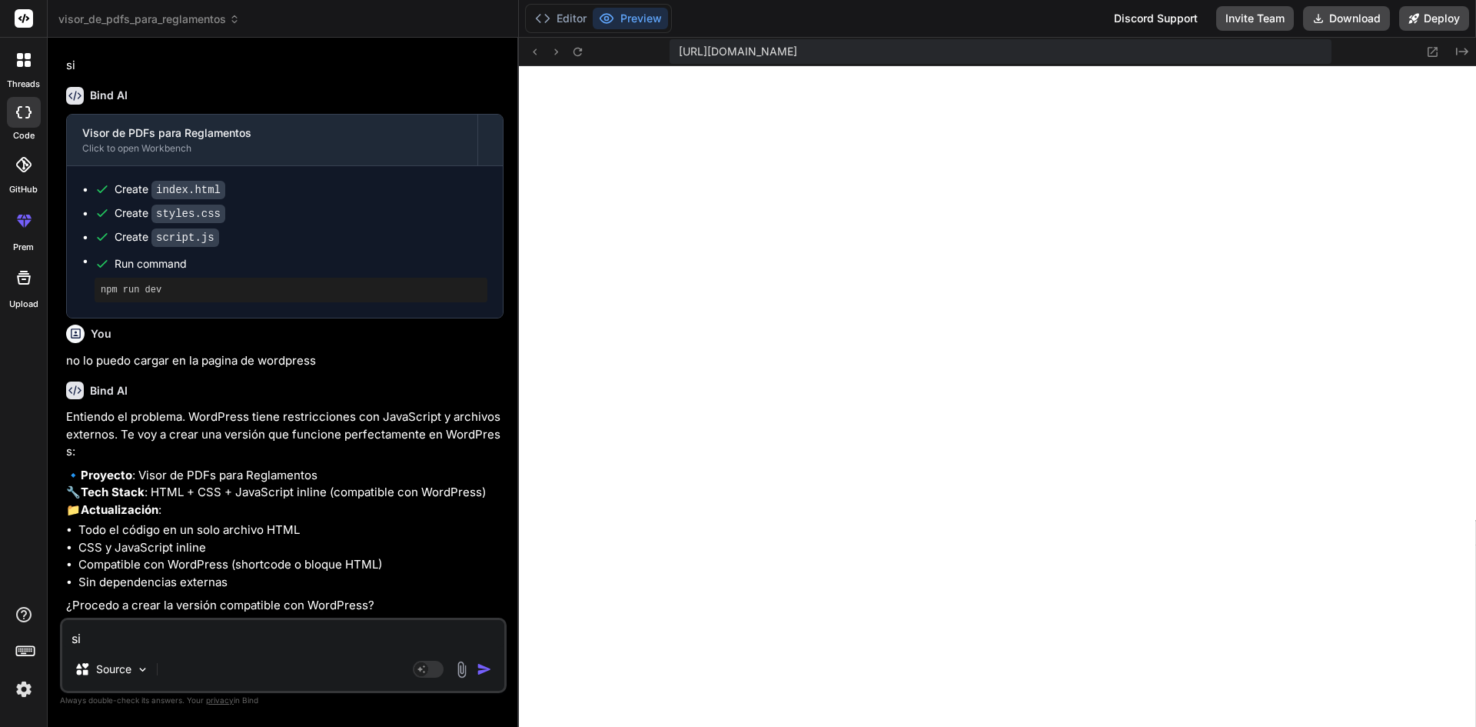
click at [484, 661] on img "button" at bounding box center [484, 668] width 15 height 15
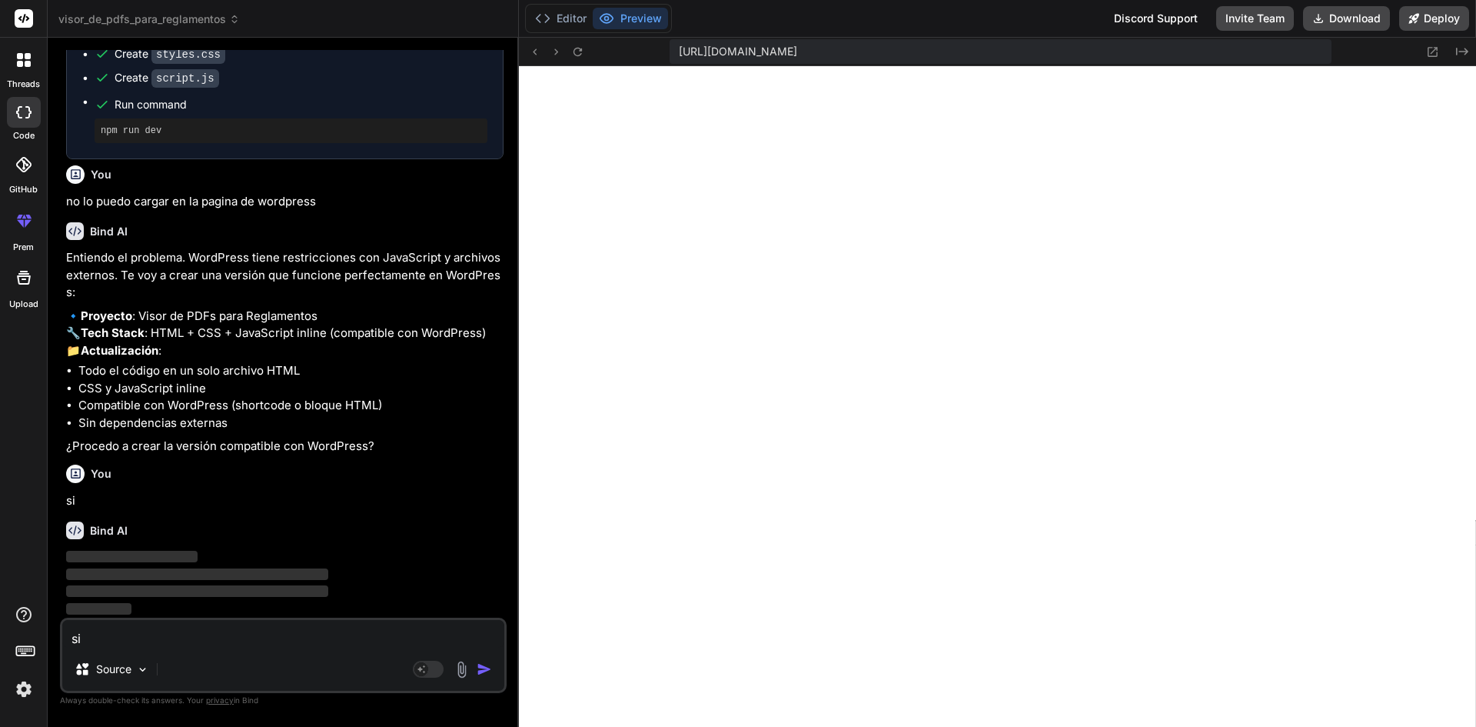
scroll to position [1312, 0]
click at [404, 630] on textarea "si" at bounding box center [283, 634] width 442 height 28
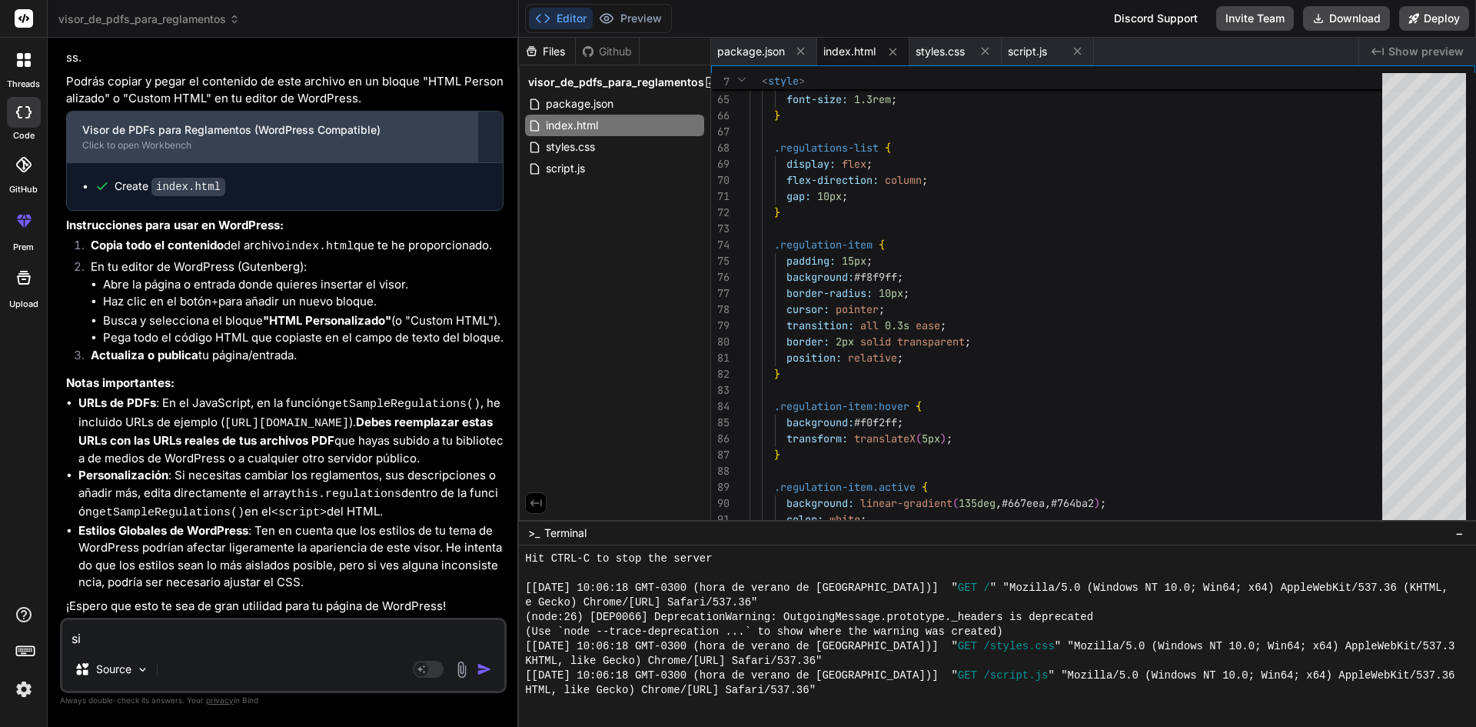
scroll to position [1873, 0]
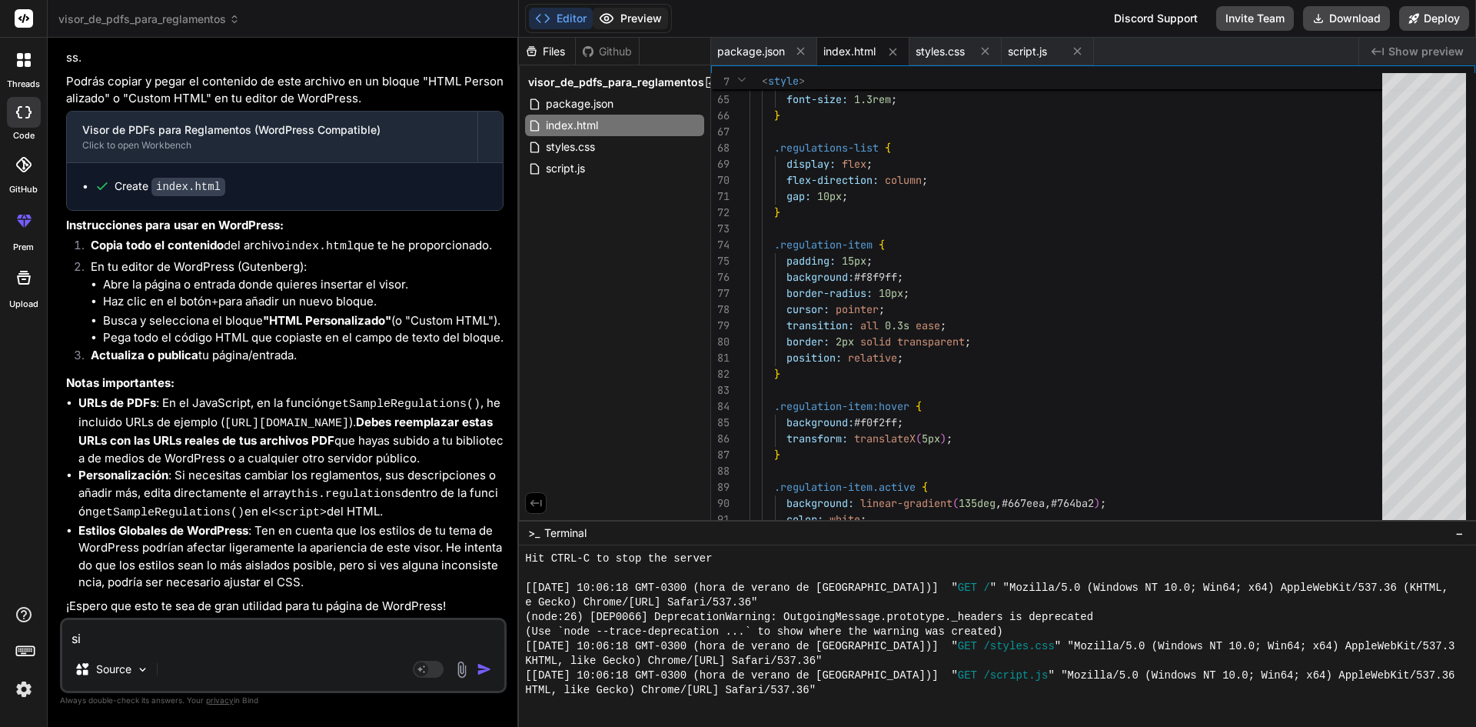
click at [611, 12] on icon at bounding box center [606, 18] width 15 height 15
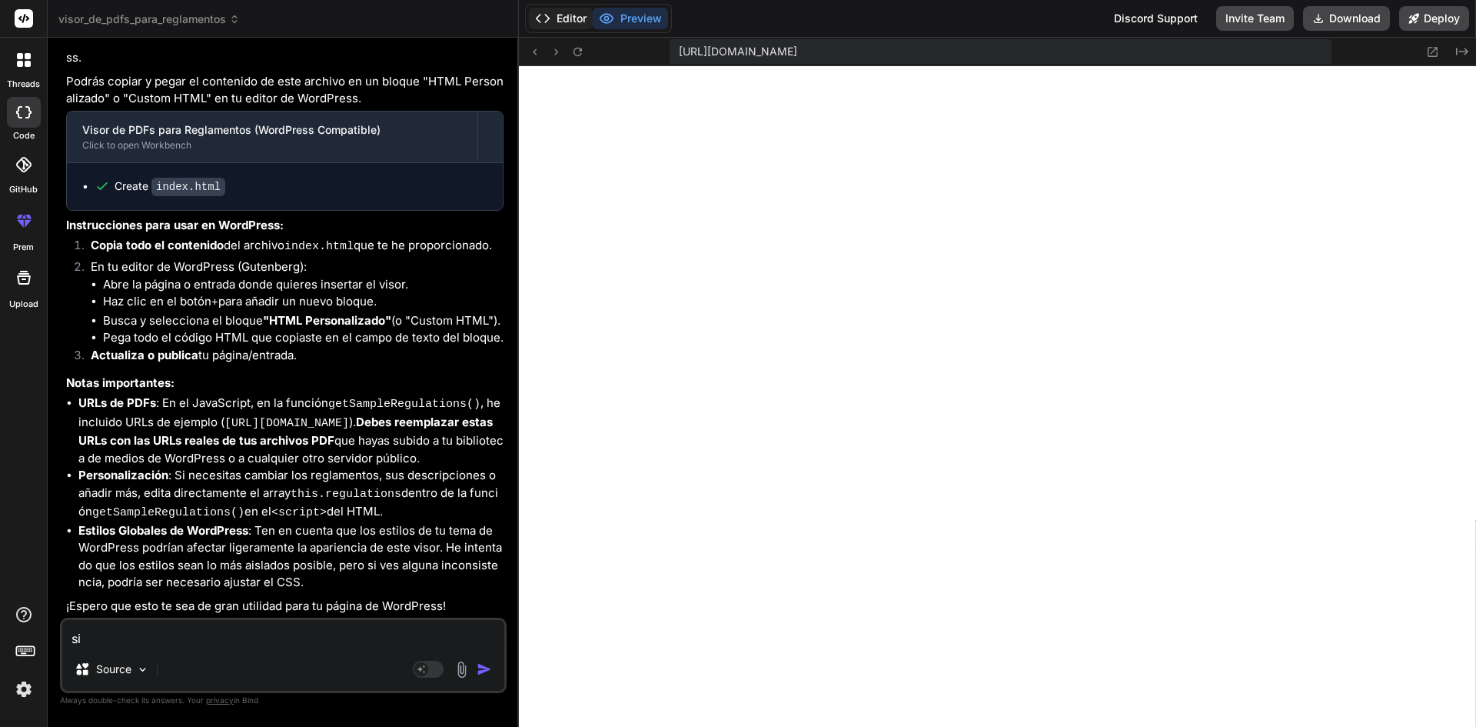
click at [574, 24] on button "Editor" at bounding box center [561, 19] width 64 height 22
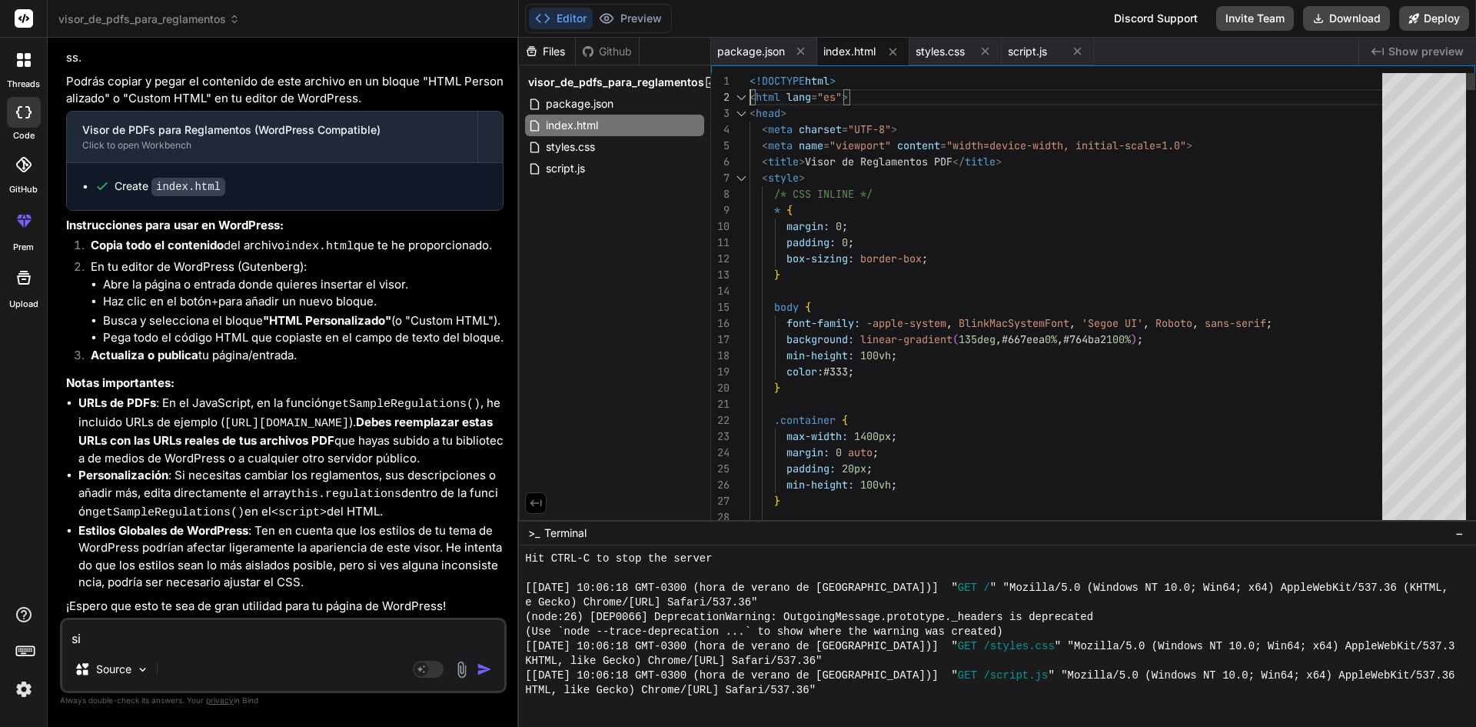
scroll to position [0, 0]
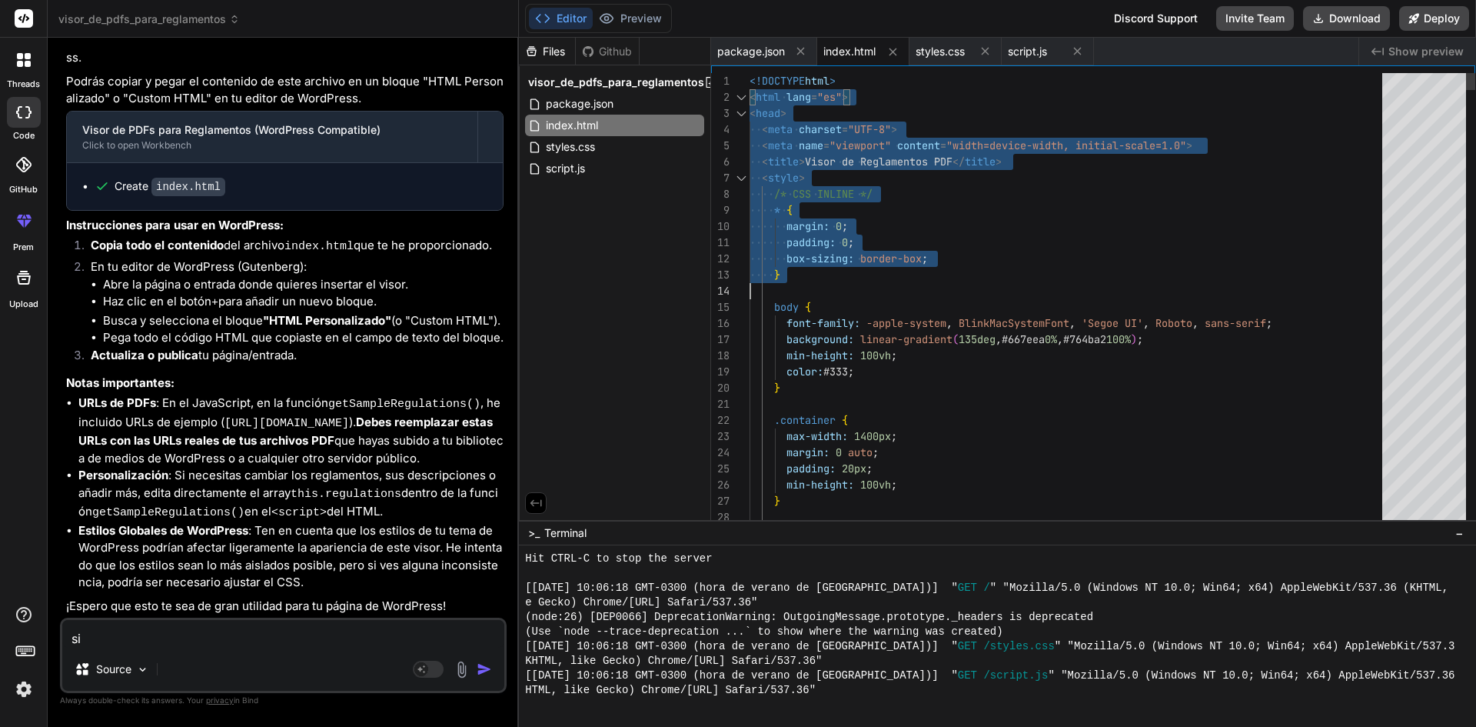
drag, startPoint x: 750, startPoint y: 81, endPoint x: 985, endPoint y: 371, distance: 372.8
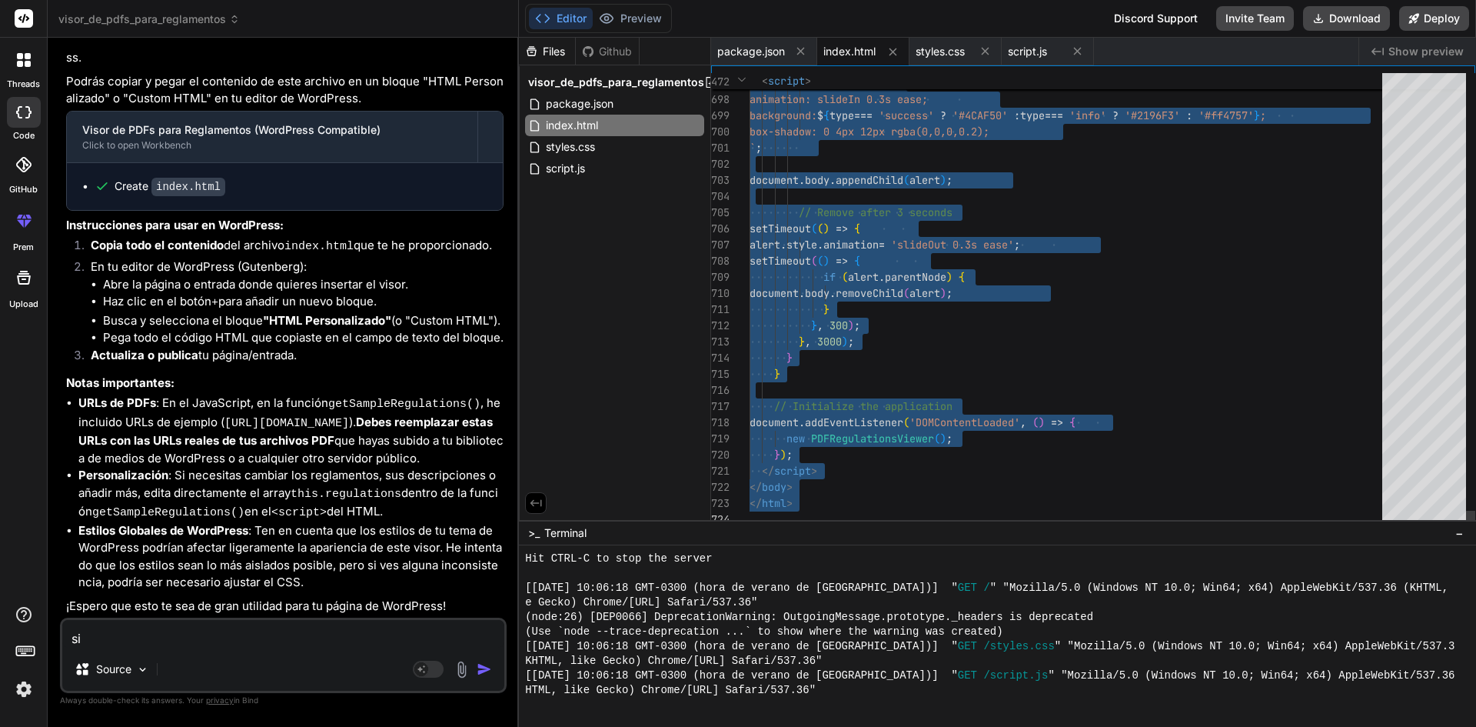
drag, startPoint x: 752, startPoint y: 78, endPoint x: 979, endPoint y: 610, distance: 577.9
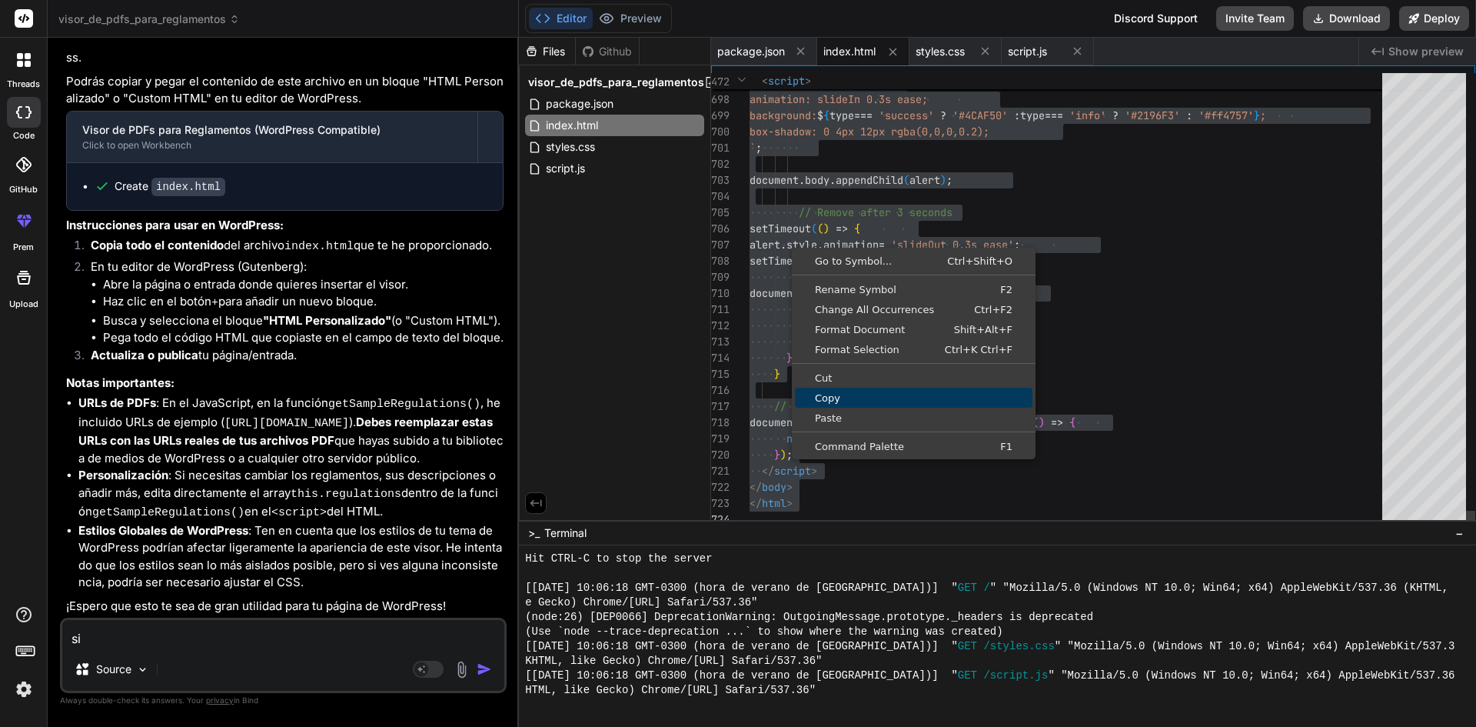
click at [836, 397] on span "Copy" at bounding box center [914, 398] width 238 height 10
